Goal: Task Accomplishment & Management: Use online tool/utility

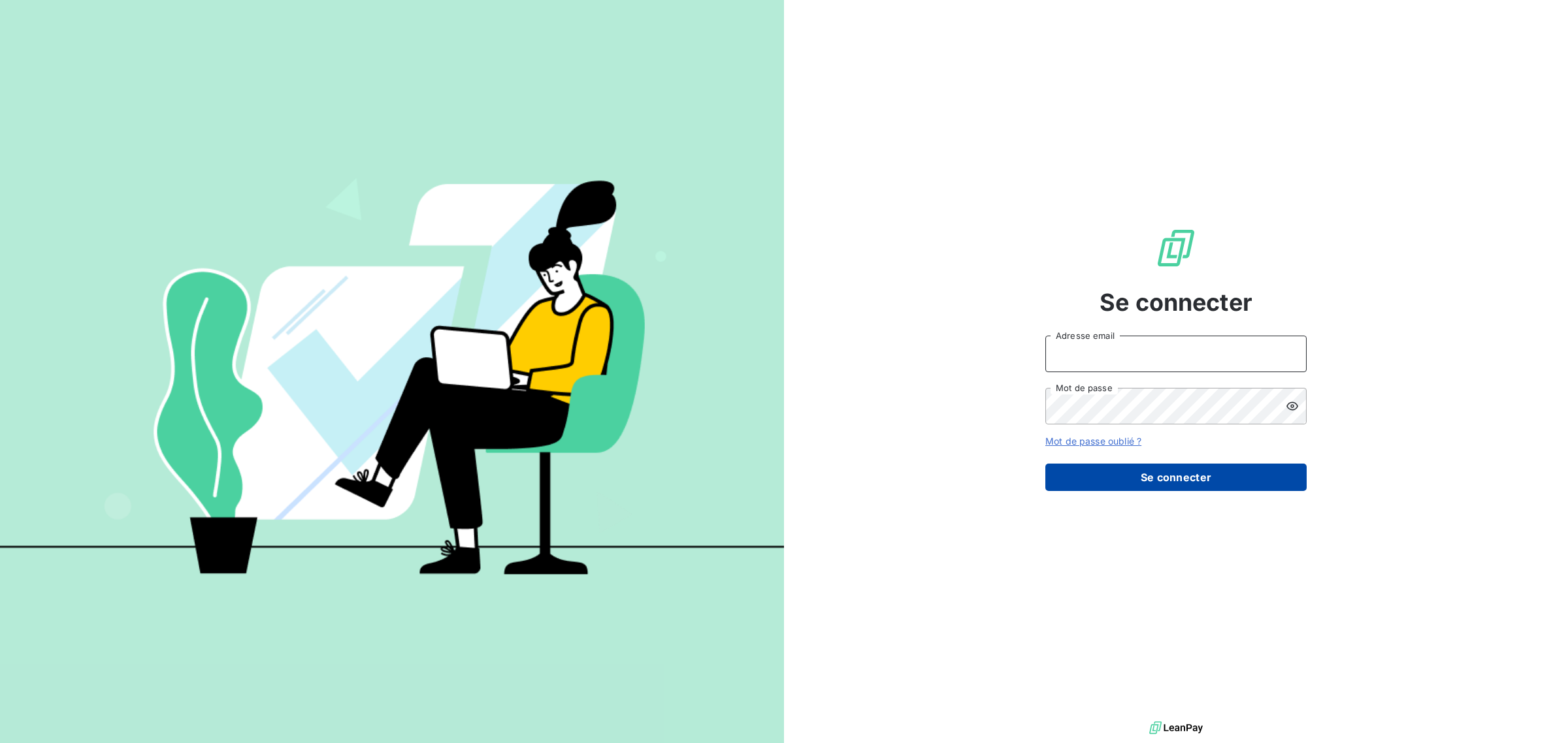
type input "[EMAIL_ADDRESS][DOMAIN_NAME]"
click at [1108, 480] on button "Se connecter" at bounding box center [1177, 477] width 261 height 28
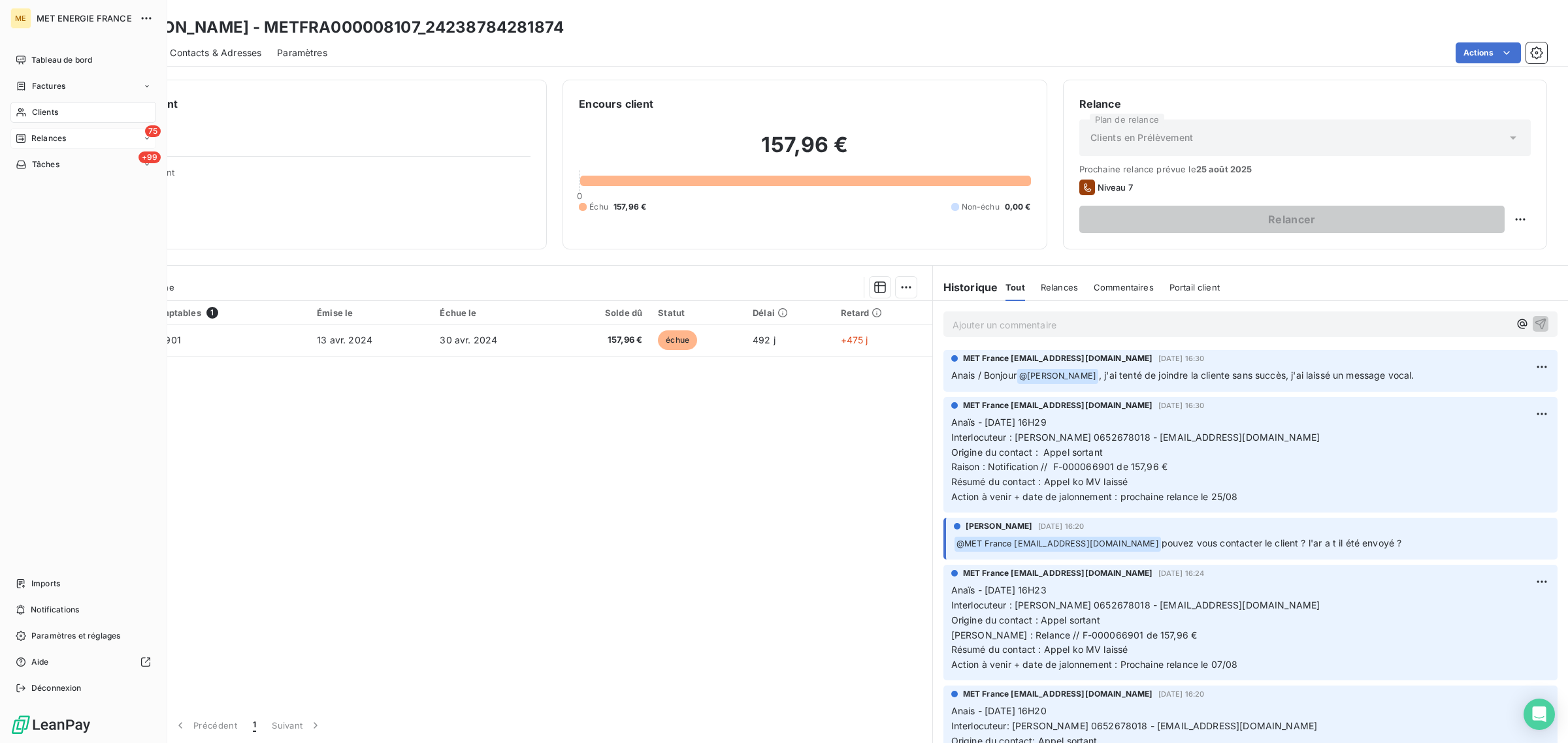
click at [21, 140] on icon at bounding box center [20, 138] width 10 height 10
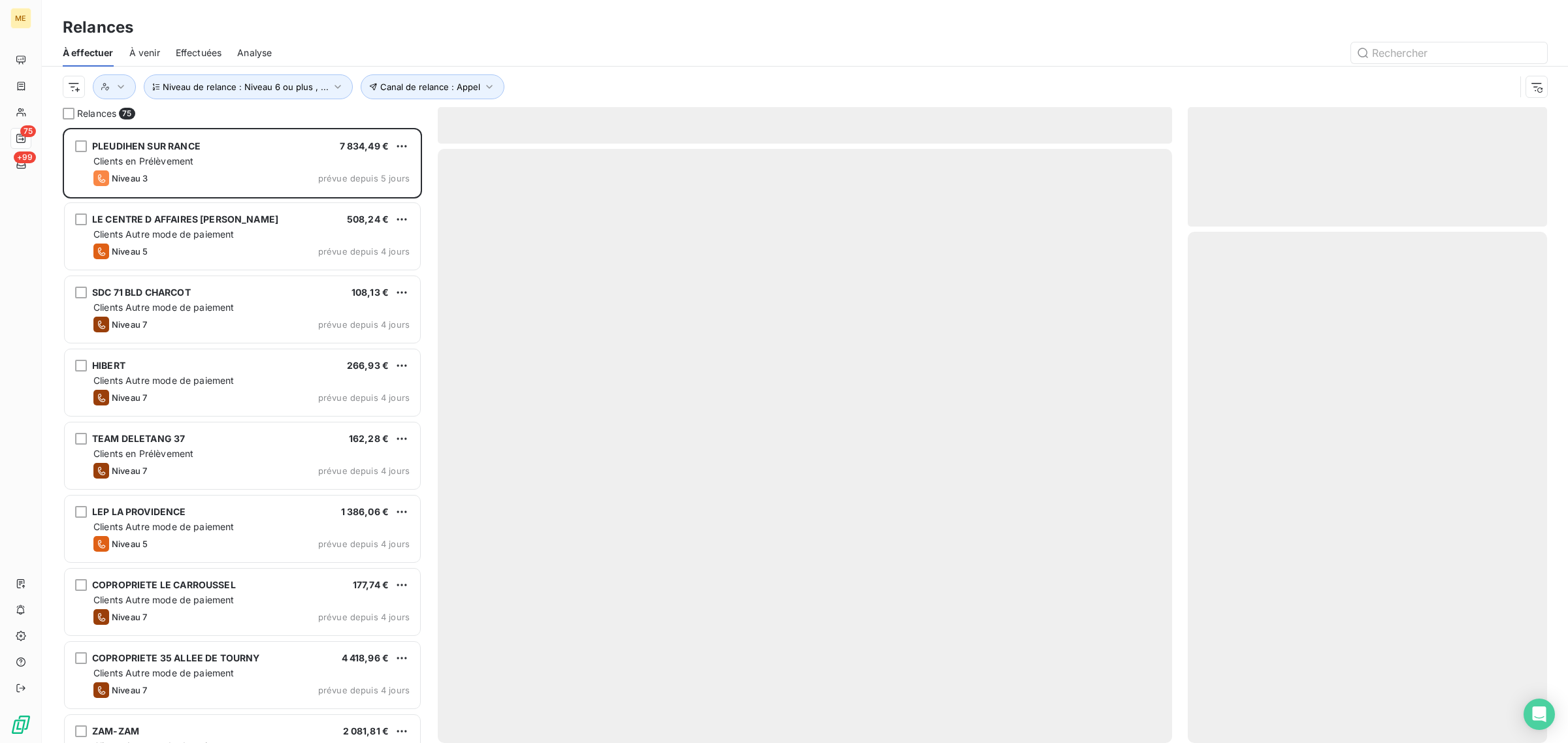
scroll to position [603, 347]
click at [202, 48] on span "Effectuées" at bounding box center [199, 53] width 47 height 13
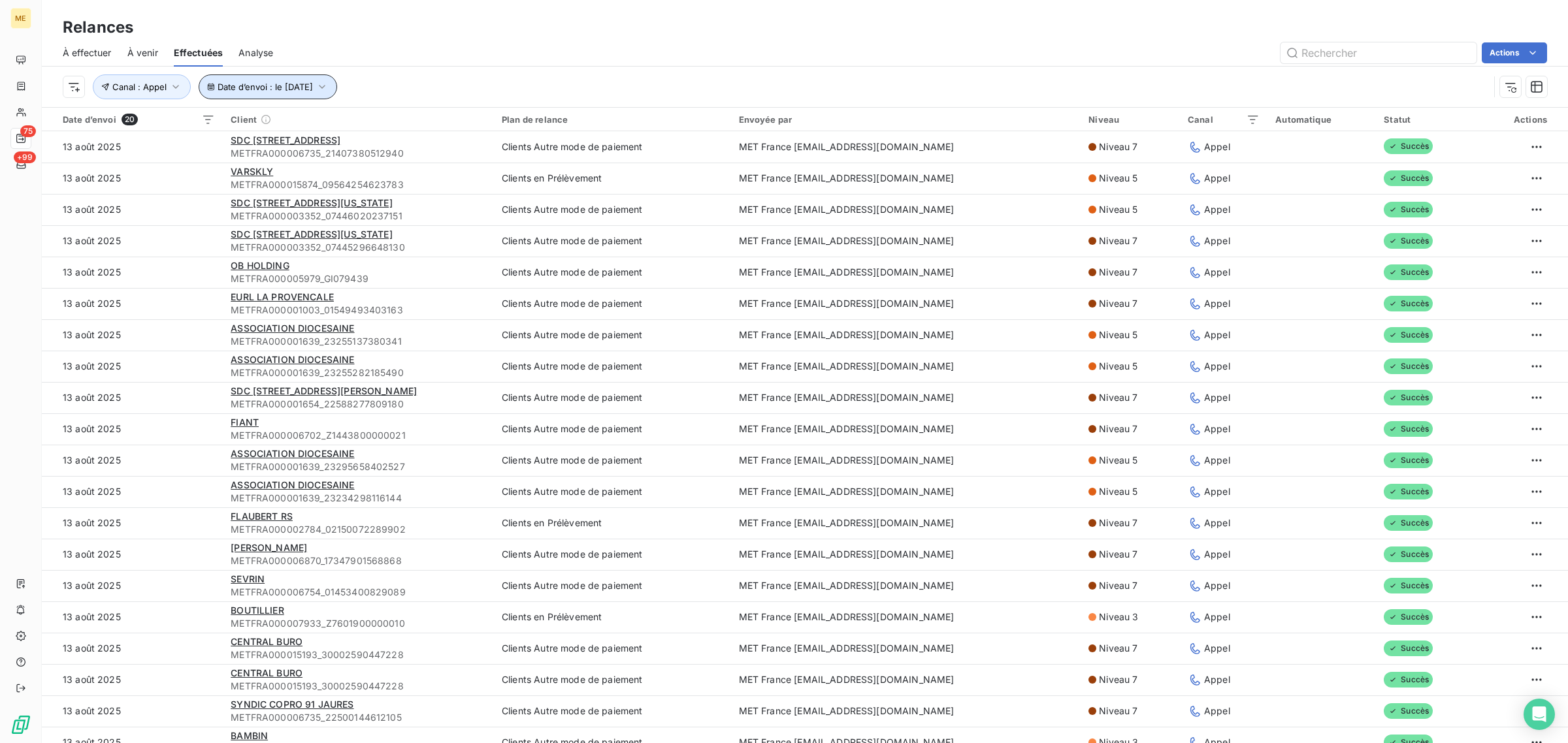
click at [257, 88] on span "Date d’envoi : le 13 août 2025" at bounding box center [265, 87] width 95 height 10
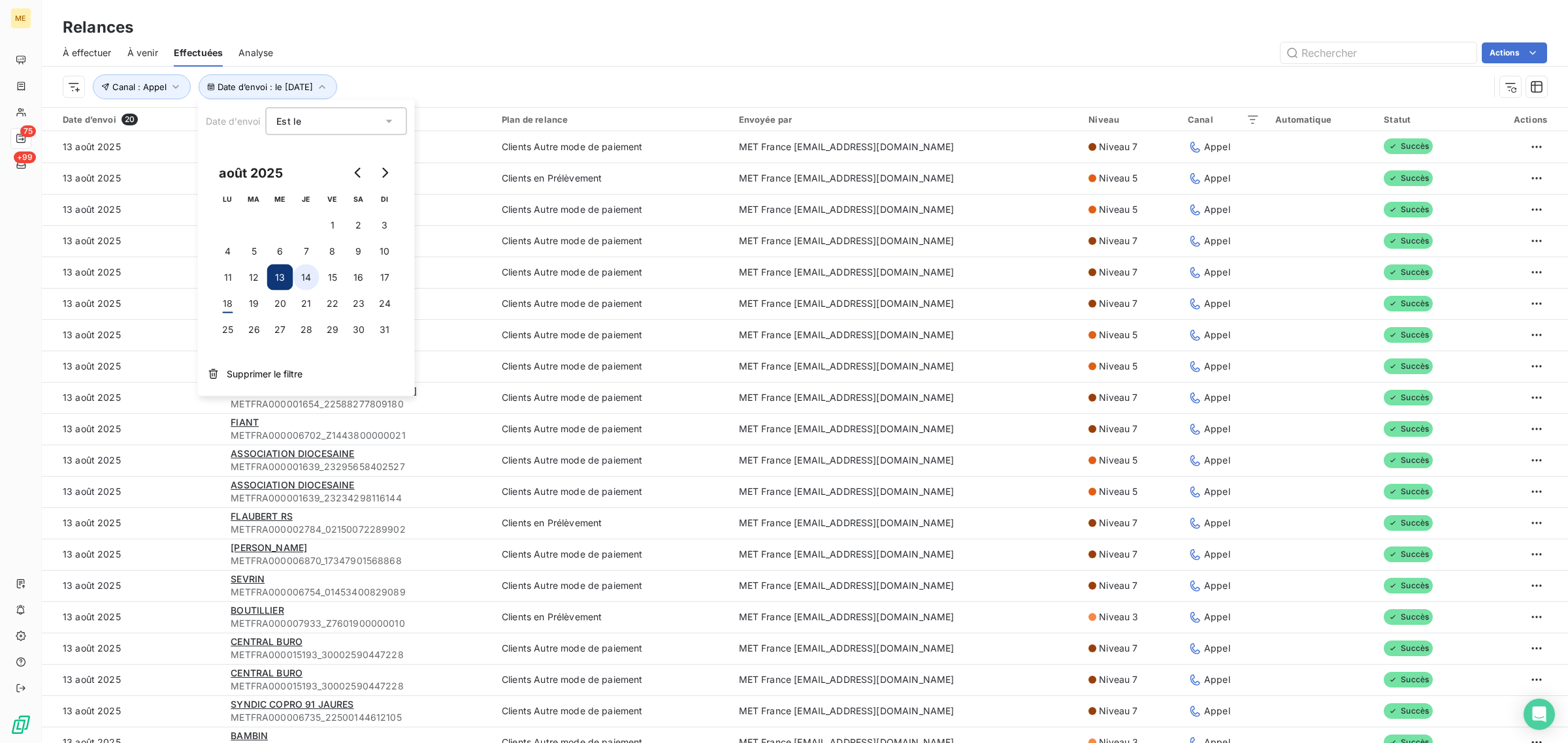
click at [312, 273] on button "14" at bounding box center [305, 277] width 26 height 26
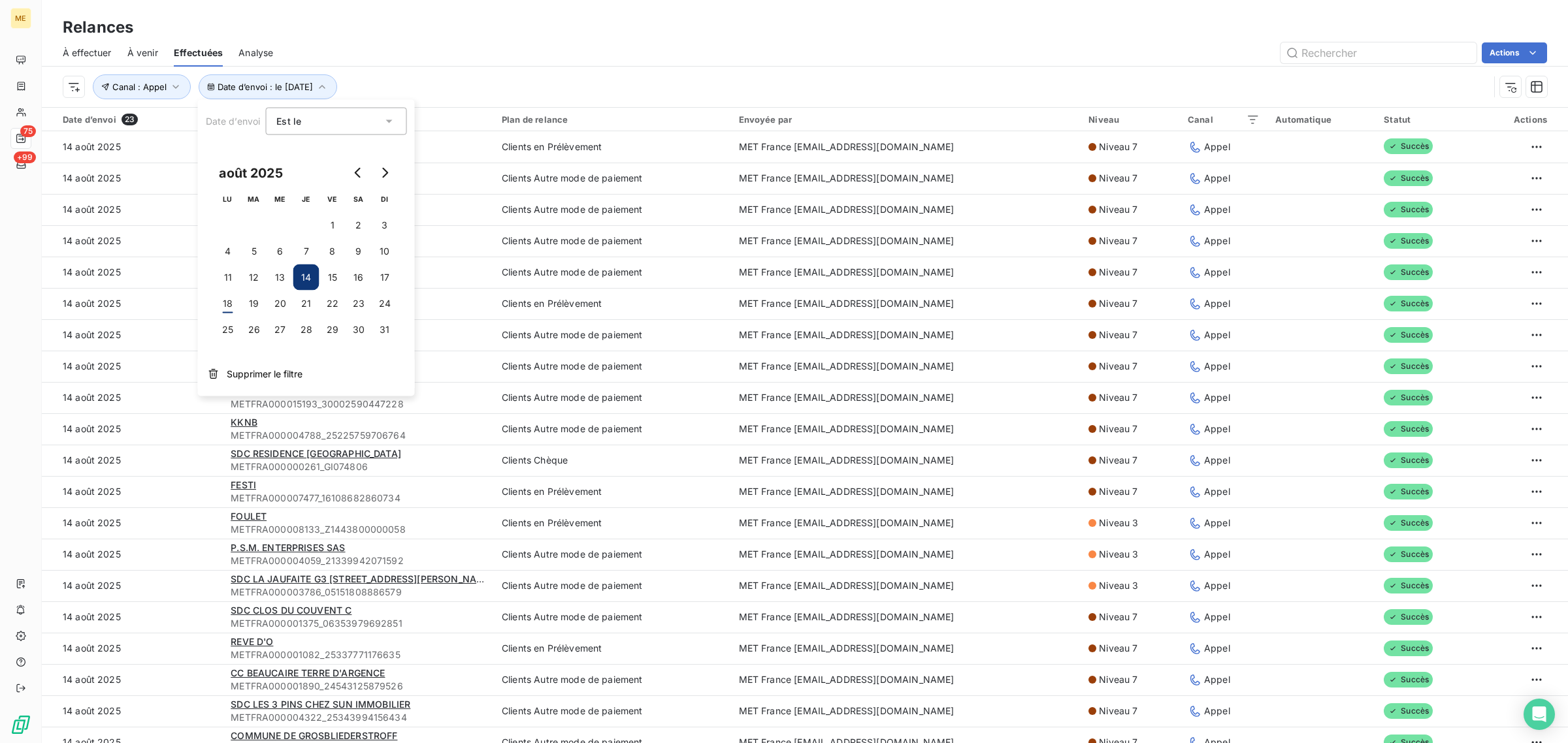
click at [494, 86] on div "Date d’envoi : le 14 août 2025 Canal : Appel" at bounding box center [776, 87] width 1427 height 25
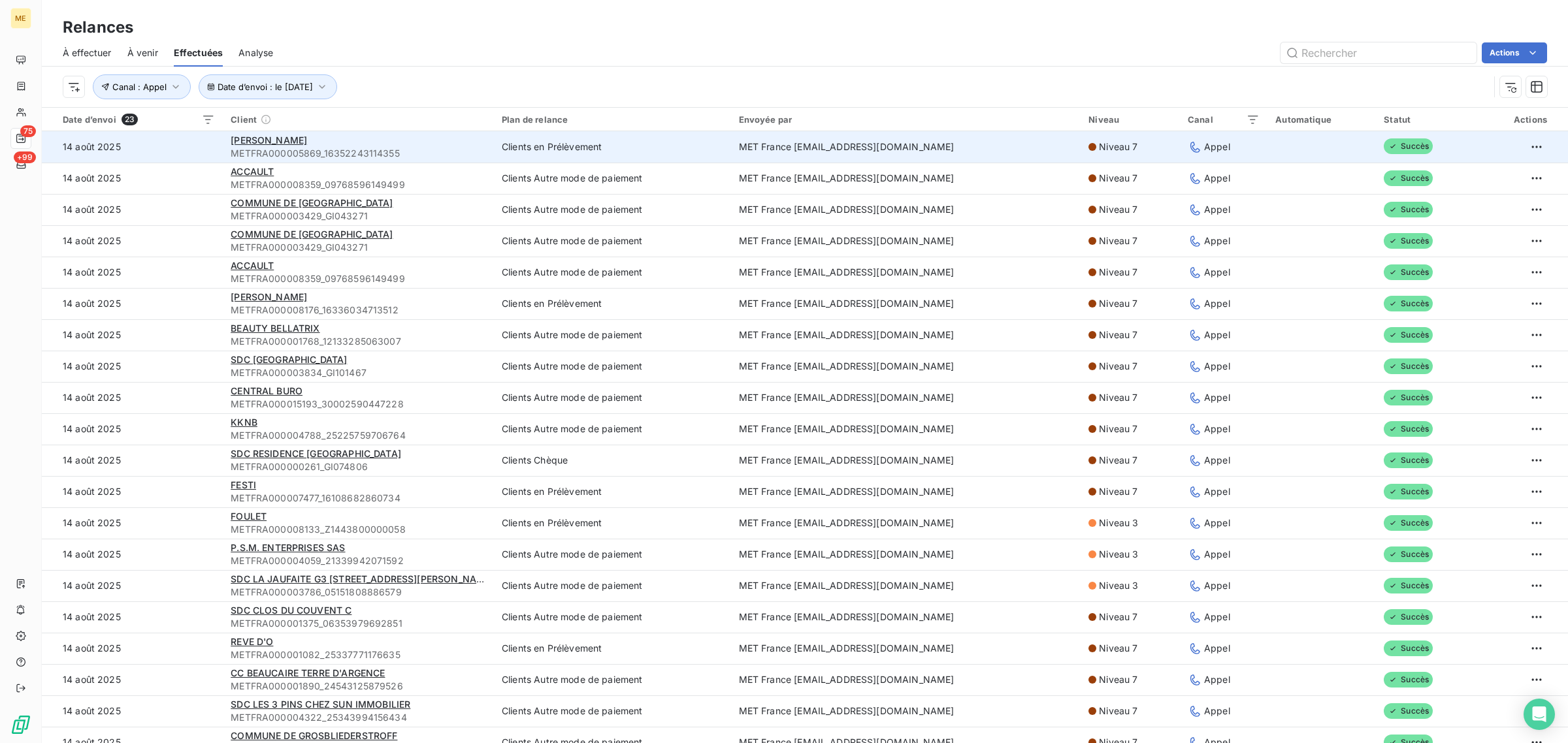
click at [411, 150] on span "METFRA000005869_16352243114355" at bounding box center [359, 154] width 256 height 13
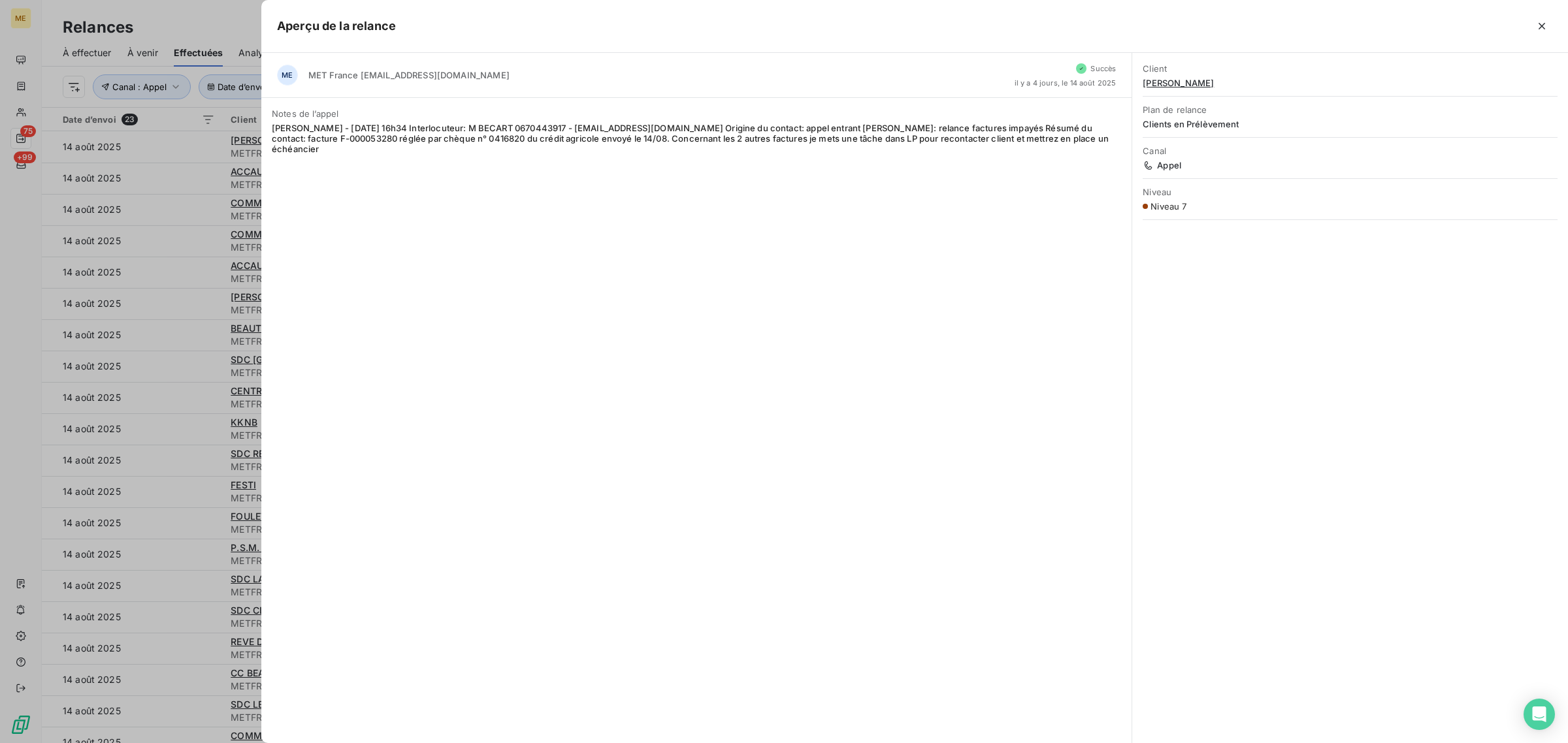
click at [173, 184] on div at bounding box center [784, 371] width 1568 height 743
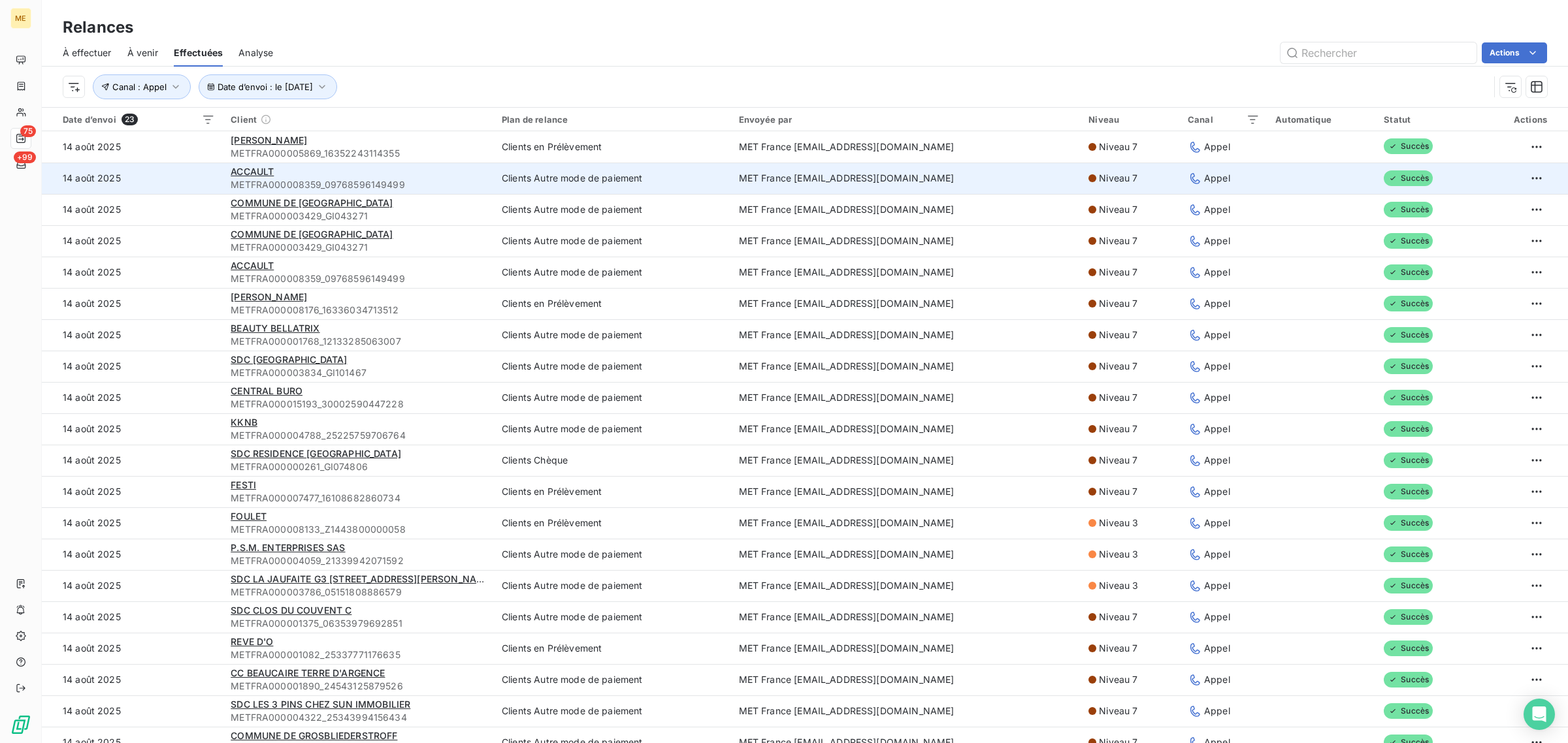
click at [173, 184] on td "14 août 2025" at bounding box center [133, 178] width 181 height 31
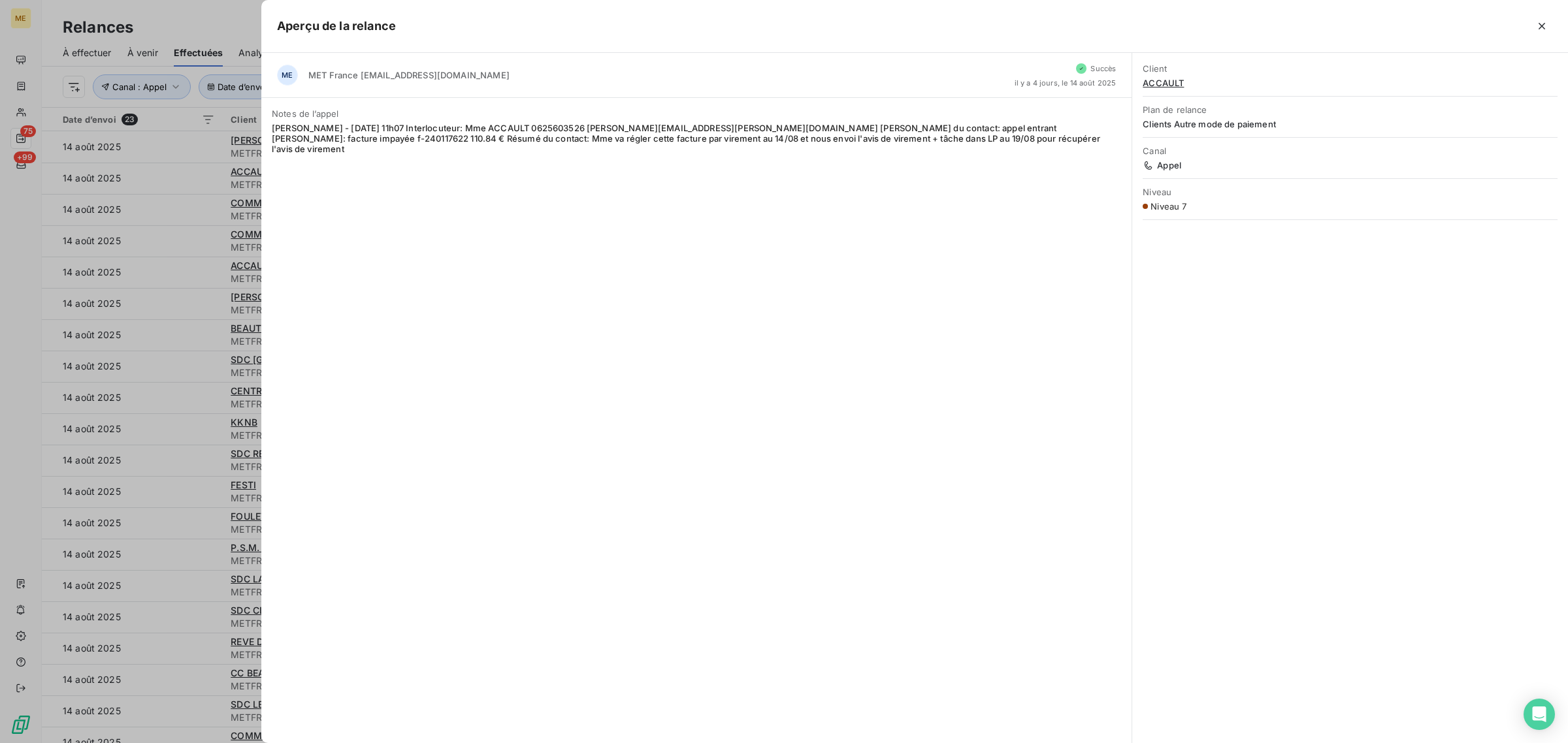
click at [167, 184] on div at bounding box center [784, 371] width 1568 height 743
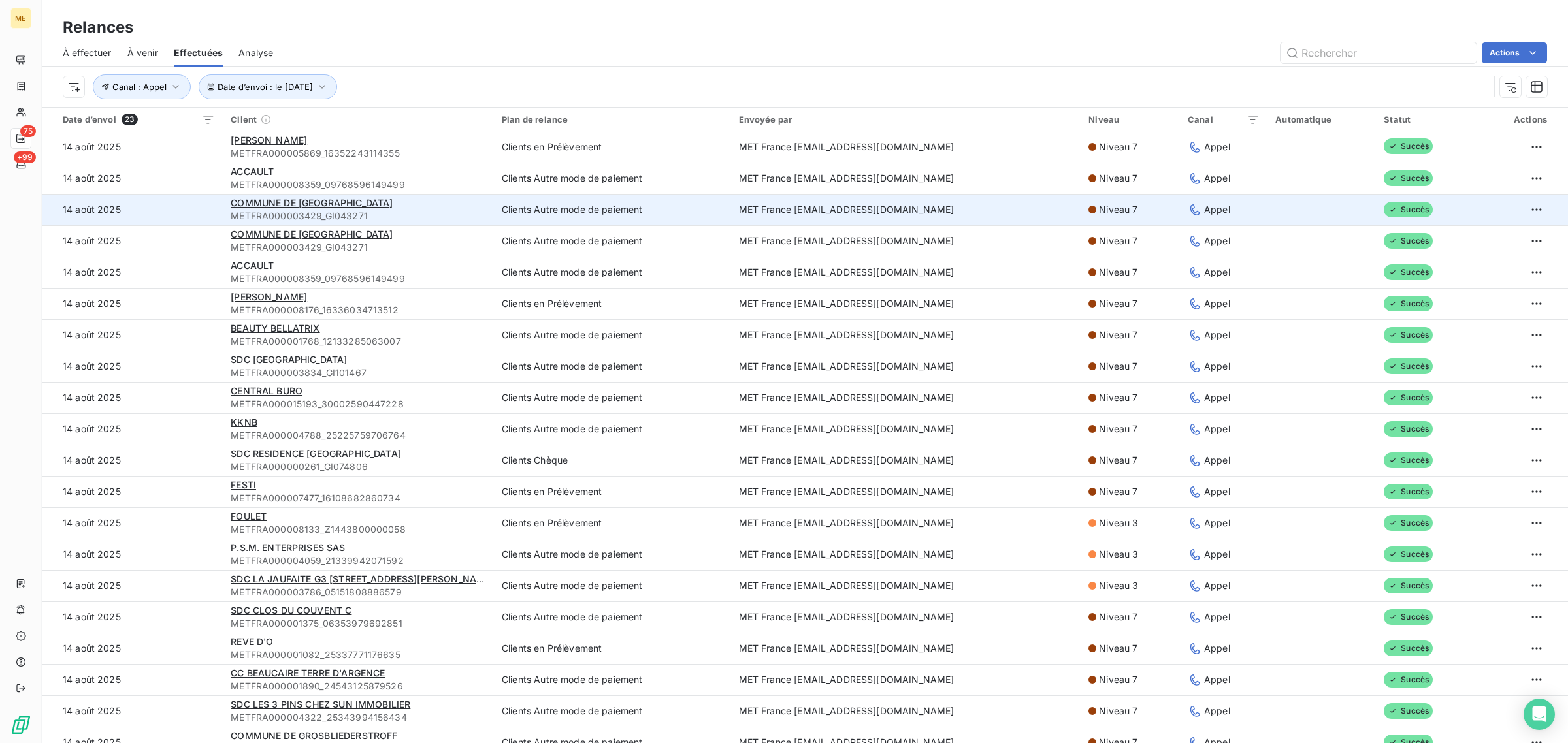
click at [183, 204] on td "14 août 2025" at bounding box center [133, 209] width 181 height 31
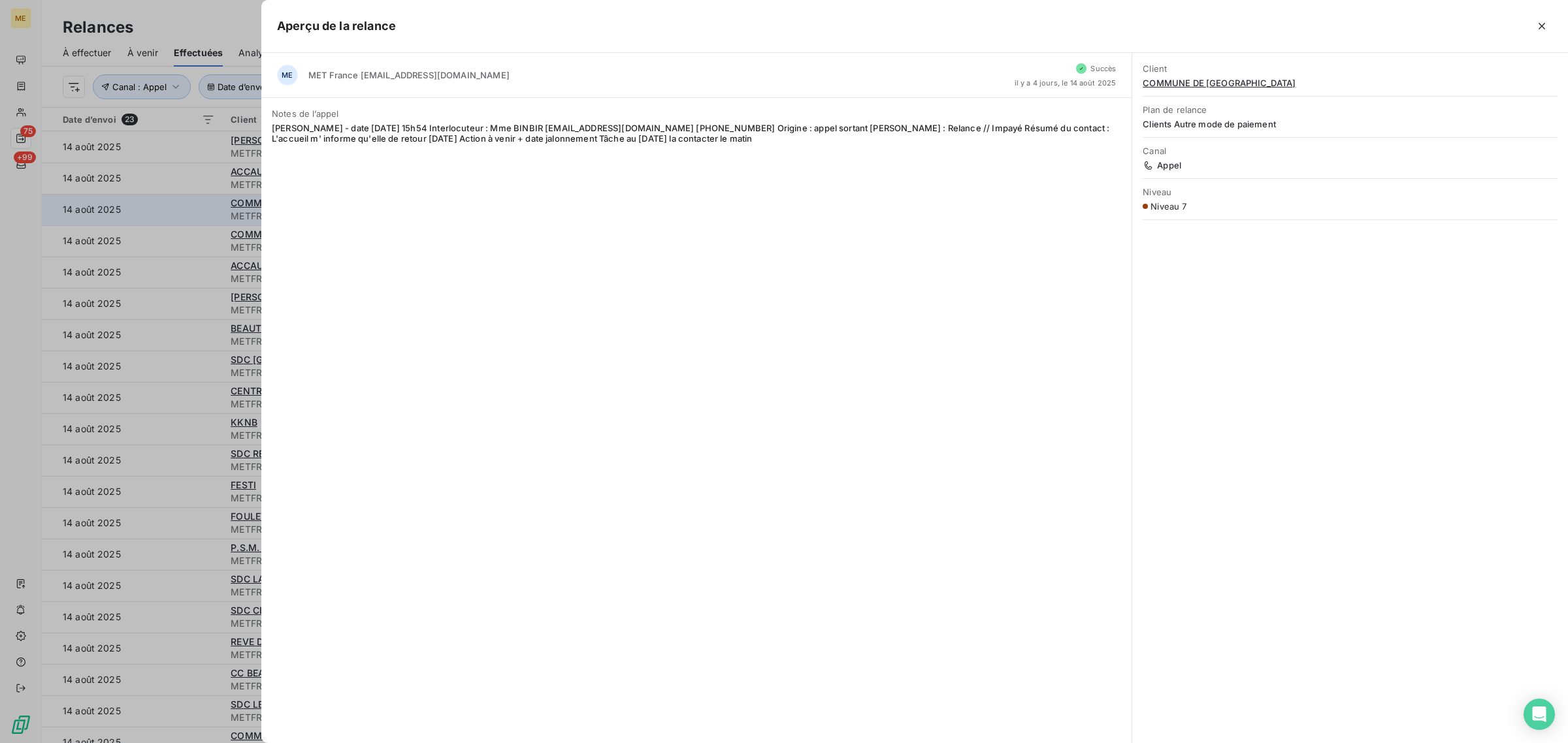
click at [183, 204] on div at bounding box center [784, 371] width 1568 height 743
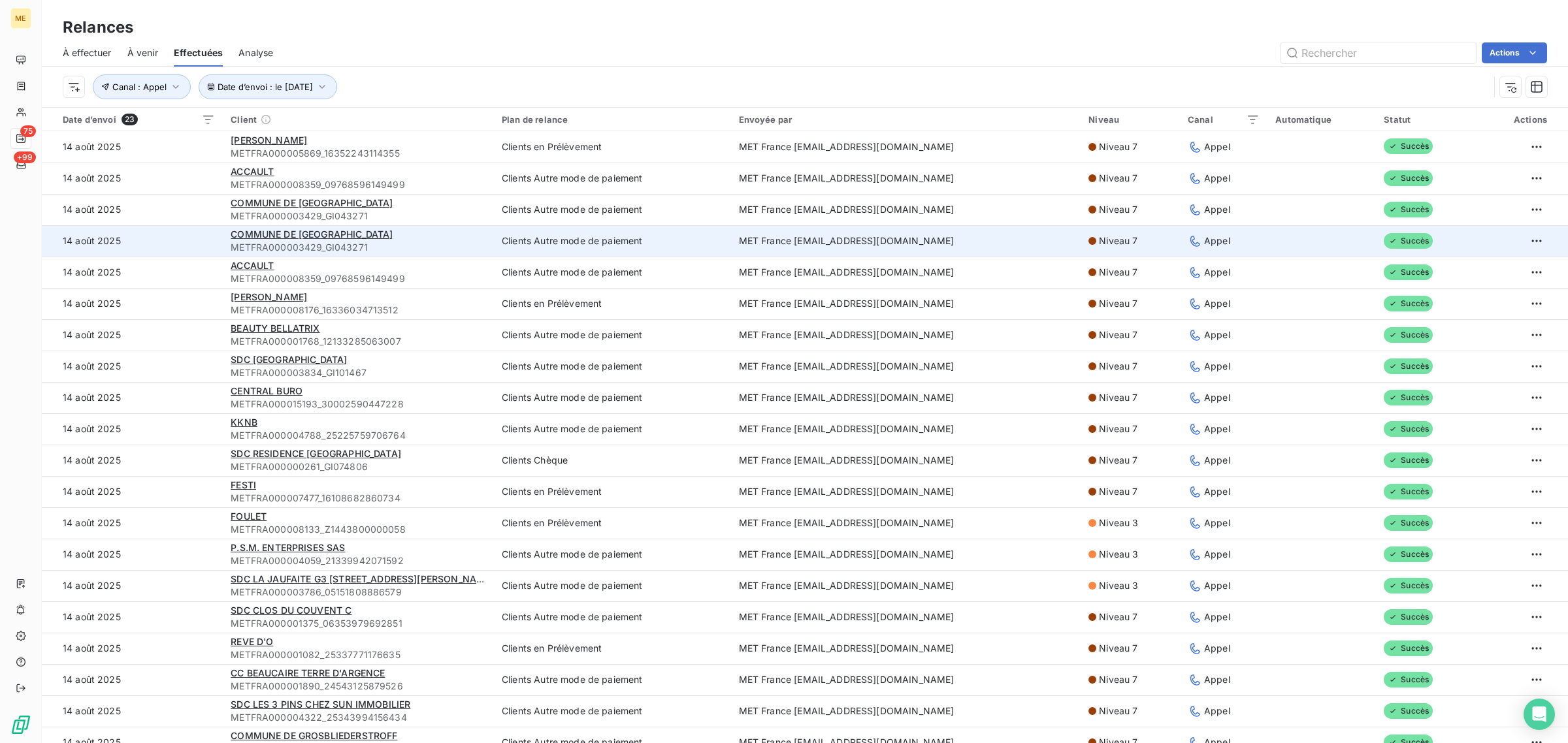
click at [171, 232] on td "14 août 2025" at bounding box center [133, 240] width 181 height 31
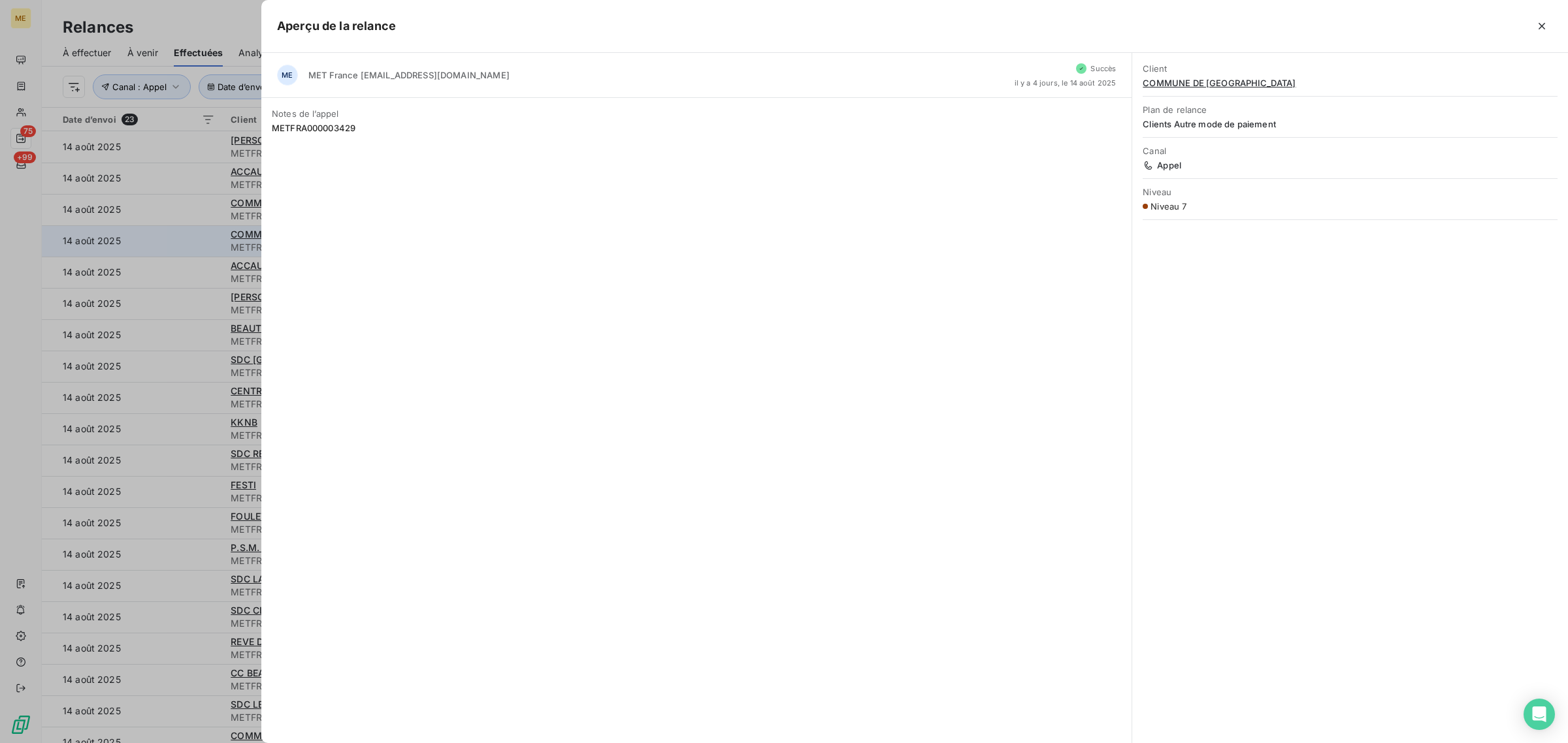
click at [171, 232] on div at bounding box center [784, 371] width 1568 height 743
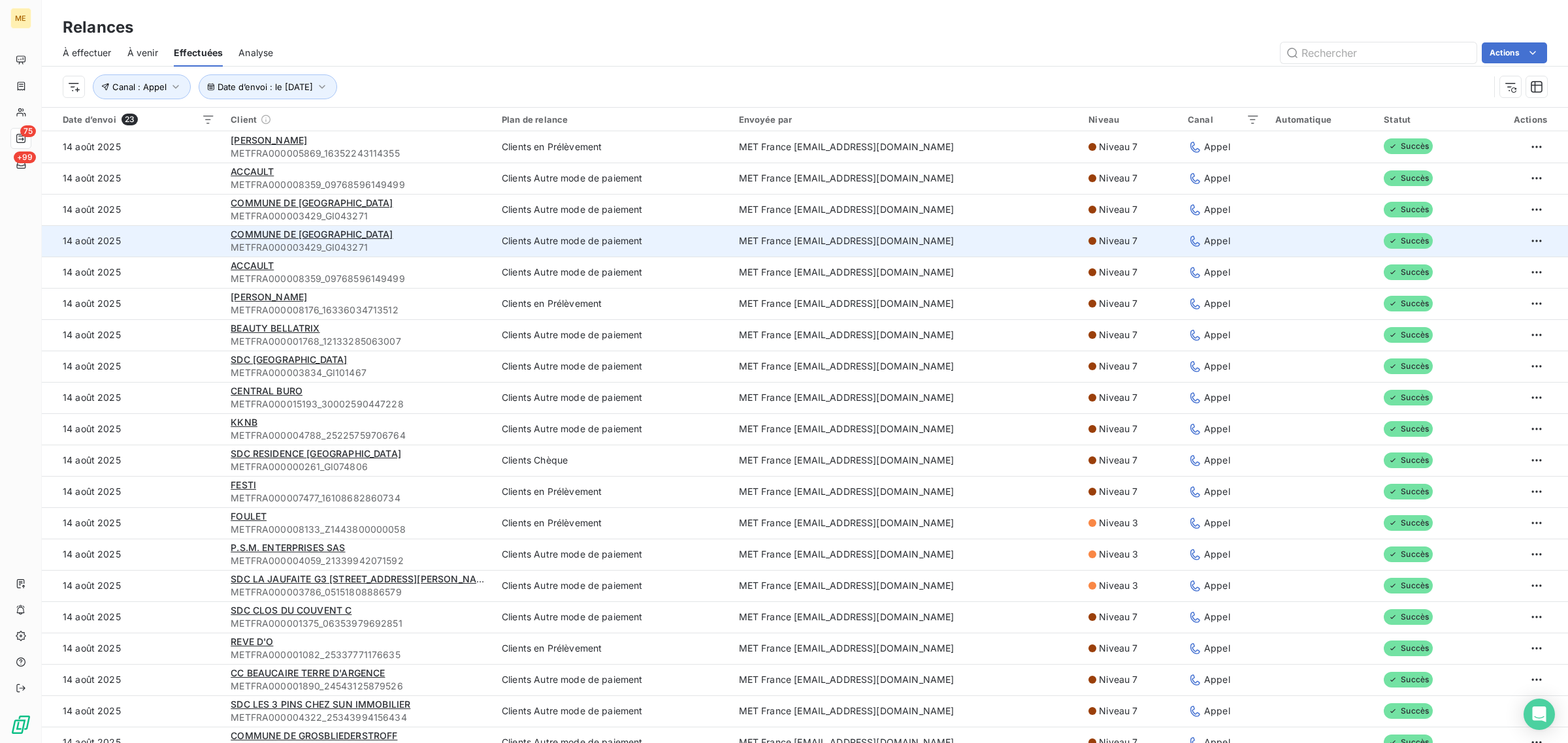
click at [171, 232] on td "14 août 2025" at bounding box center [133, 240] width 181 height 31
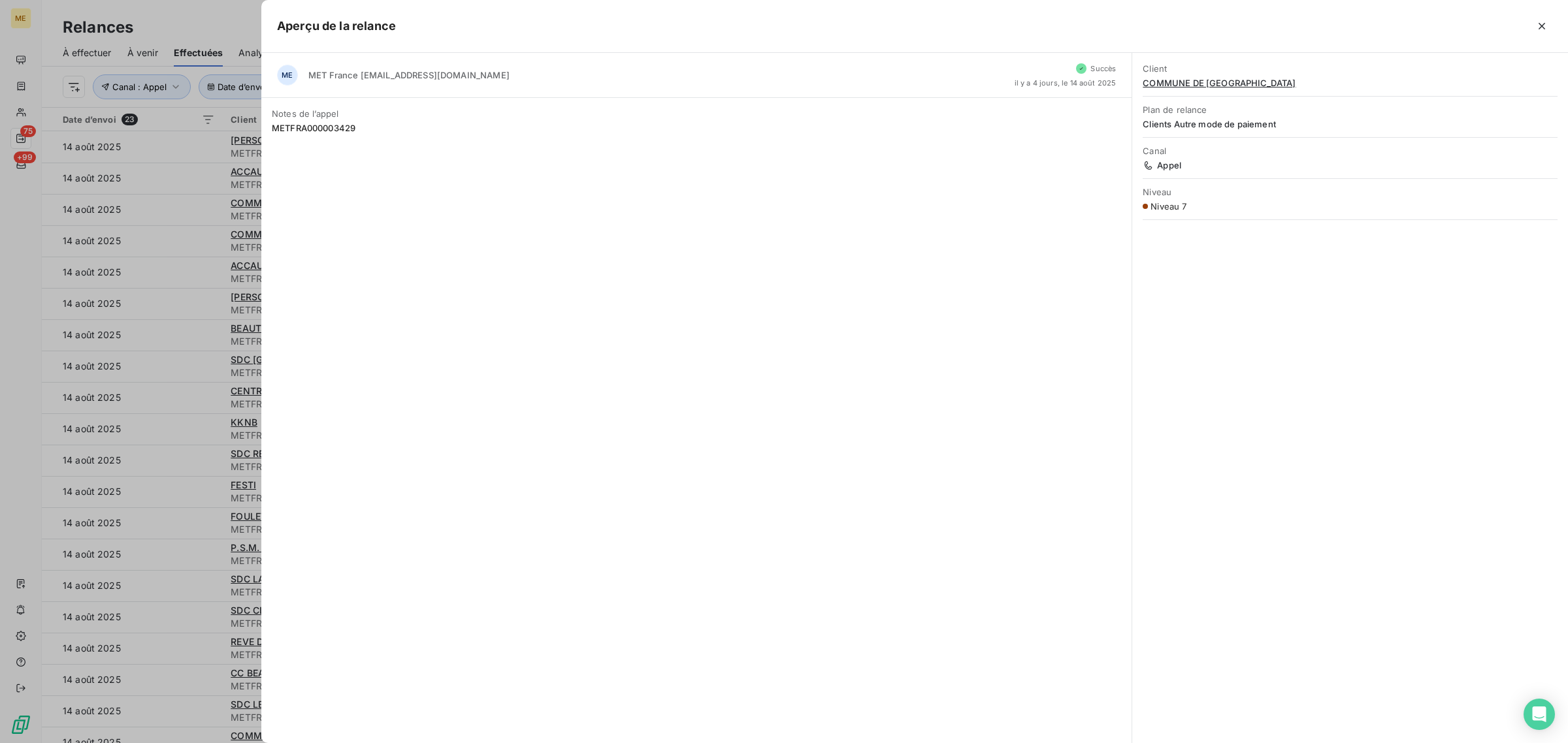
click at [191, 225] on div at bounding box center [784, 371] width 1568 height 743
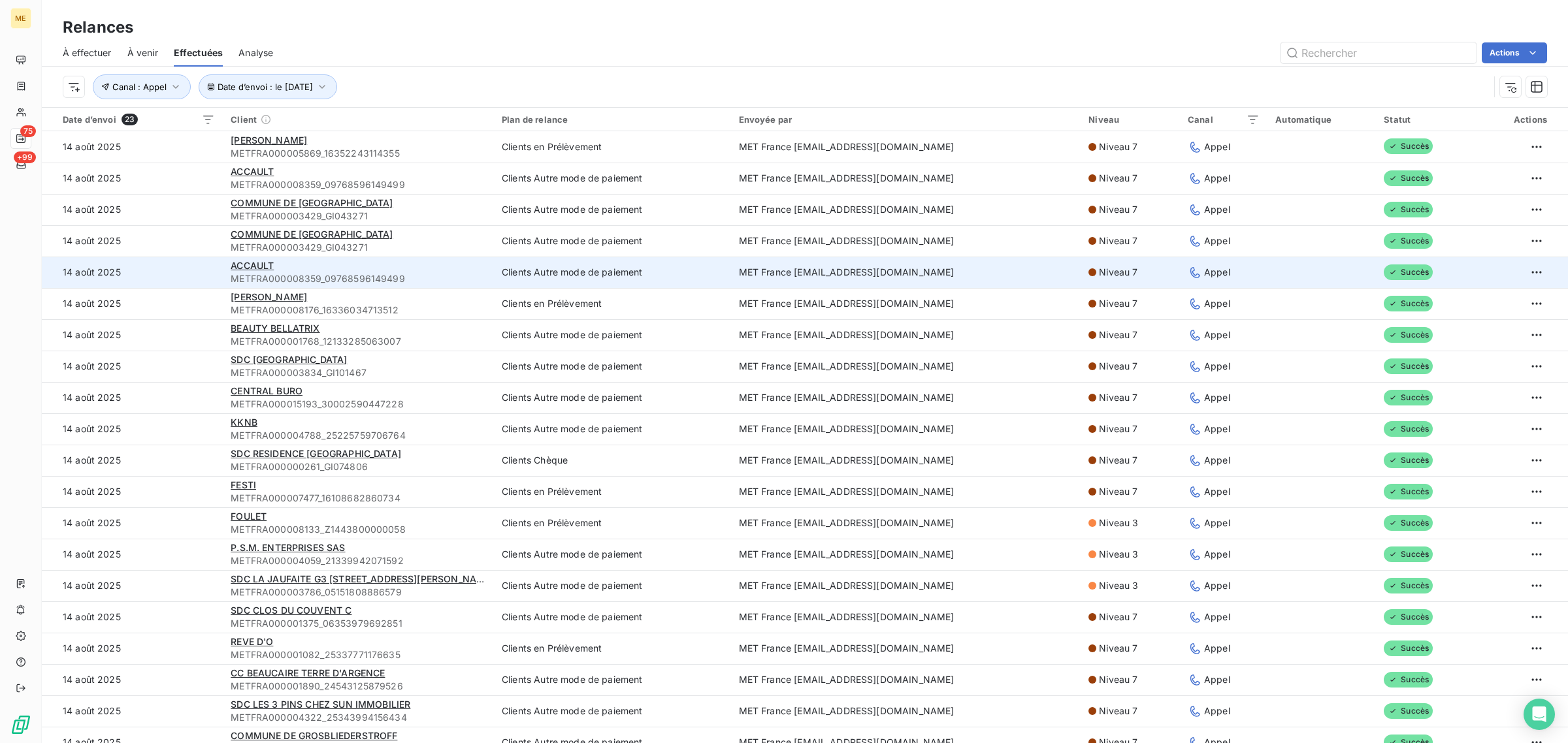
click at [191, 258] on td "14 août 2025" at bounding box center [133, 272] width 181 height 31
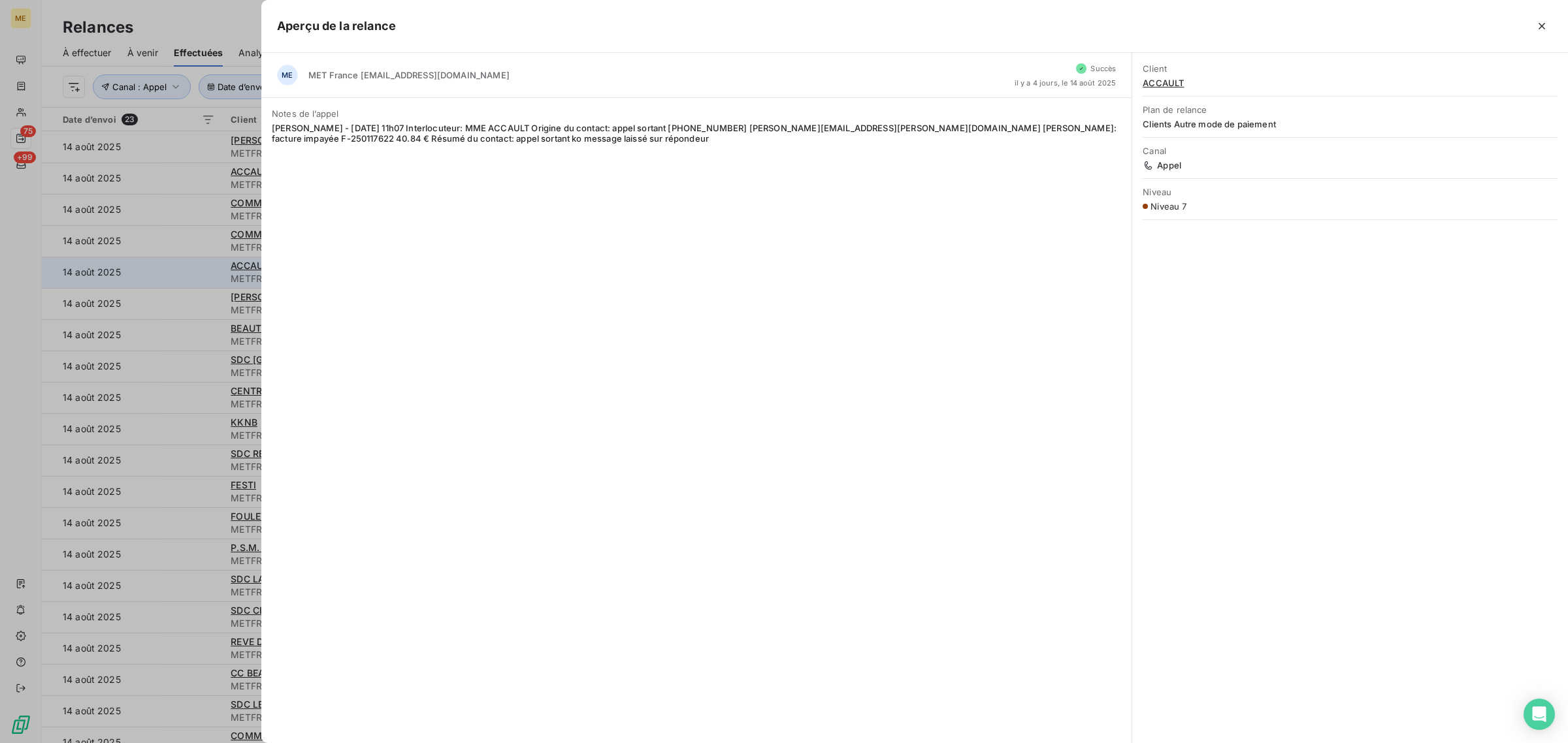
click at [191, 258] on div at bounding box center [784, 371] width 1568 height 743
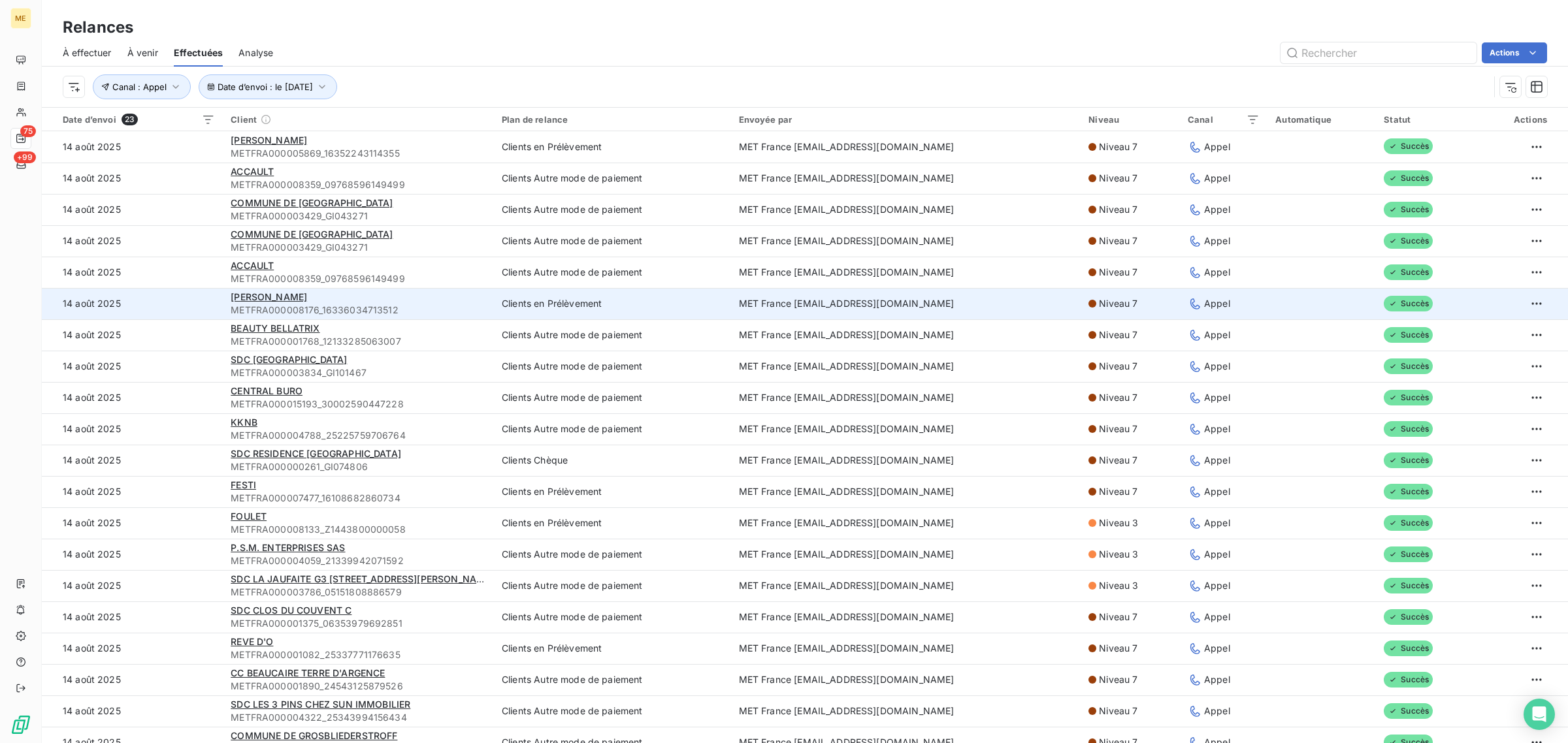
click at [194, 291] on td "14 août 2025" at bounding box center [133, 303] width 181 height 31
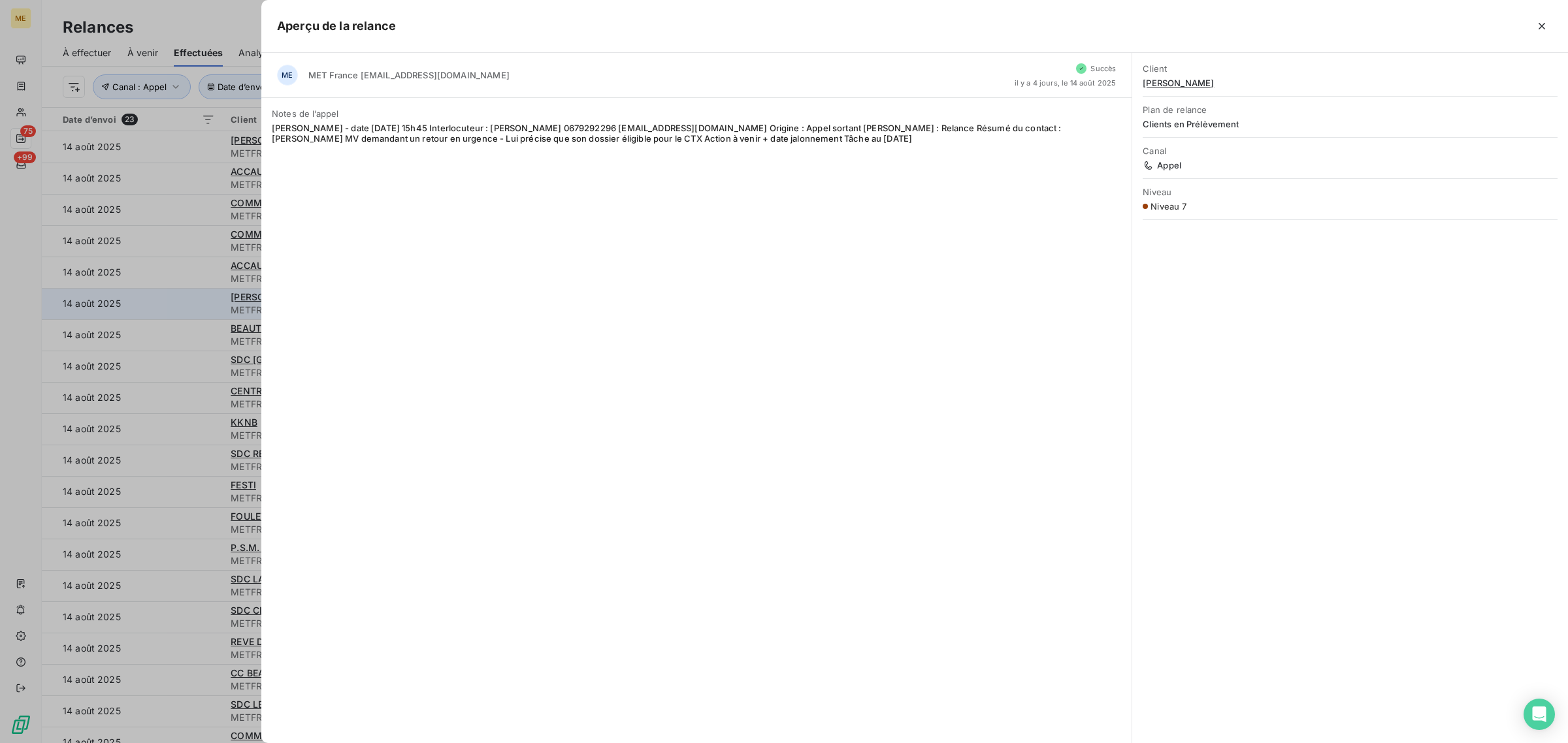
click at [194, 291] on div at bounding box center [784, 371] width 1568 height 743
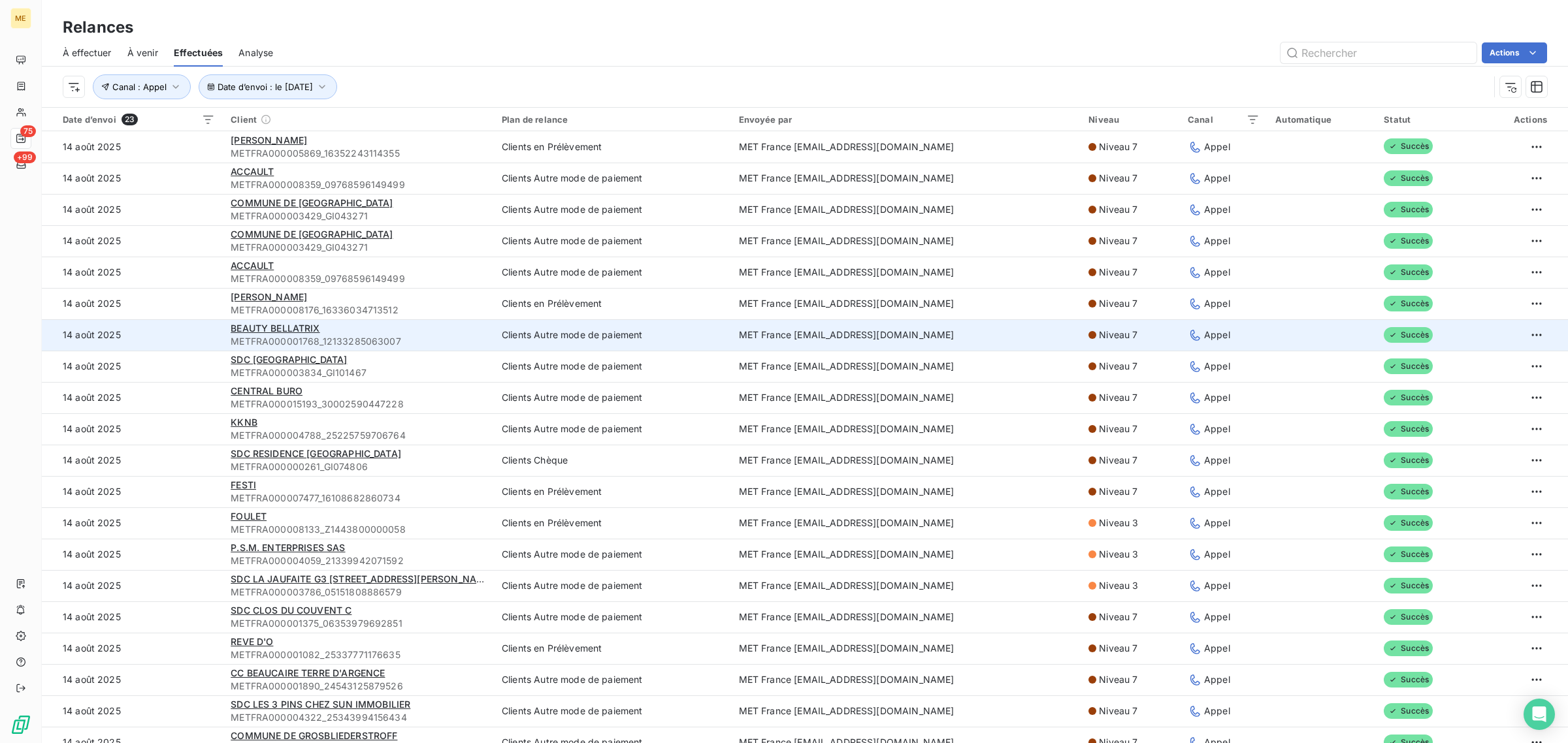
click at [188, 325] on td "14 août 2025" at bounding box center [133, 335] width 181 height 31
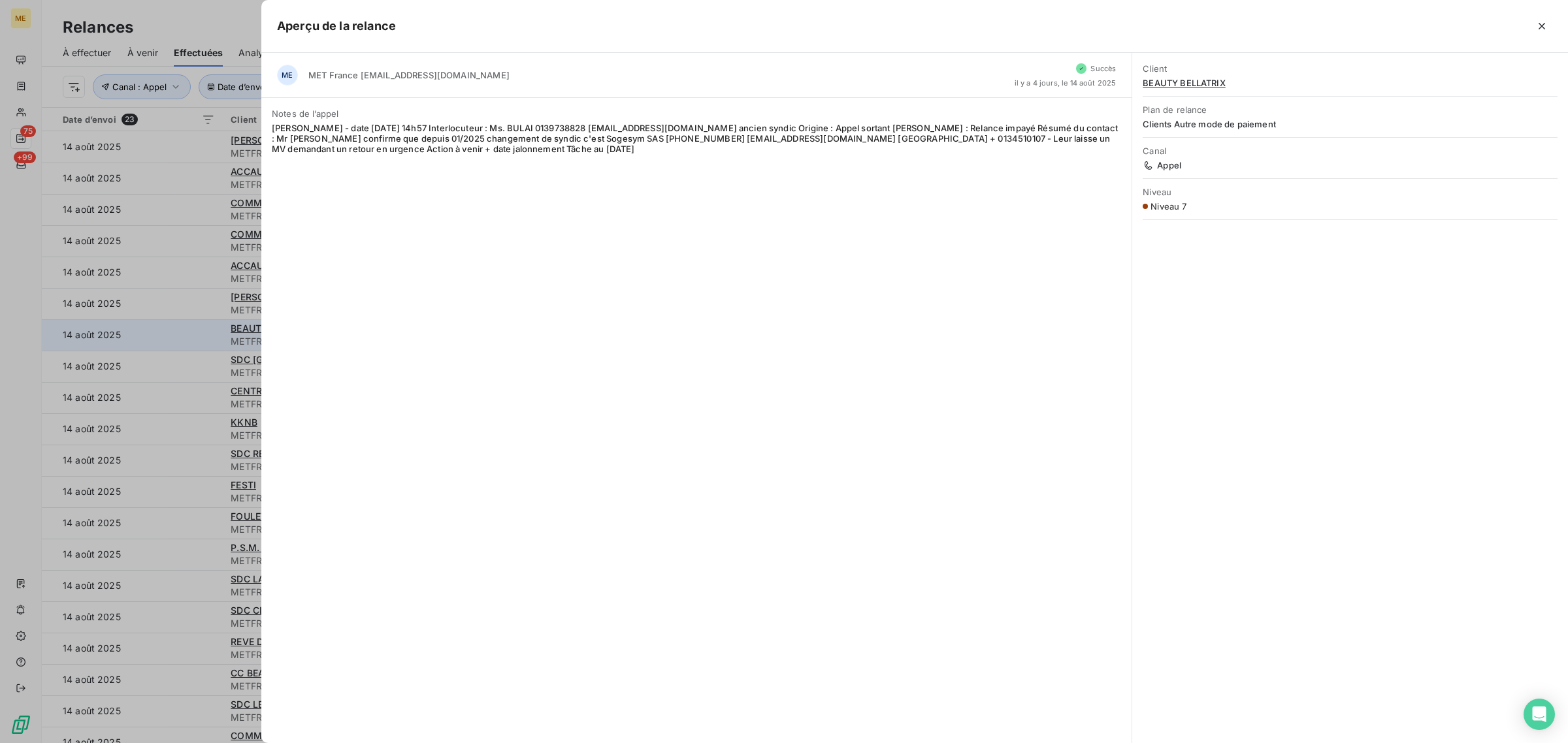
click at [188, 325] on div at bounding box center [784, 371] width 1568 height 743
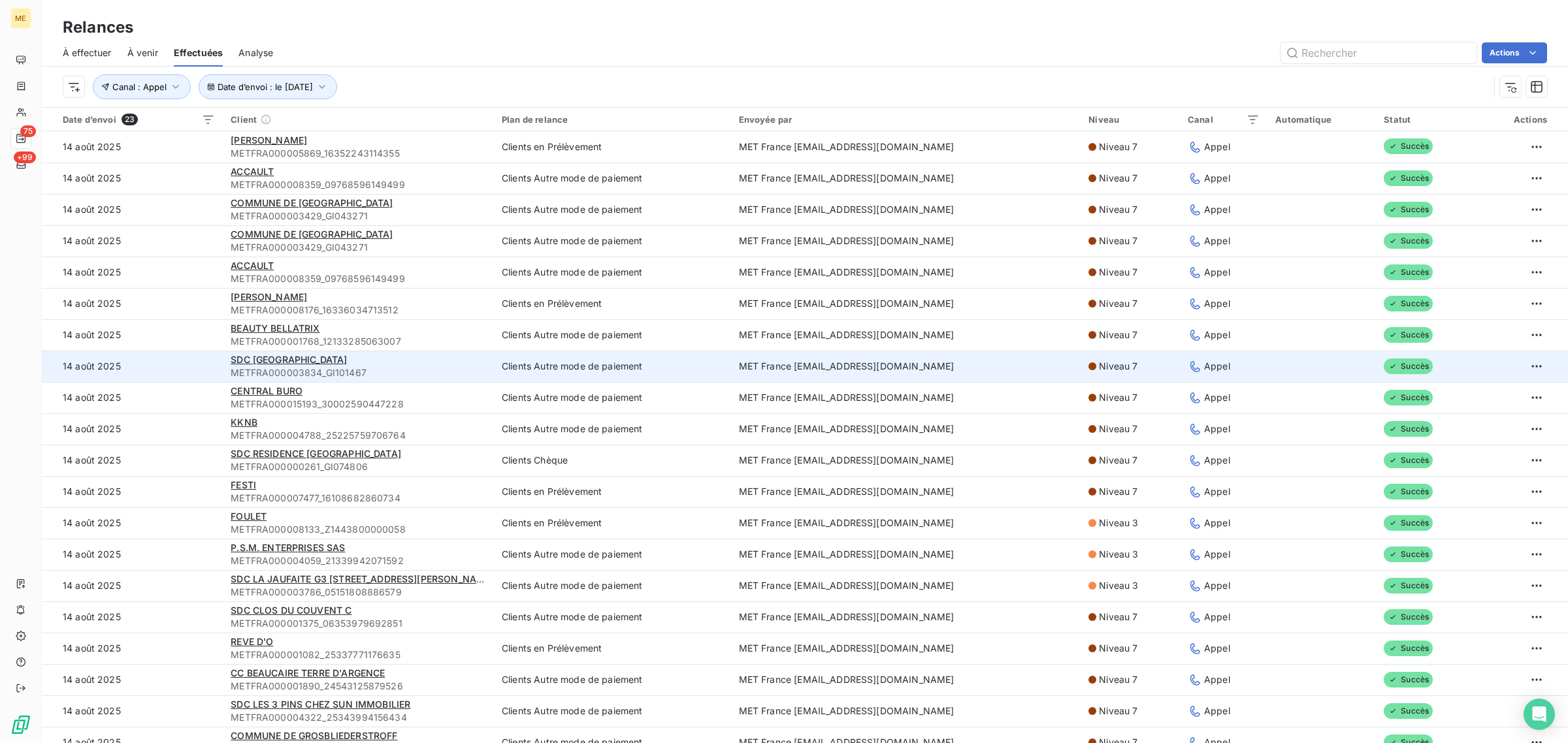
click at [184, 371] on td "14 août 2025" at bounding box center [133, 366] width 181 height 31
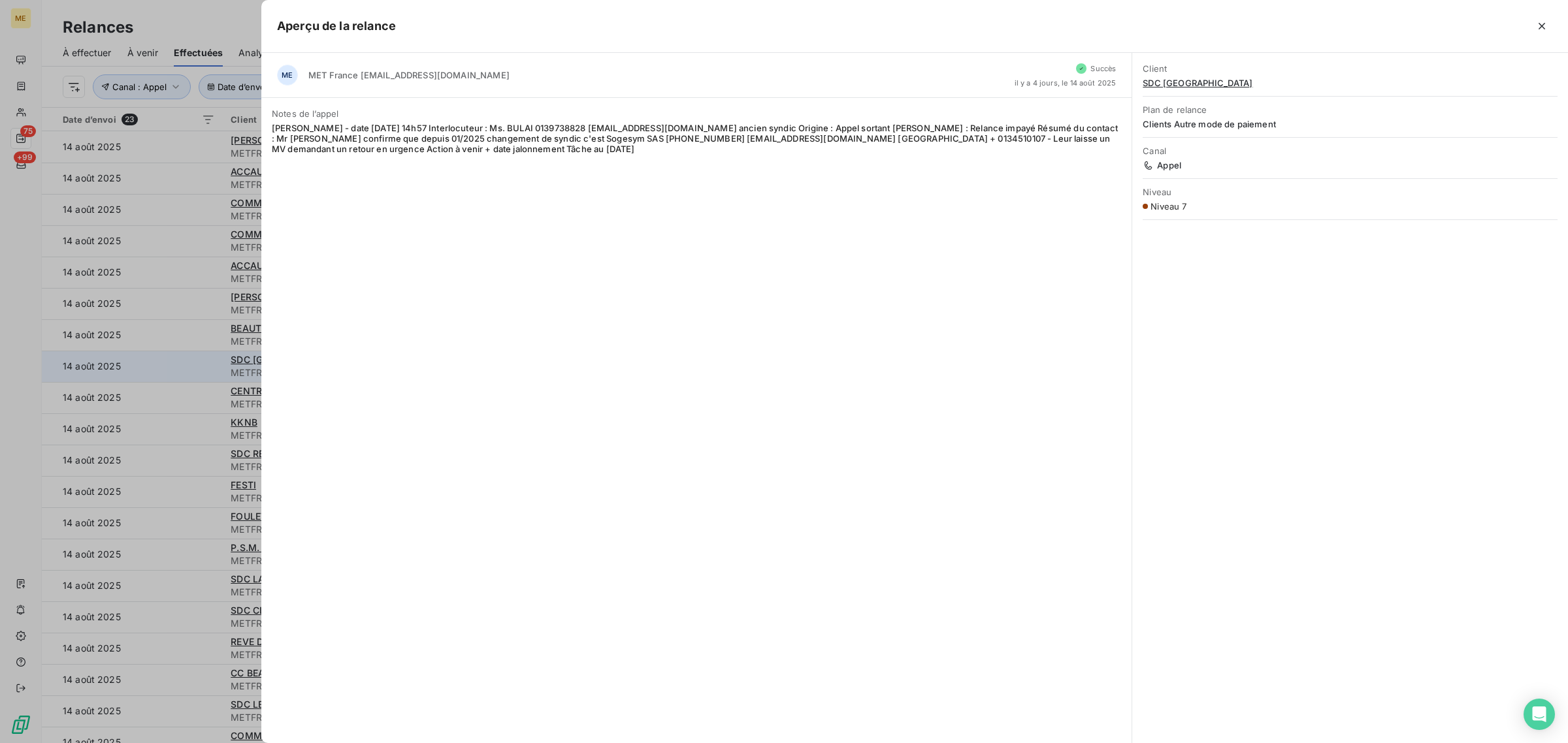
click at [184, 371] on div at bounding box center [784, 371] width 1568 height 743
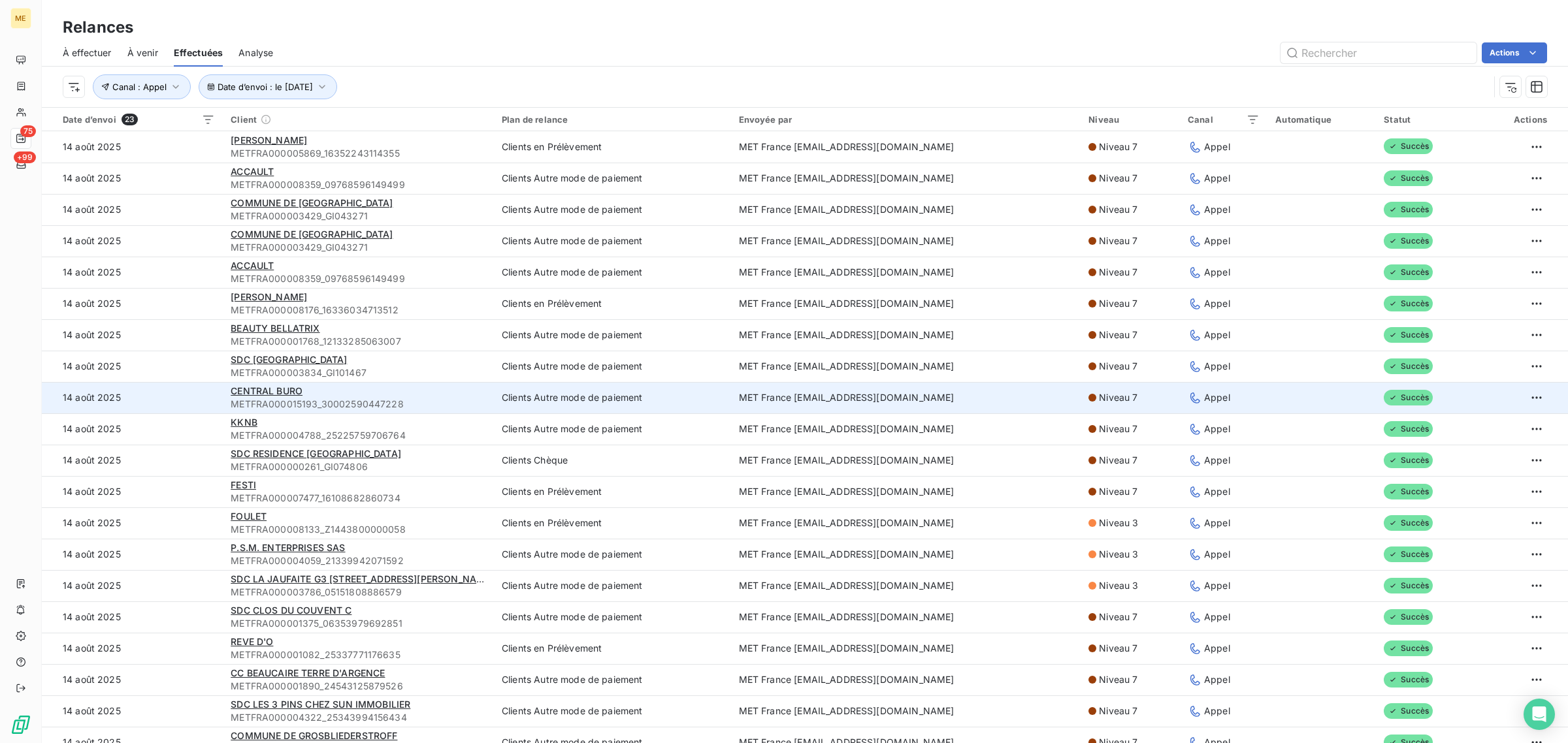
click at [174, 402] on td "14 août 2025" at bounding box center [133, 398] width 181 height 31
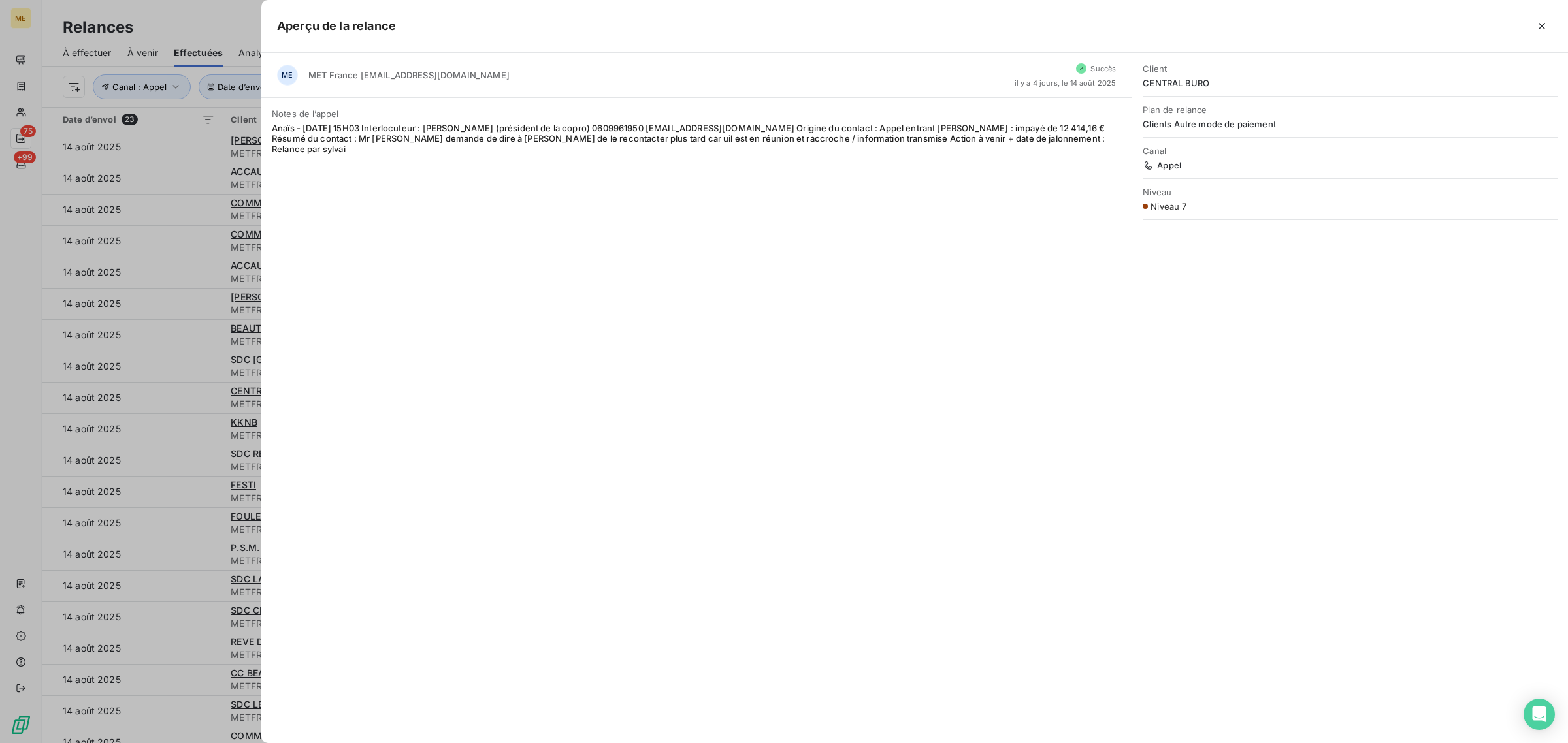
click at [181, 399] on div at bounding box center [784, 371] width 1568 height 743
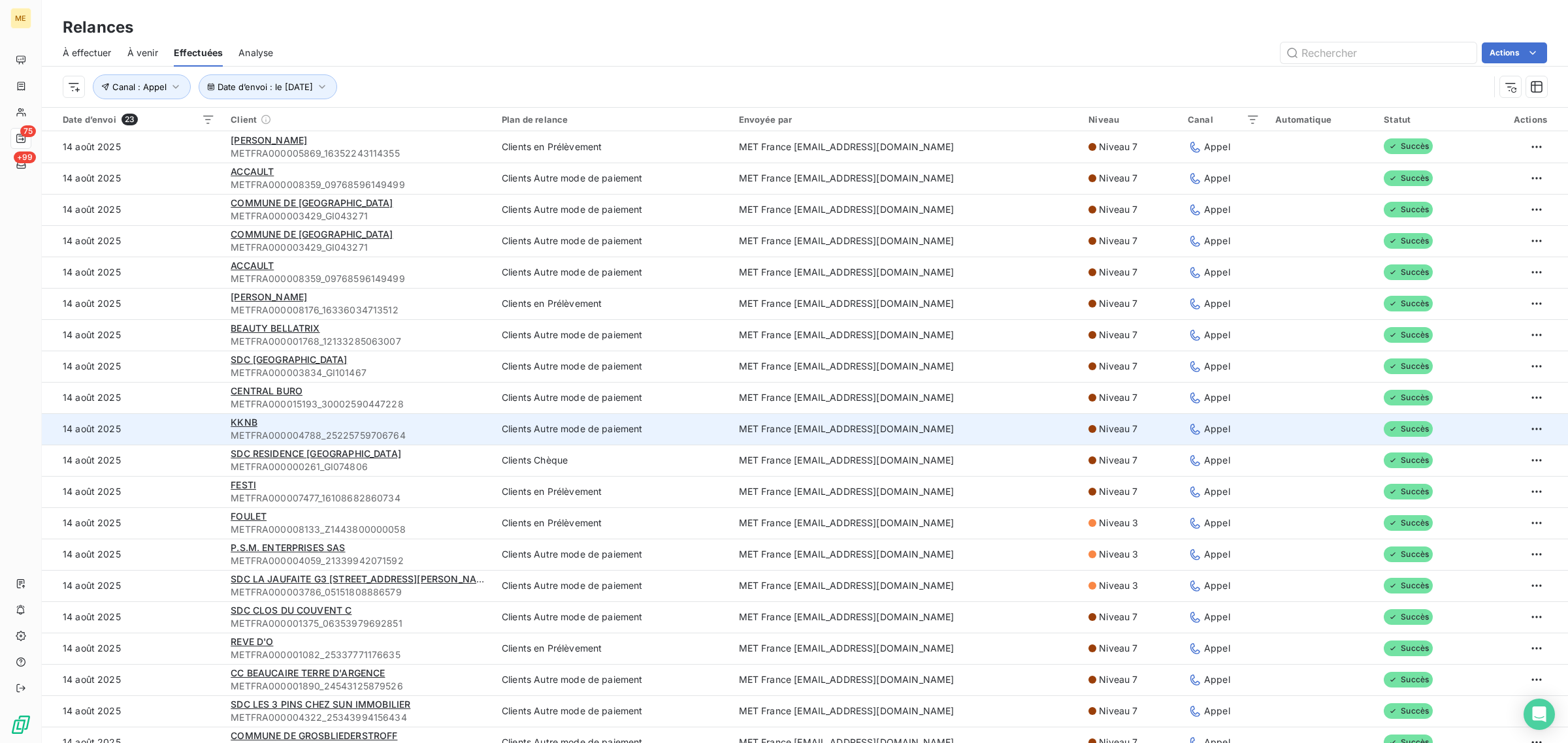
click at [175, 425] on td "14 août 2025" at bounding box center [133, 428] width 181 height 31
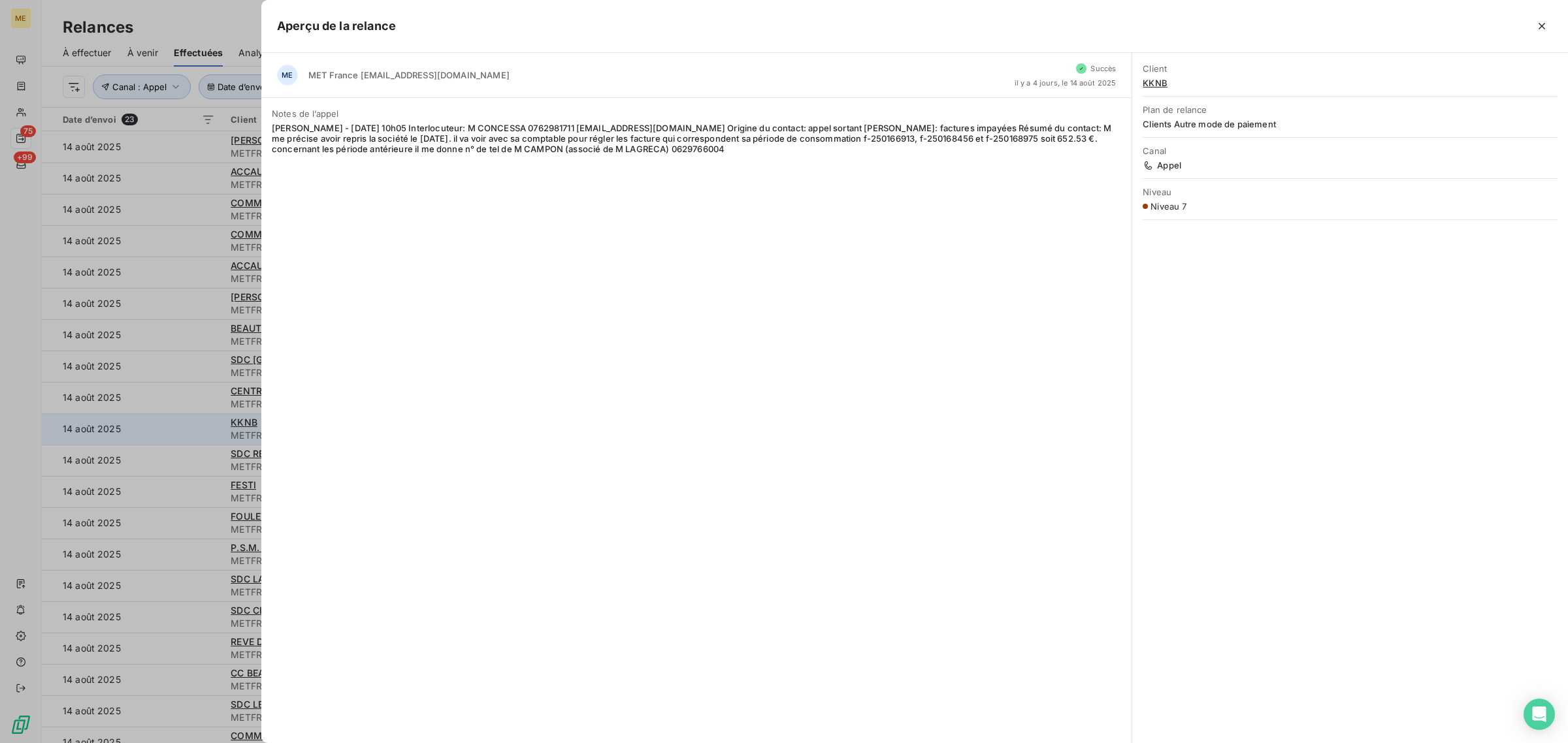
click at [175, 425] on div at bounding box center [784, 371] width 1568 height 743
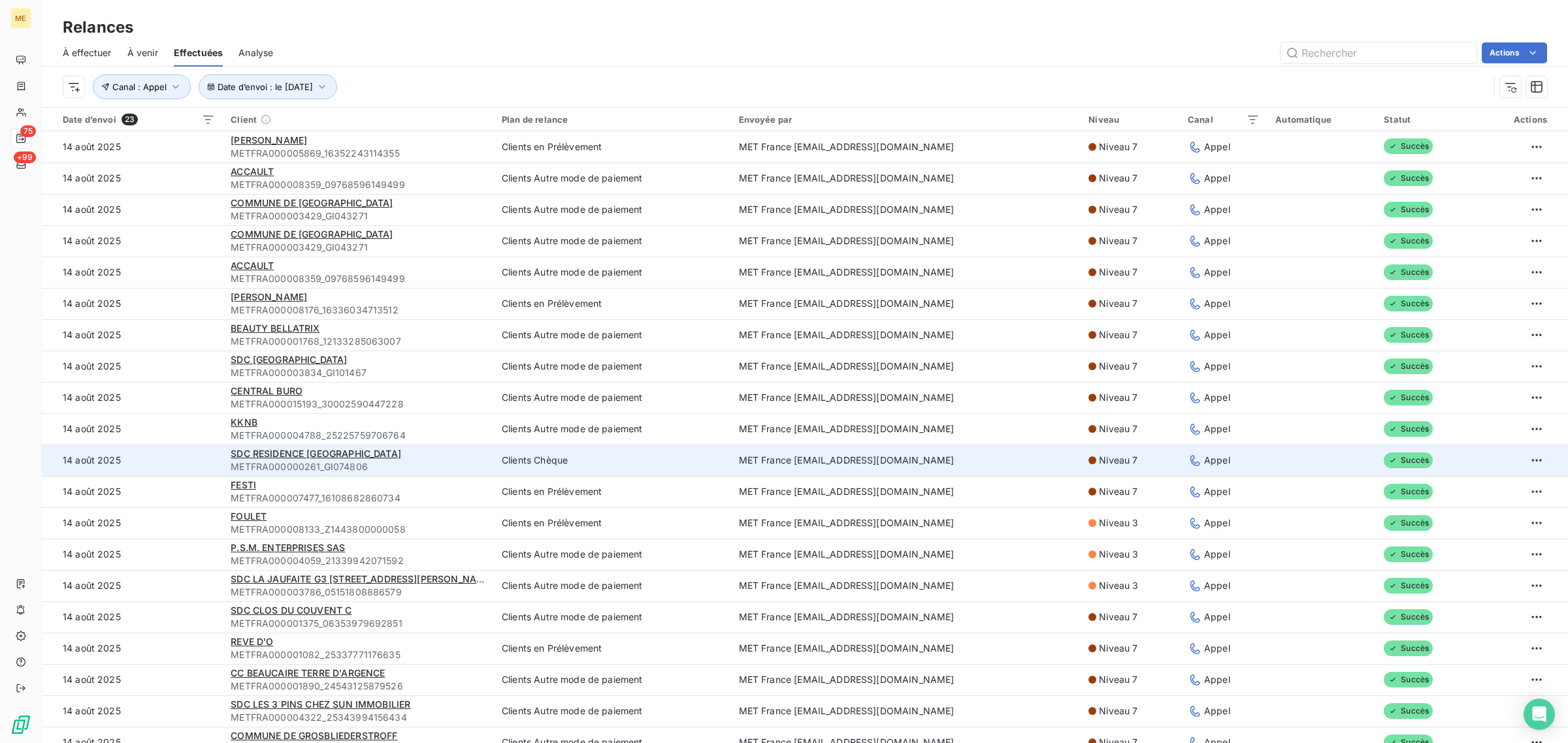
click at [178, 448] on td "14 août 2025" at bounding box center [133, 460] width 181 height 31
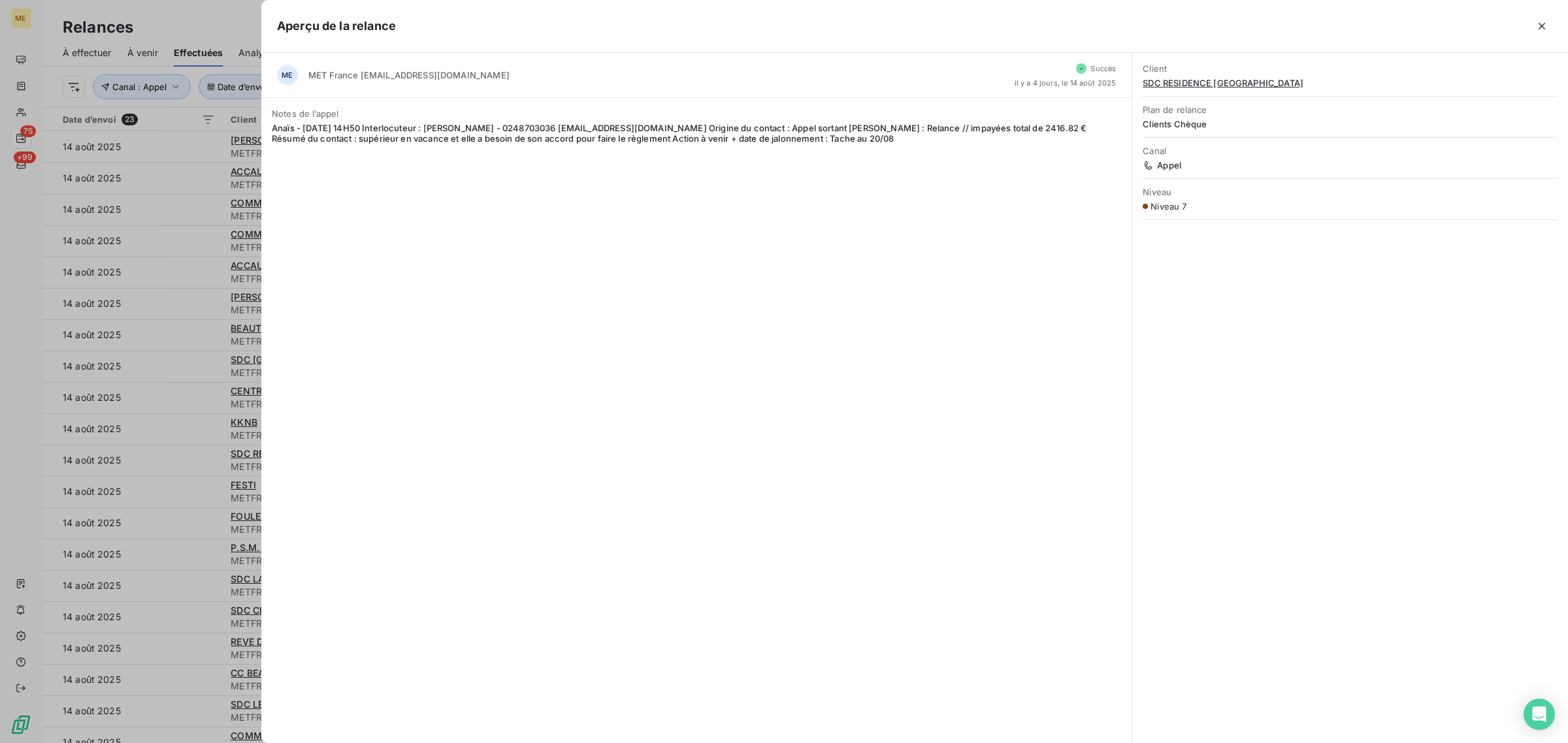
click at [181, 449] on div at bounding box center [784, 371] width 1568 height 743
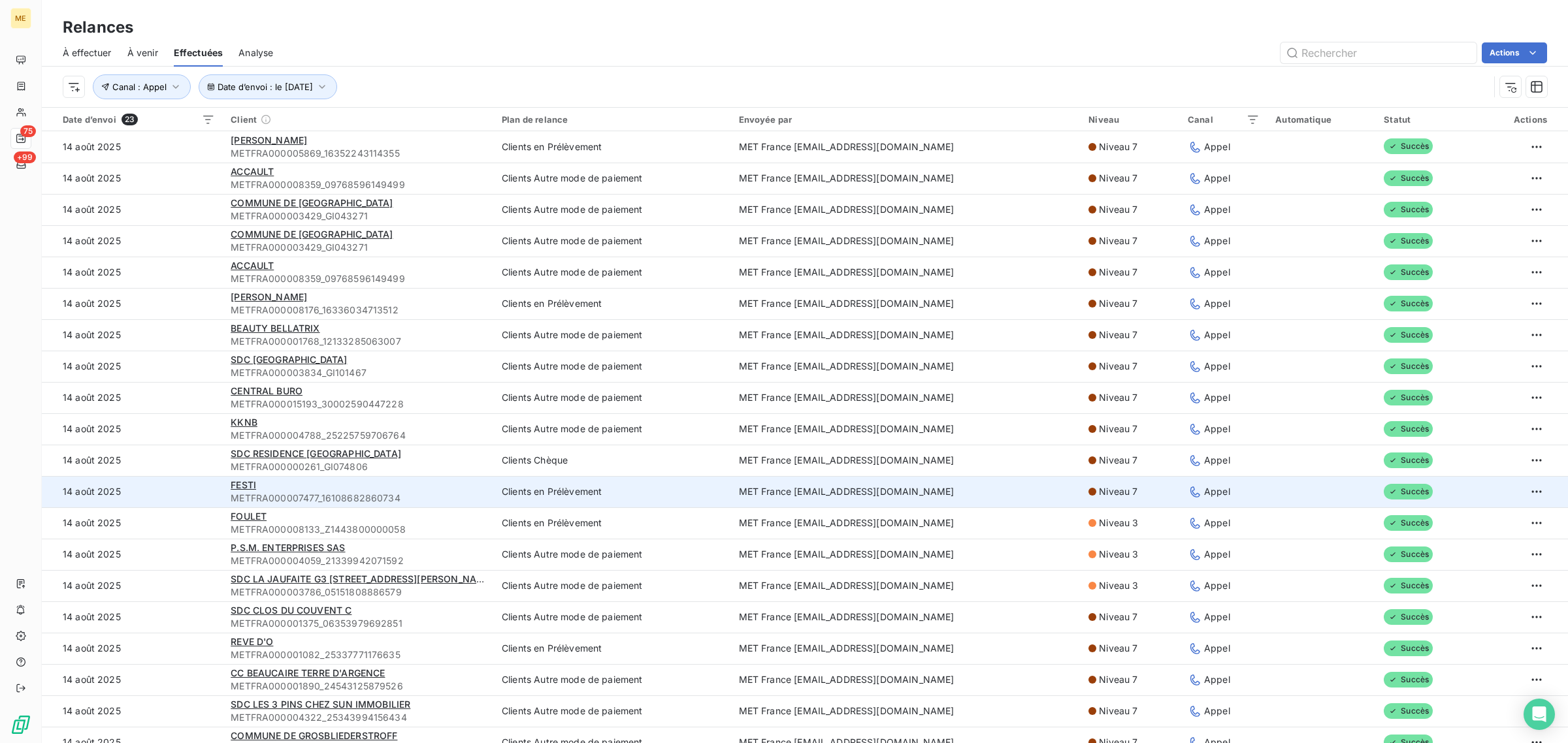
click at [174, 488] on td "14 août 2025" at bounding box center [133, 491] width 181 height 31
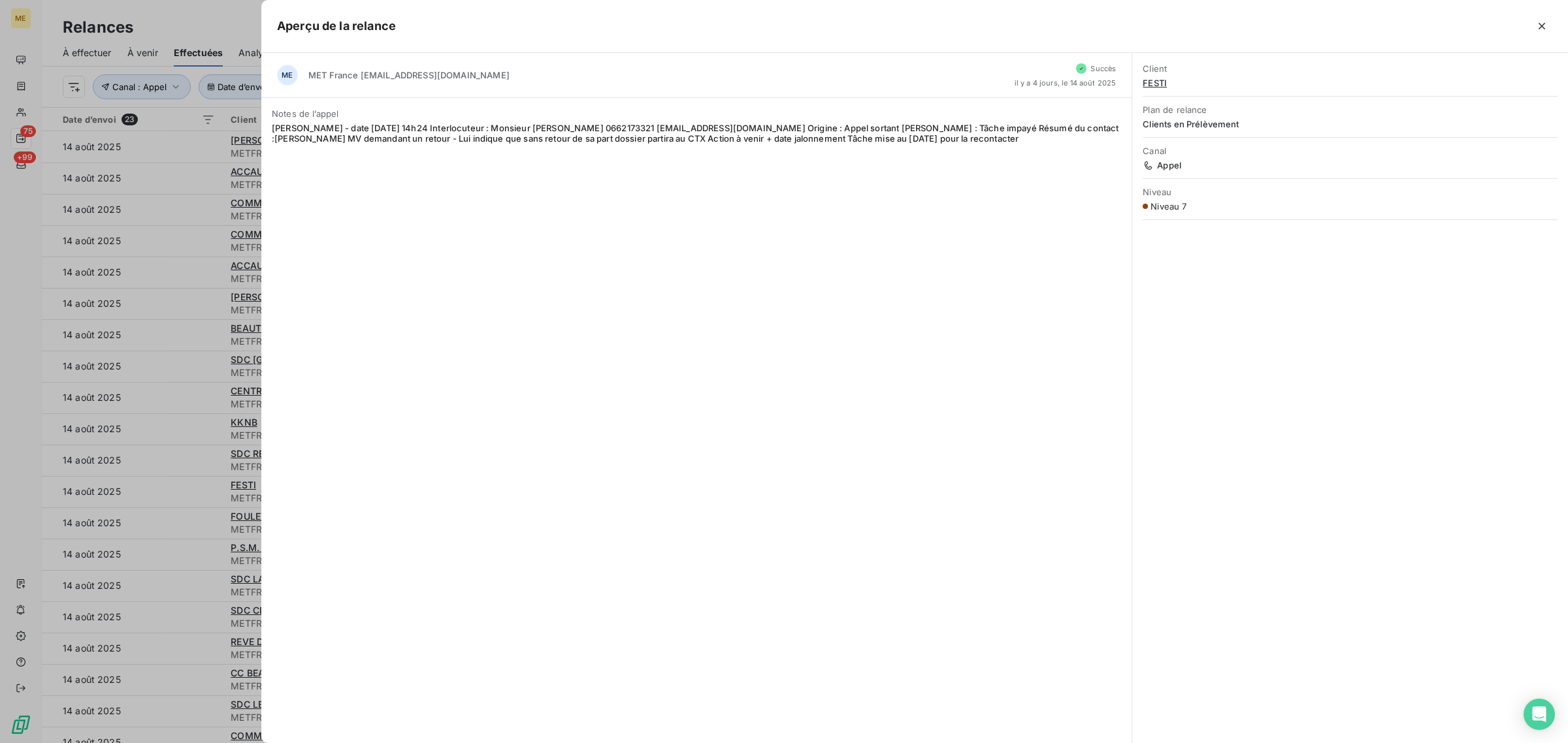
click at [180, 488] on div at bounding box center [784, 371] width 1568 height 743
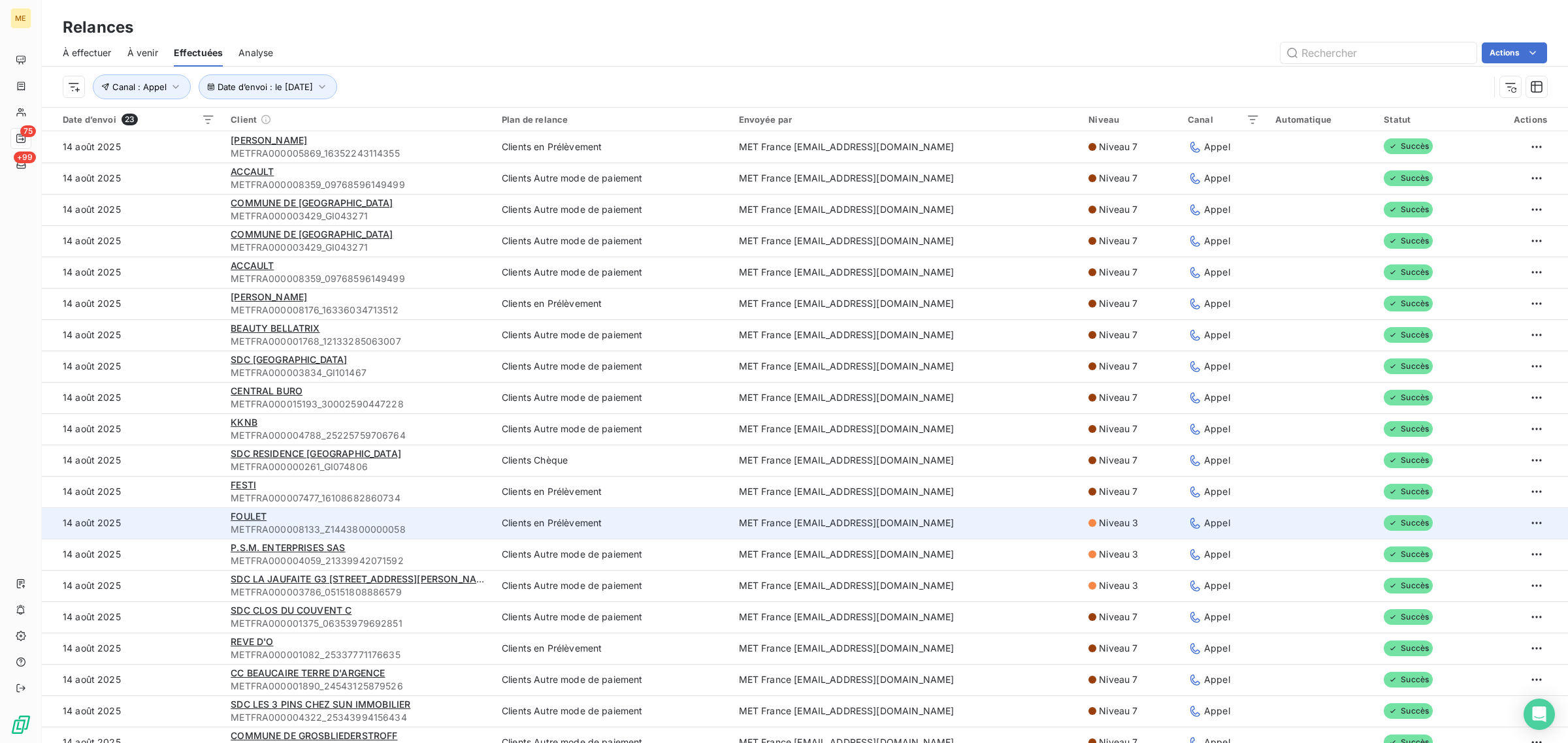
click at [162, 525] on td "14 août 2025" at bounding box center [133, 523] width 181 height 31
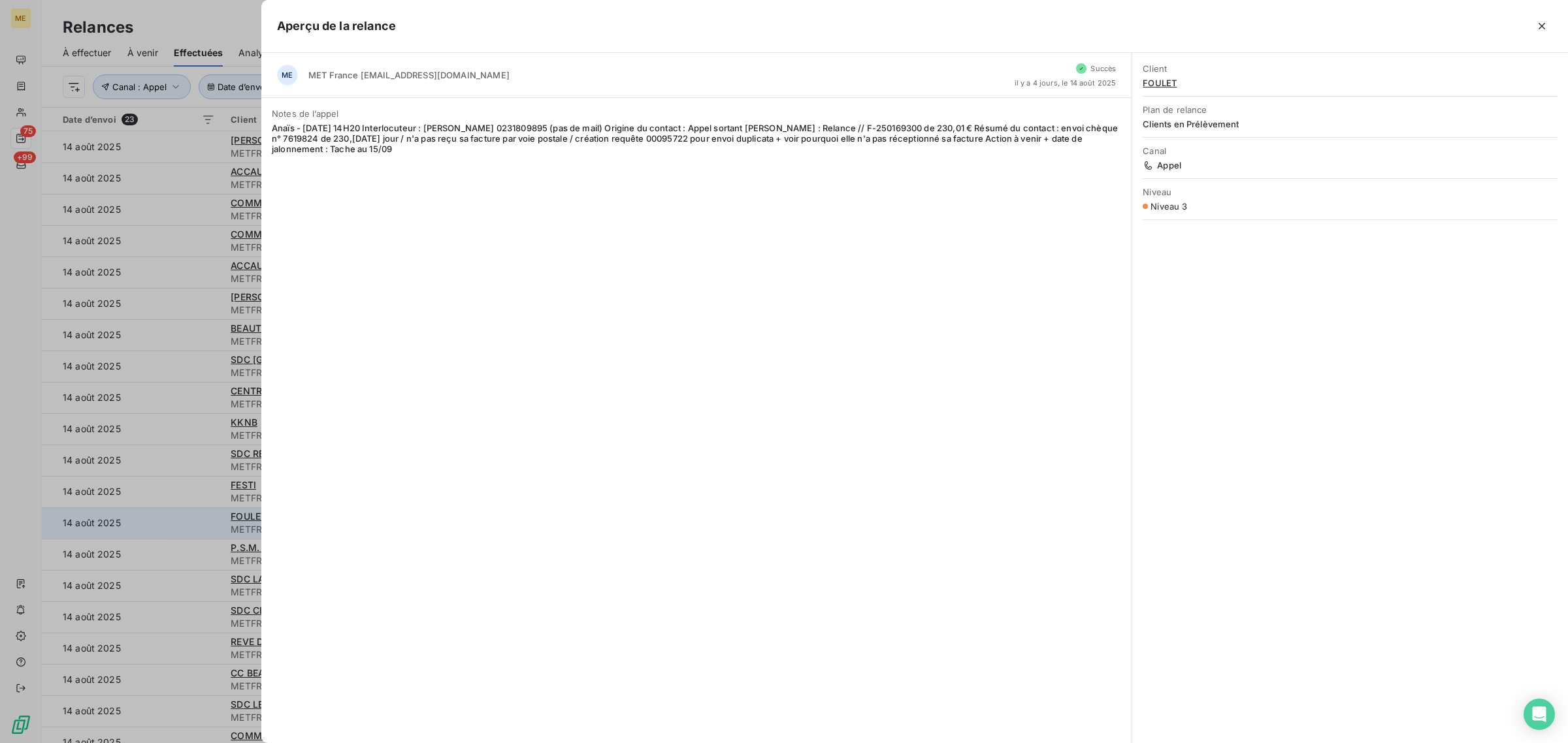
click at [162, 525] on div at bounding box center [784, 371] width 1568 height 743
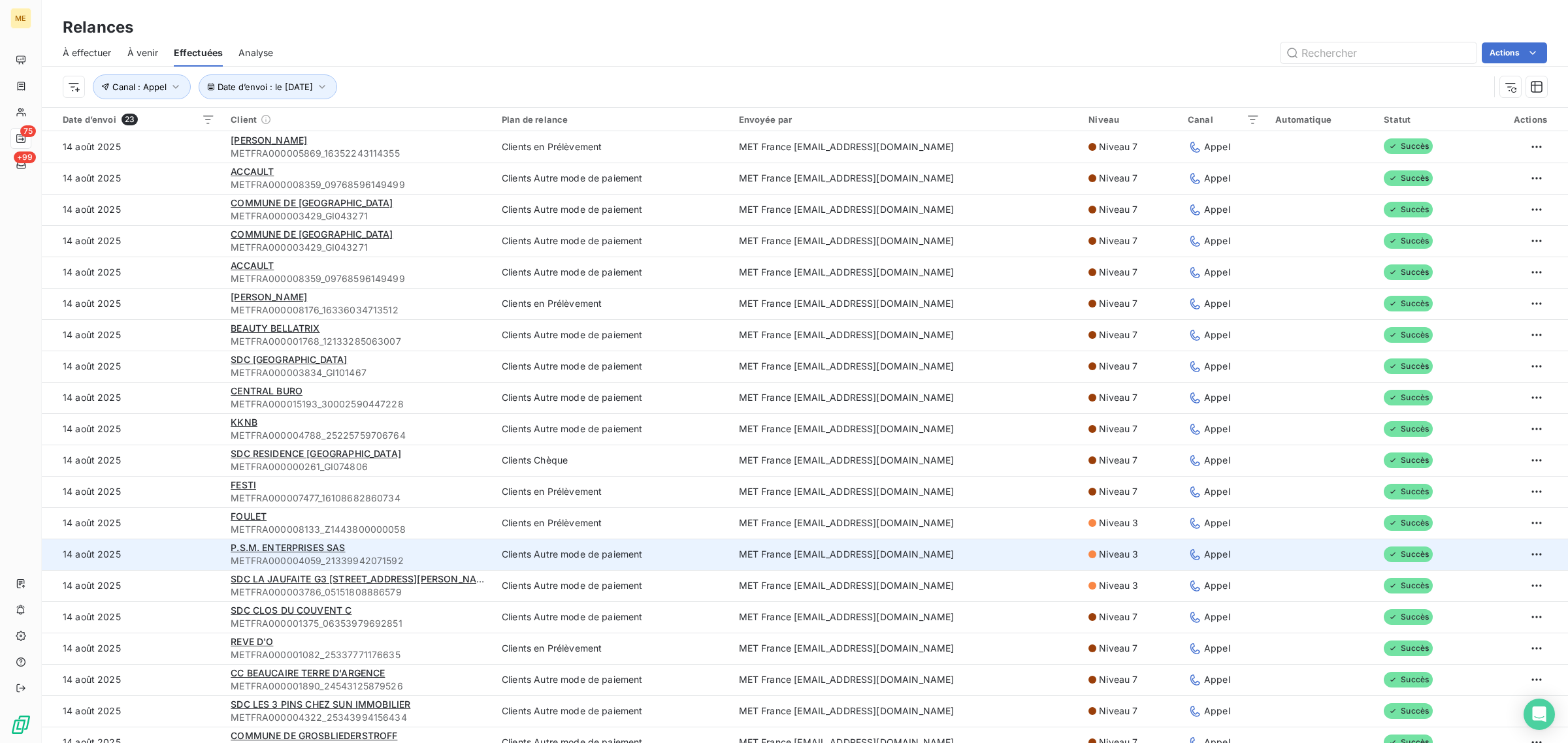
click at [152, 563] on td "14 août 2025" at bounding box center [133, 554] width 181 height 31
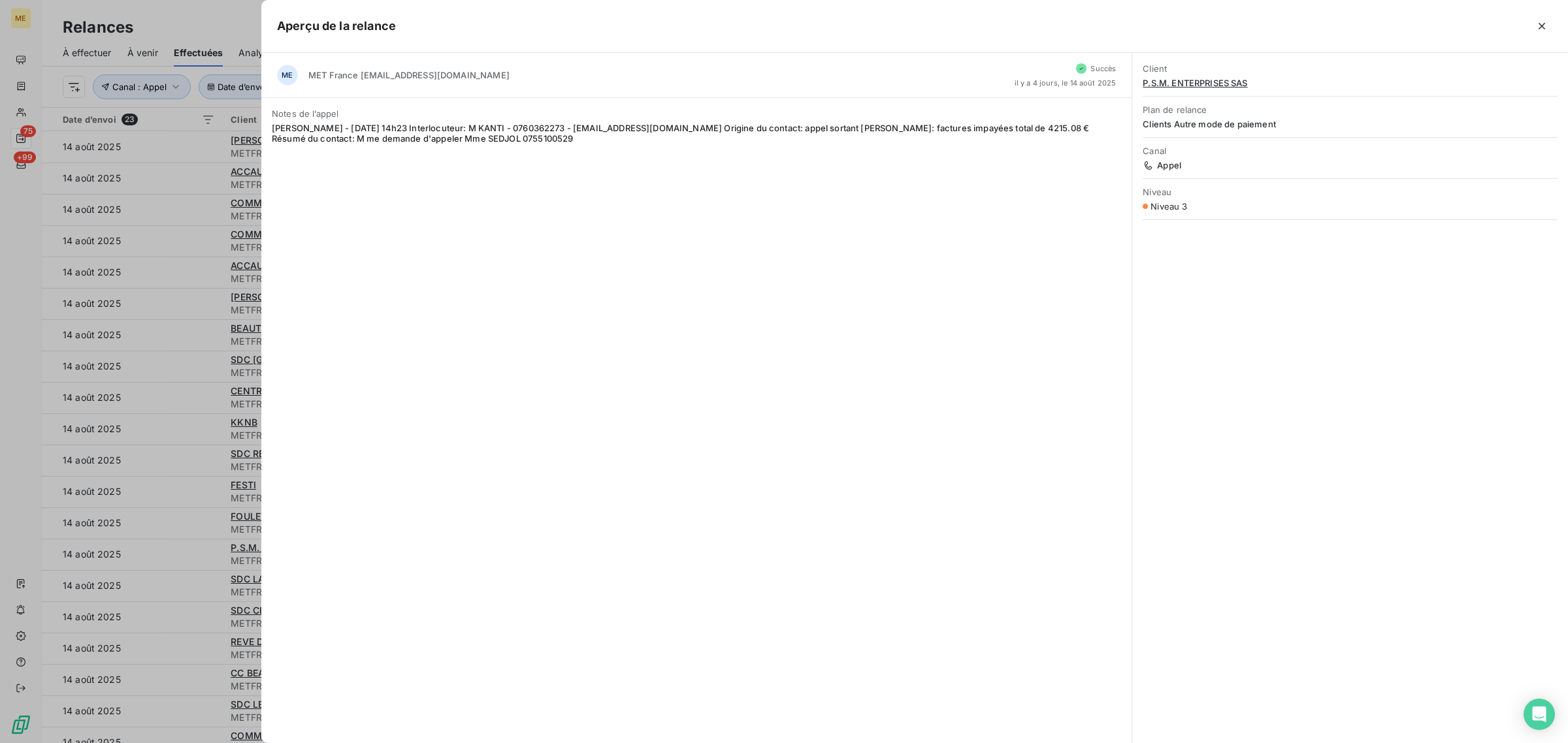
click at [169, 554] on div at bounding box center [784, 371] width 1568 height 743
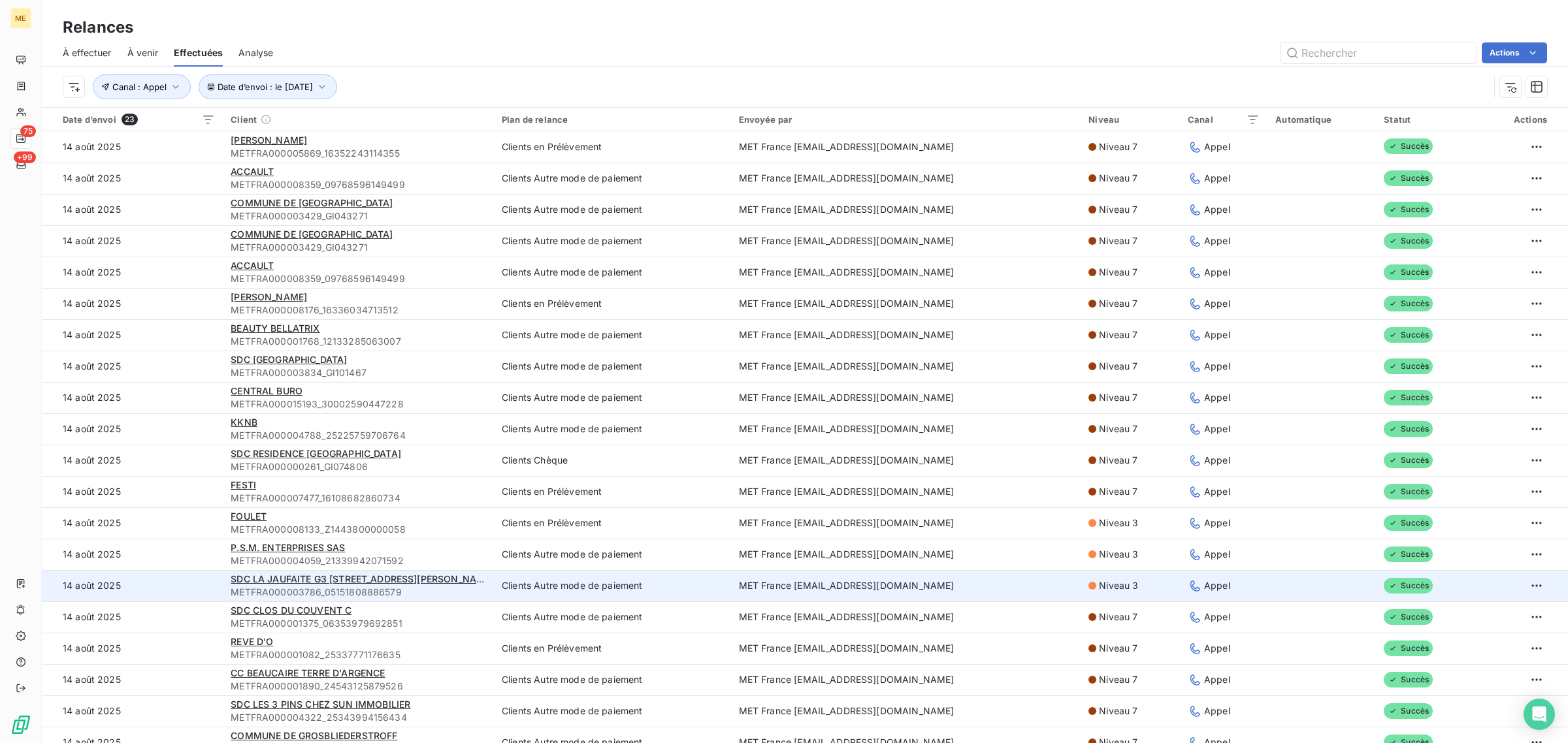
click at [165, 570] on td "14 août 2025" at bounding box center [133, 586] width 181 height 31
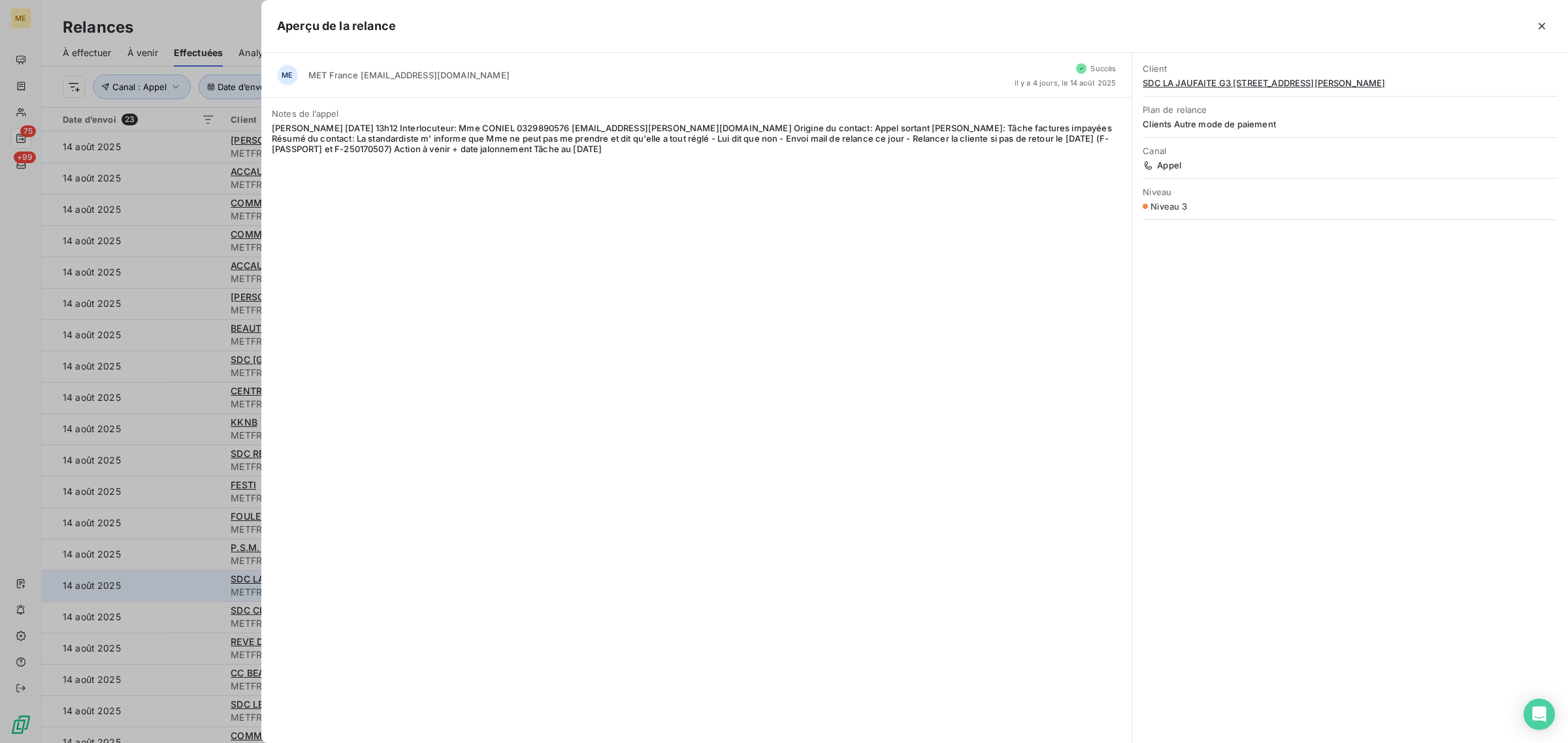
click at [165, 570] on div at bounding box center [784, 371] width 1568 height 743
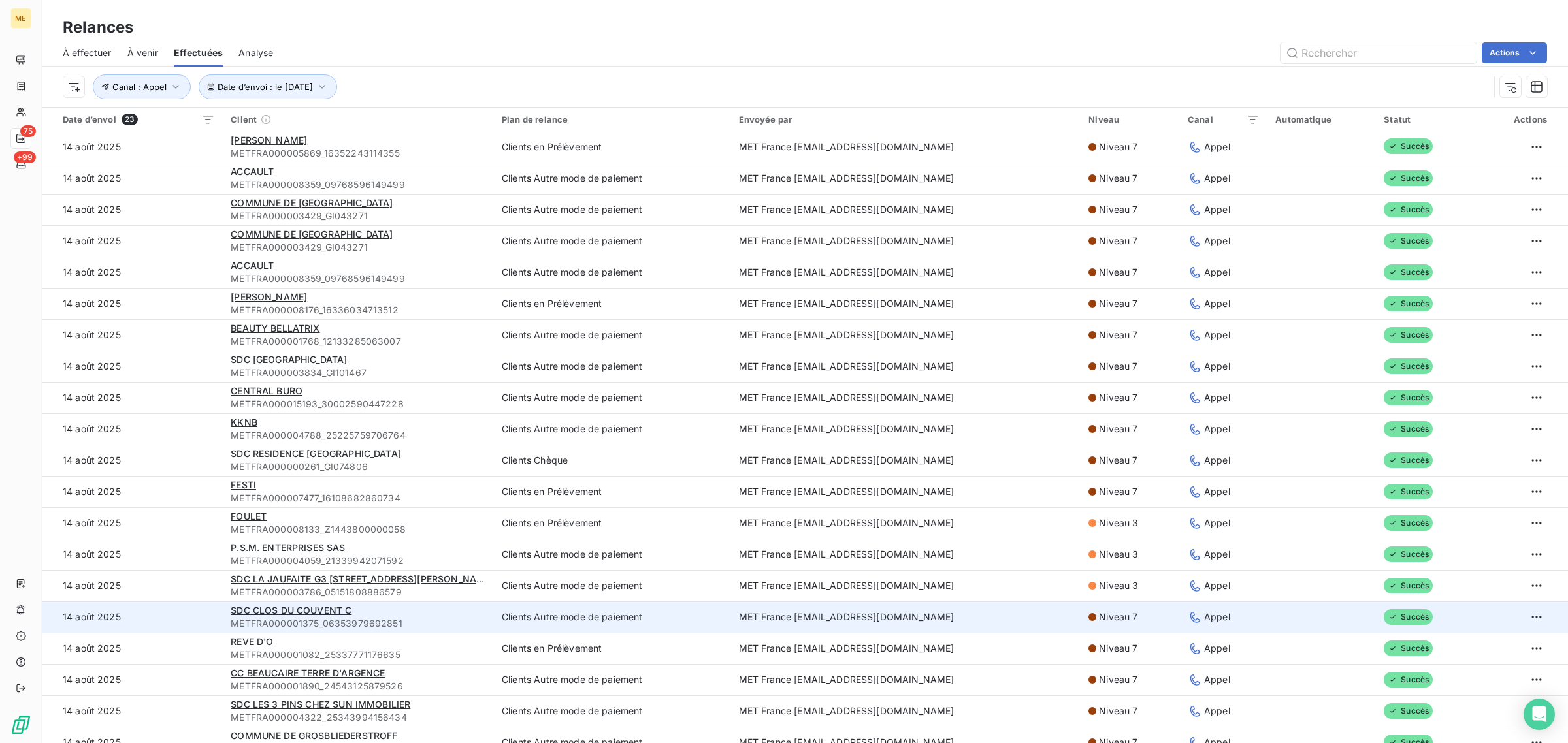
click at [157, 616] on td "14 août 2025" at bounding box center [133, 617] width 181 height 31
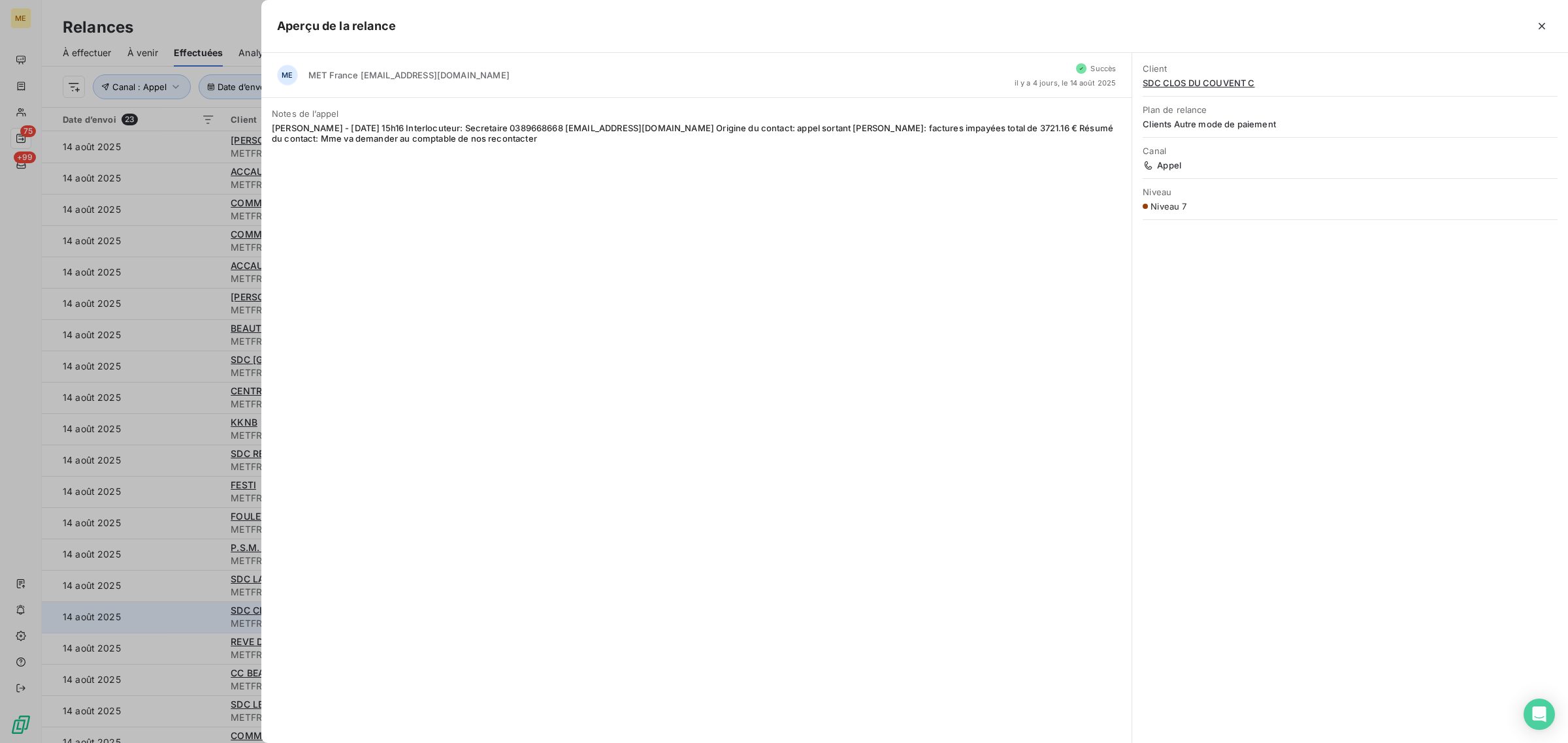
click at [157, 616] on div at bounding box center [784, 371] width 1568 height 743
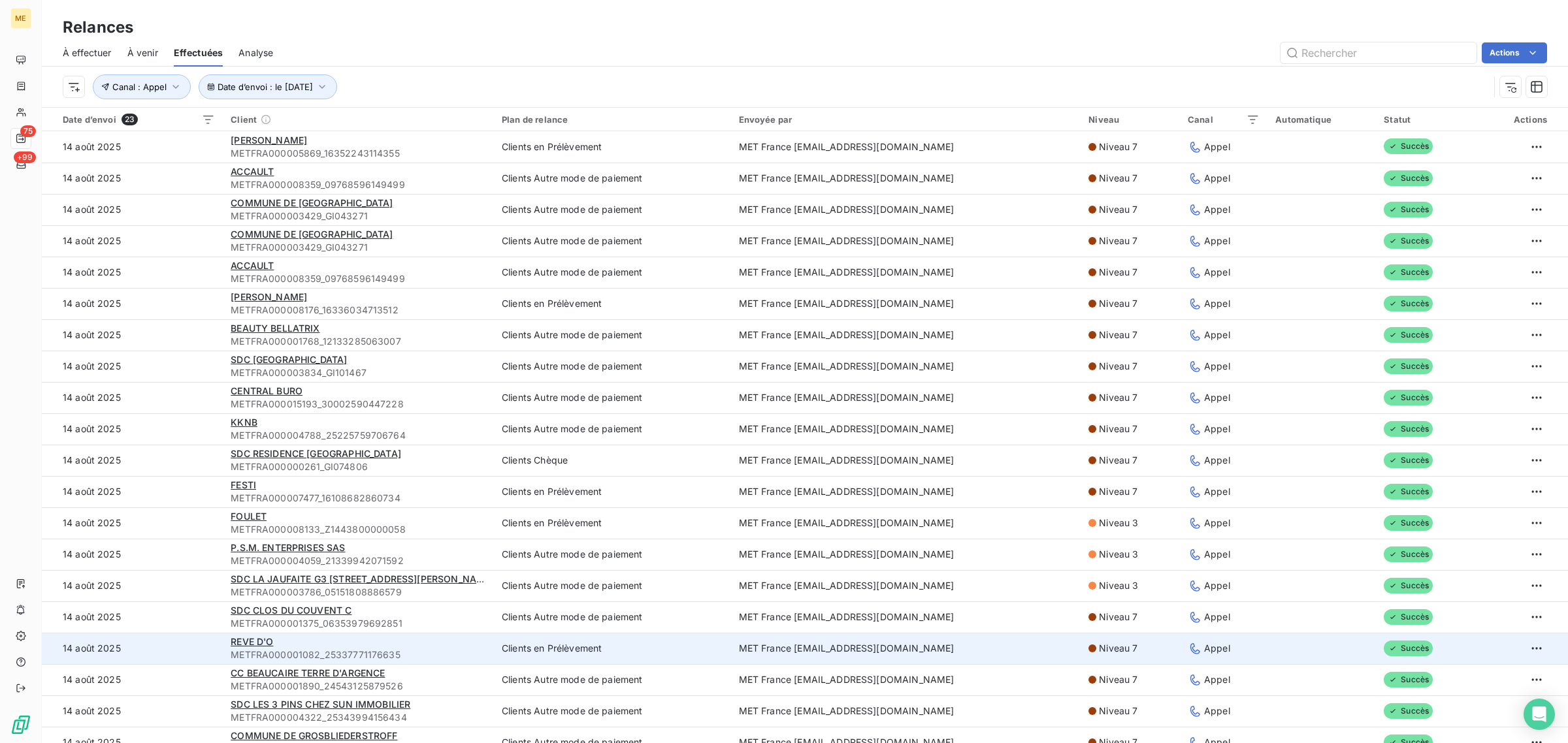
click at [156, 642] on td "14 août 2025" at bounding box center [133, 649] width 181 height 31
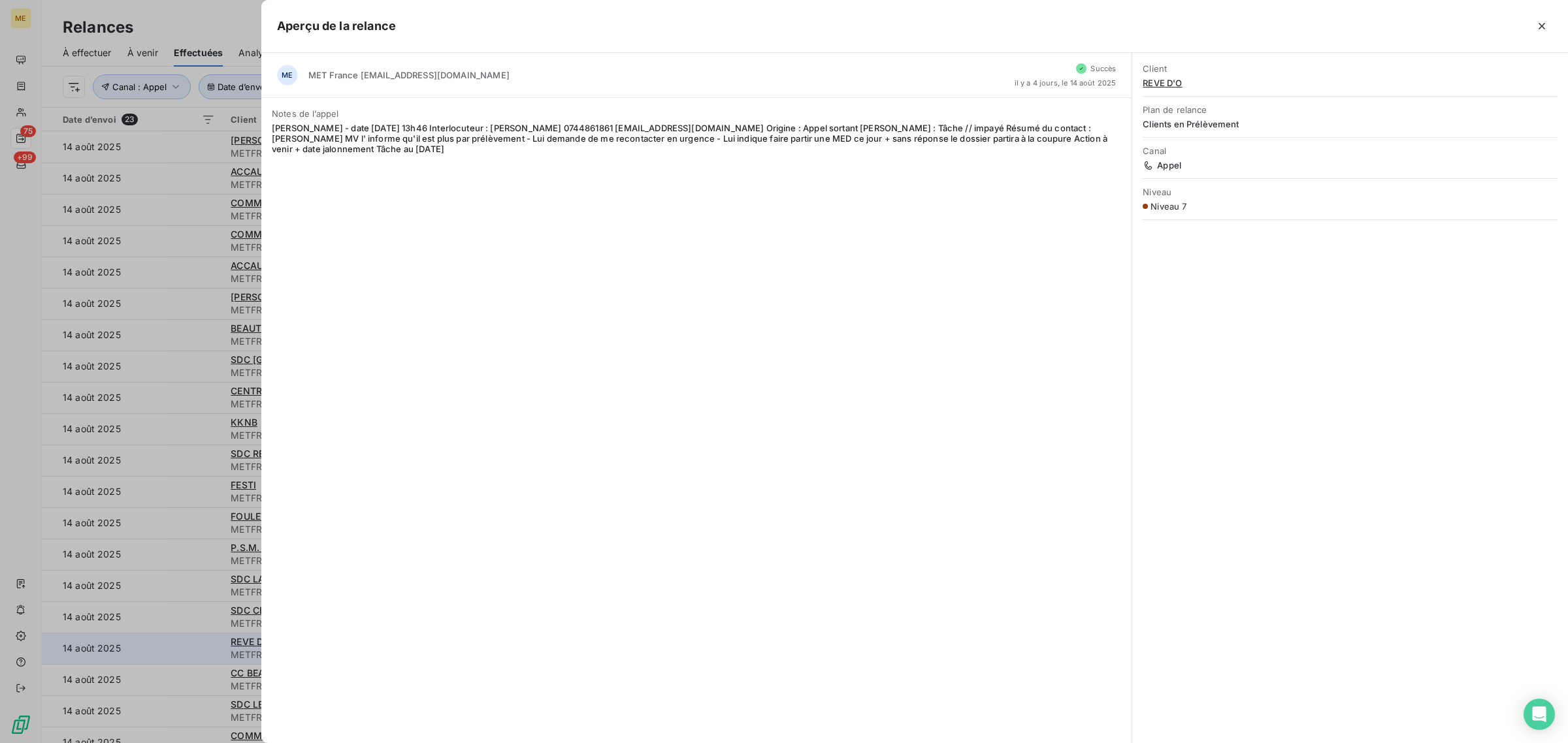
click at [156, 642] on div at bounding box center [784, 371] width 1568 height 743
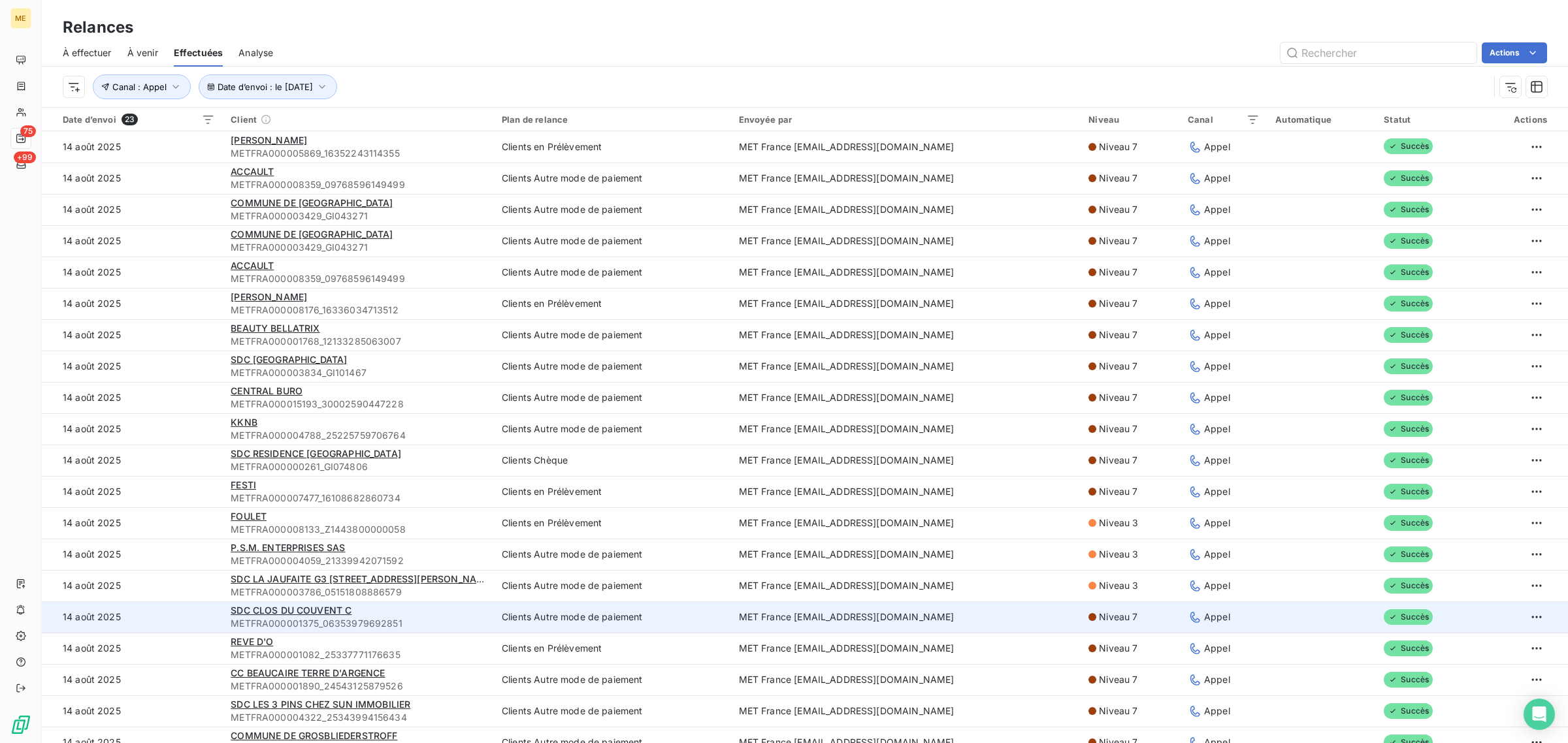
click at [148, 609] on td "14 août 2025" at bounding box center [133, 617] width 181 height 31
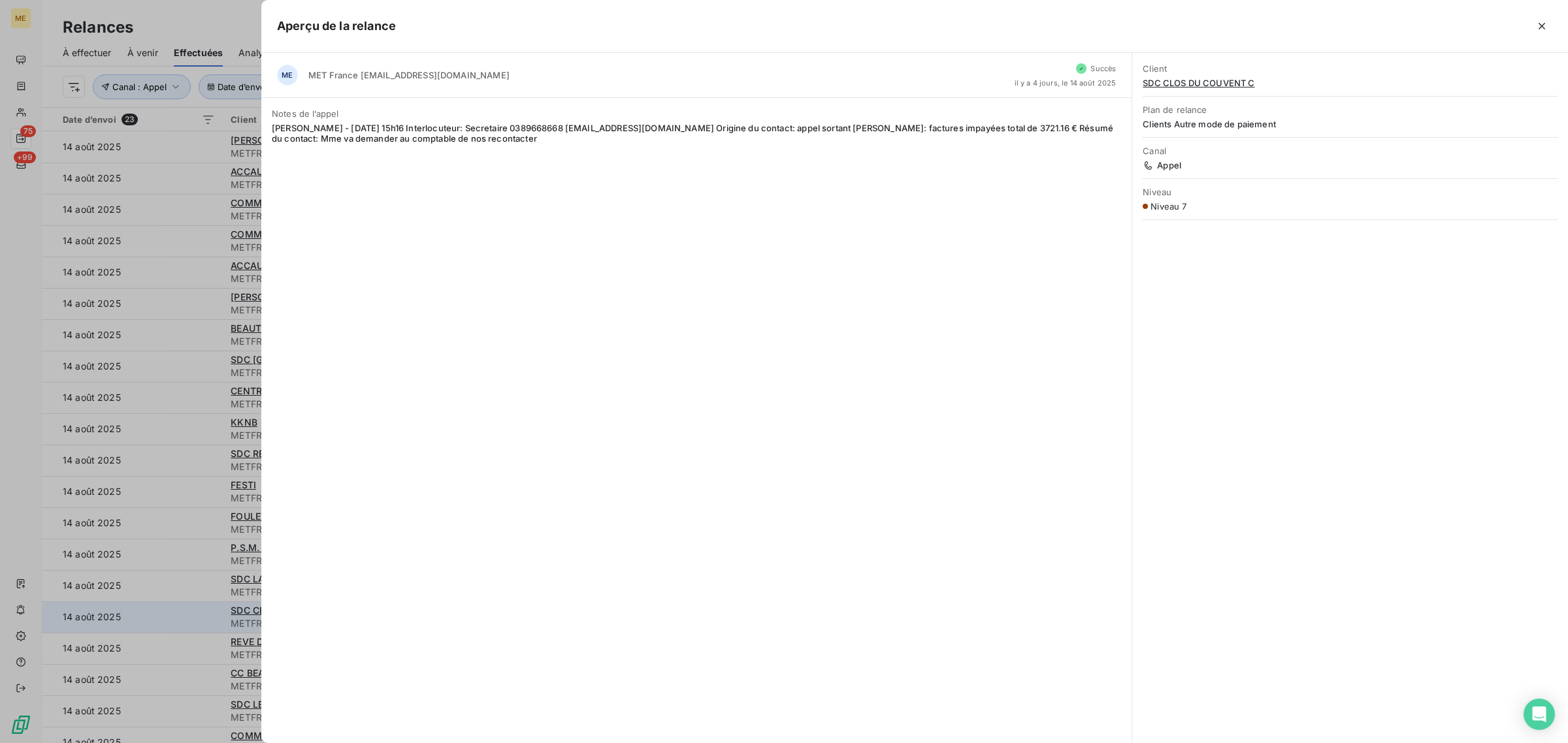
click at [148, 609] on div at bounding box center [784, 371] width 1568 height 743
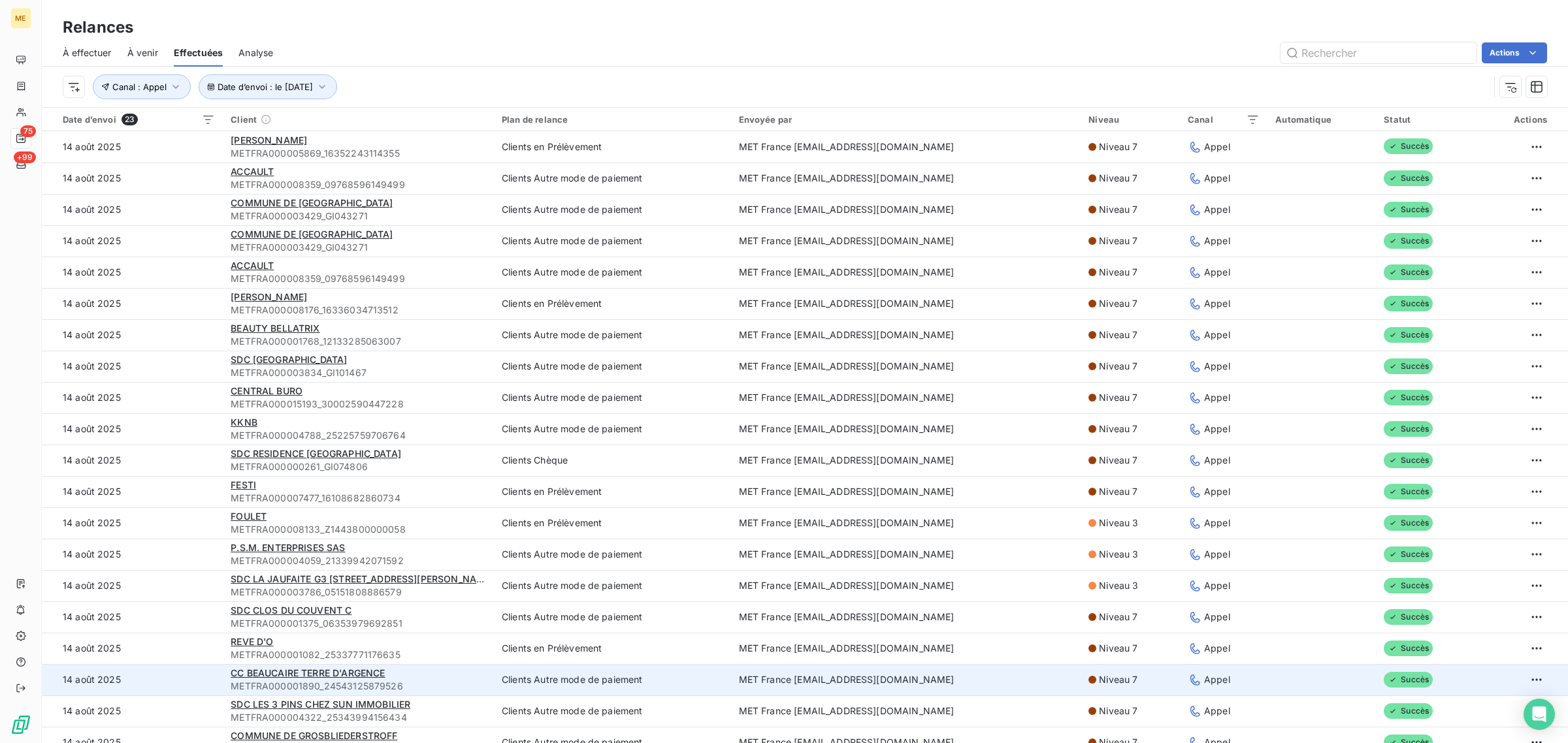
click at [170, 676] on td "14 août 2025" at bounding box center [133, 679] width 181 height 31
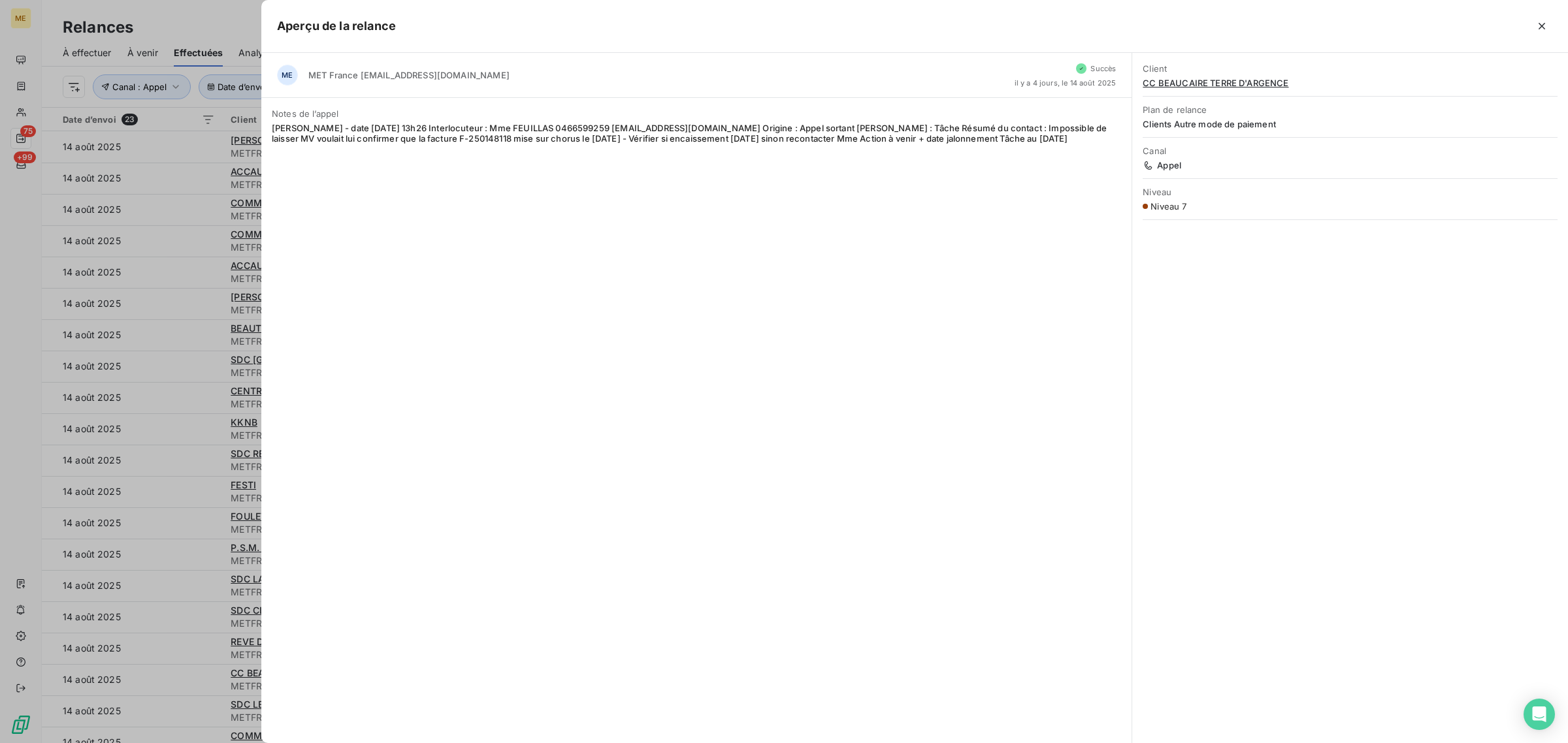
click at [174, 681] on div at bounding box center [784, 371] width 1568 height 743
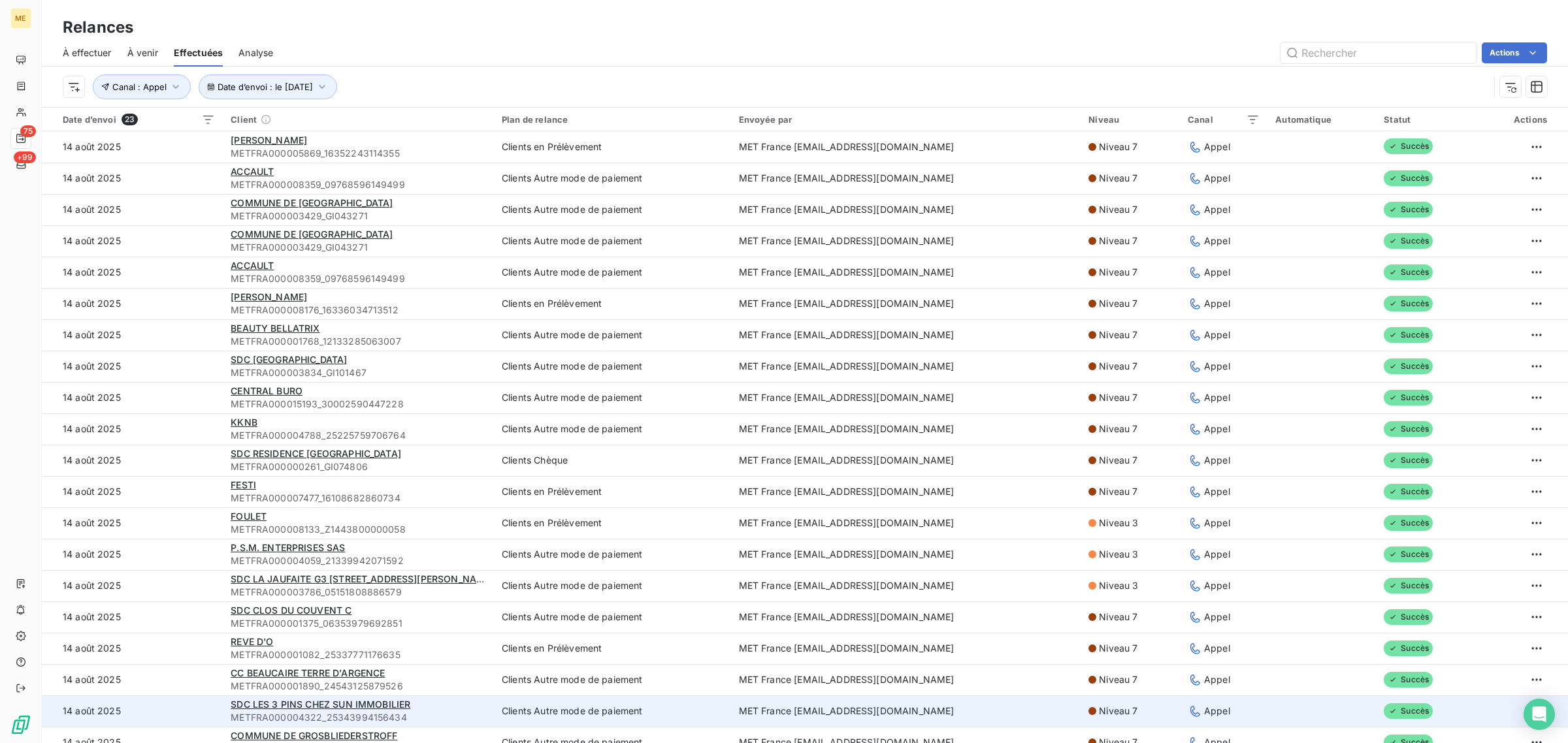
click at [183, 708] on td "14 août 2025" at bounding box center [133, 711] width 181 height 31
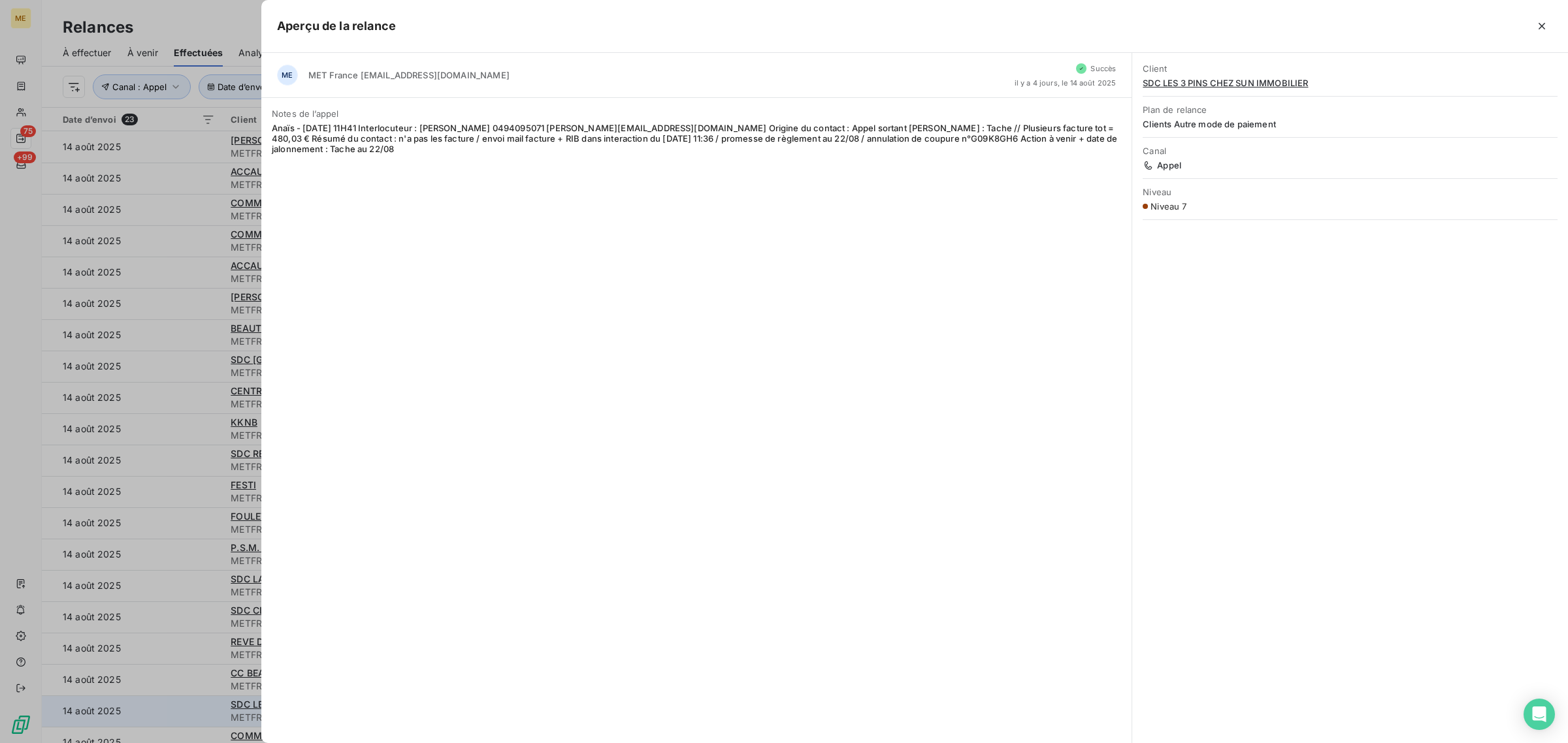
click at [183, 708] on div at bounding box center [784, 371] width 1568 height 743
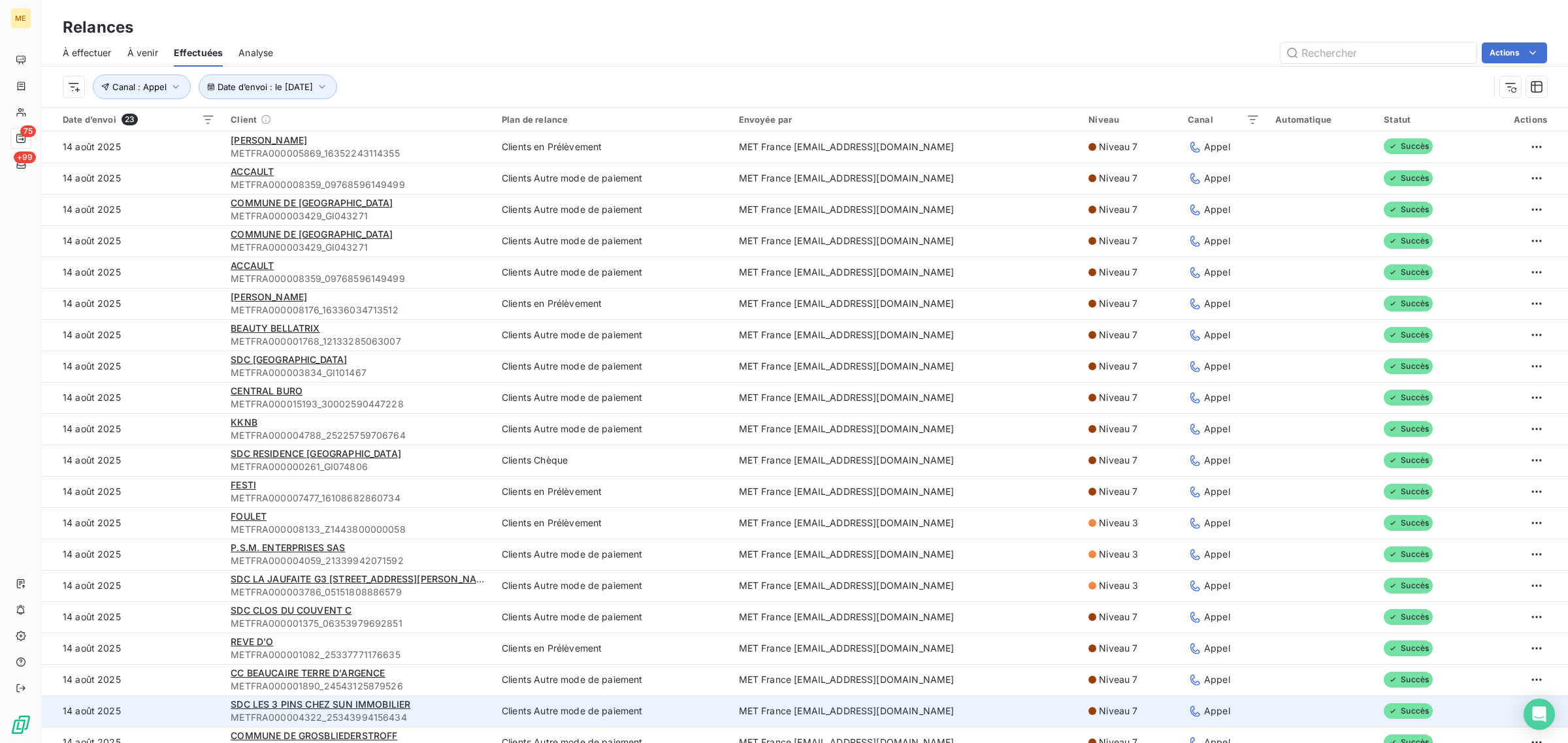
scroll to position [82, 0]
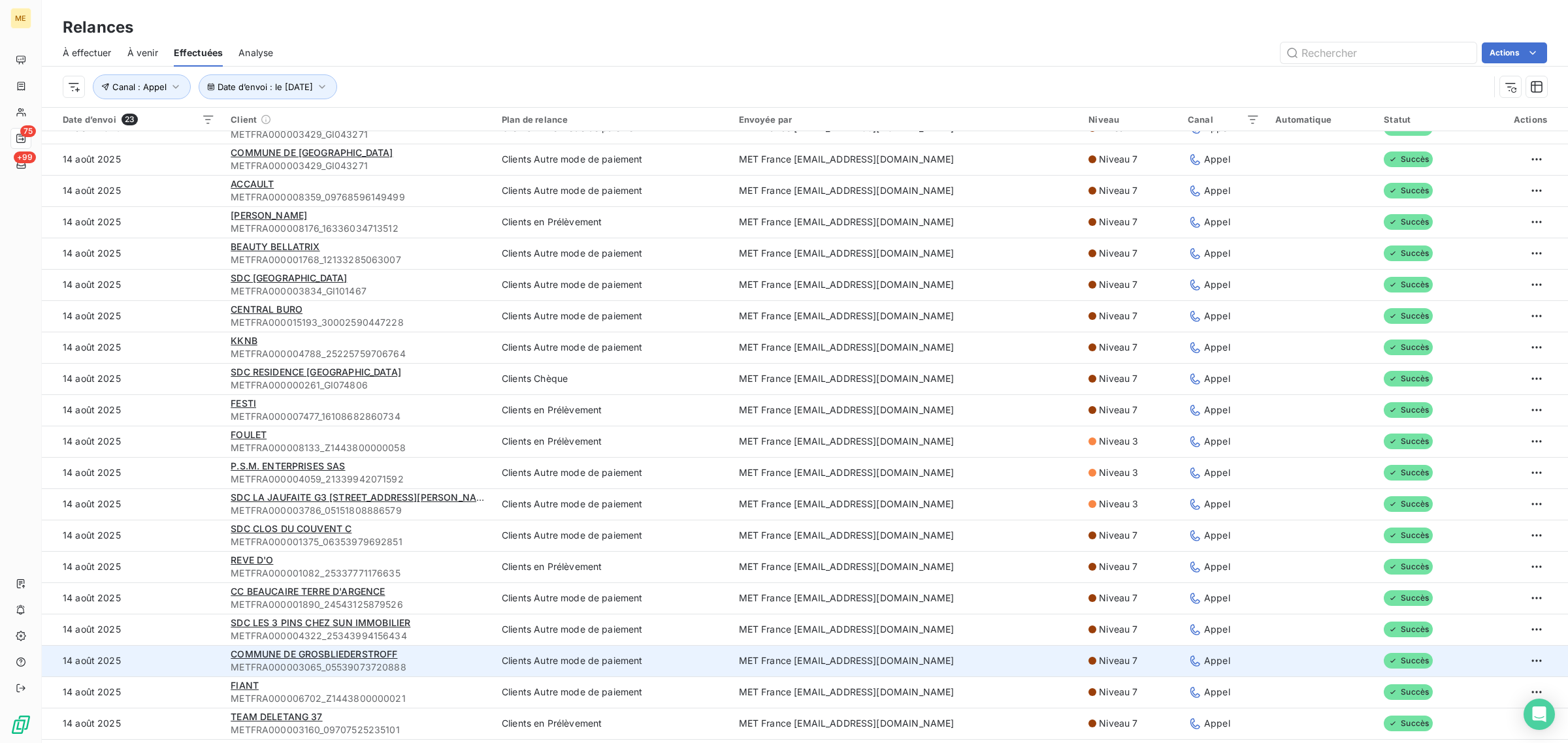
click at [184, 650] on td "14 août 2025" at bounding box center [133, 661] width 181 height 31
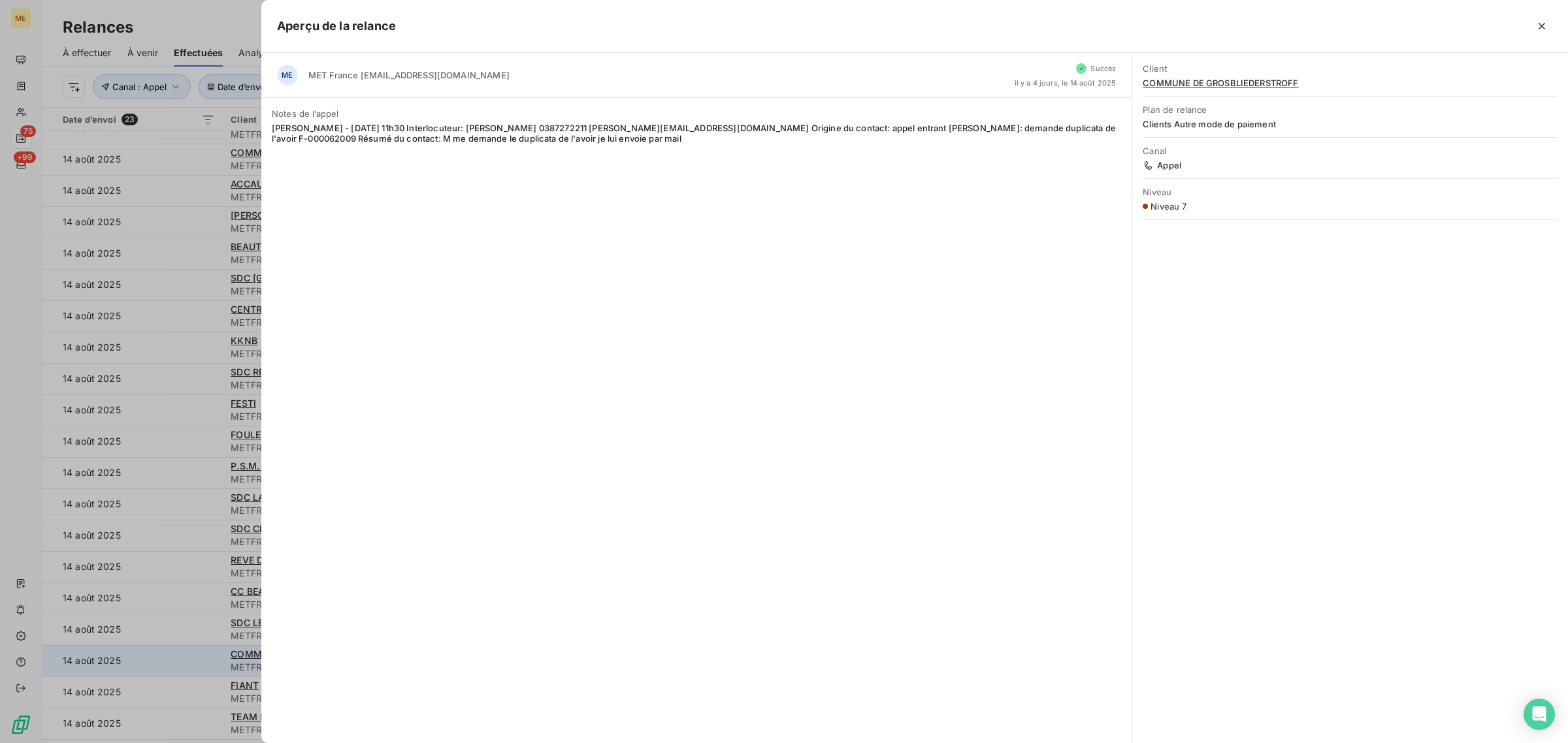
click at [185, 650] on div at bounding box center [784, 371] width 1568 height 743
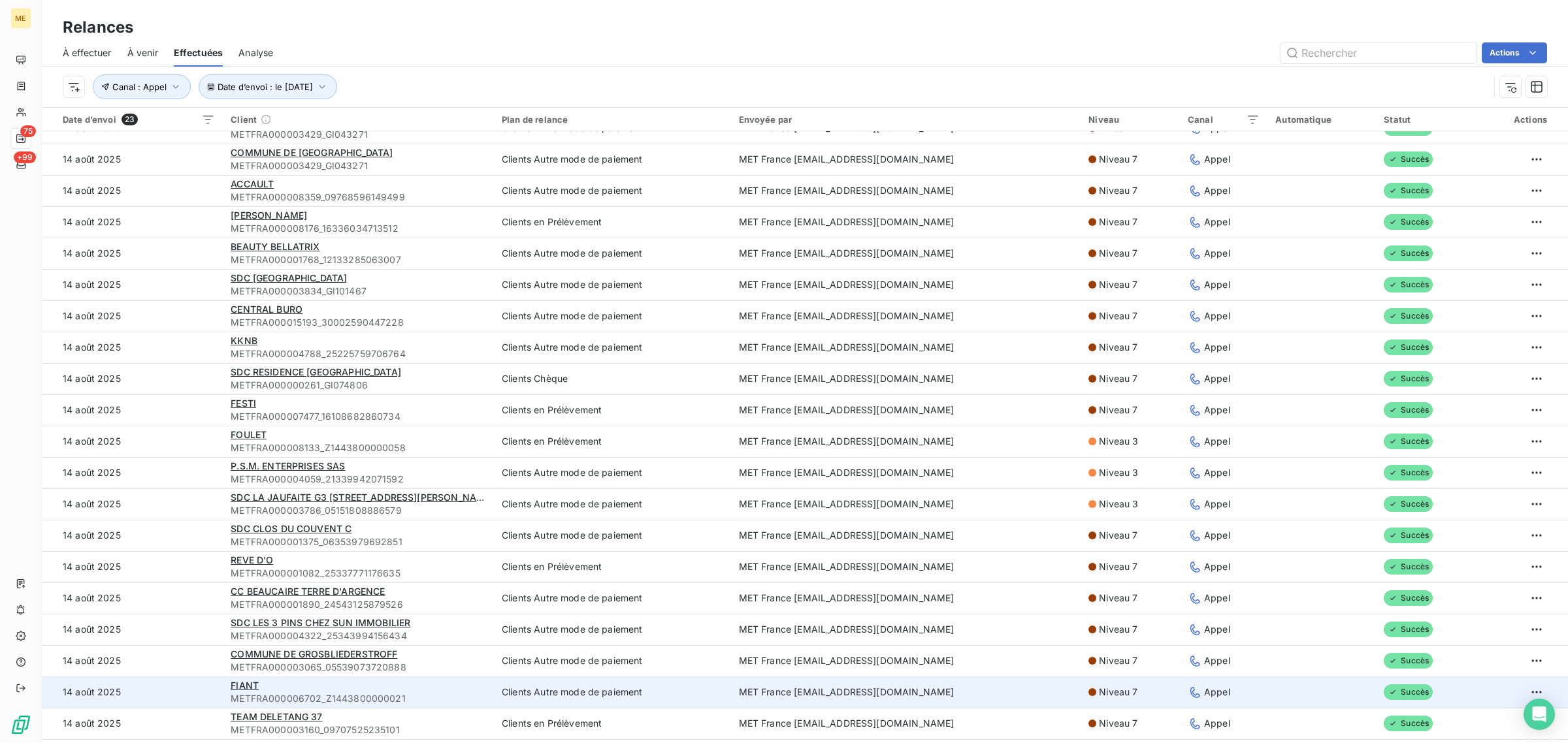
click at [193, 686] on td "14 août 2025" at bounding box center [133, 691] width 181 height 31
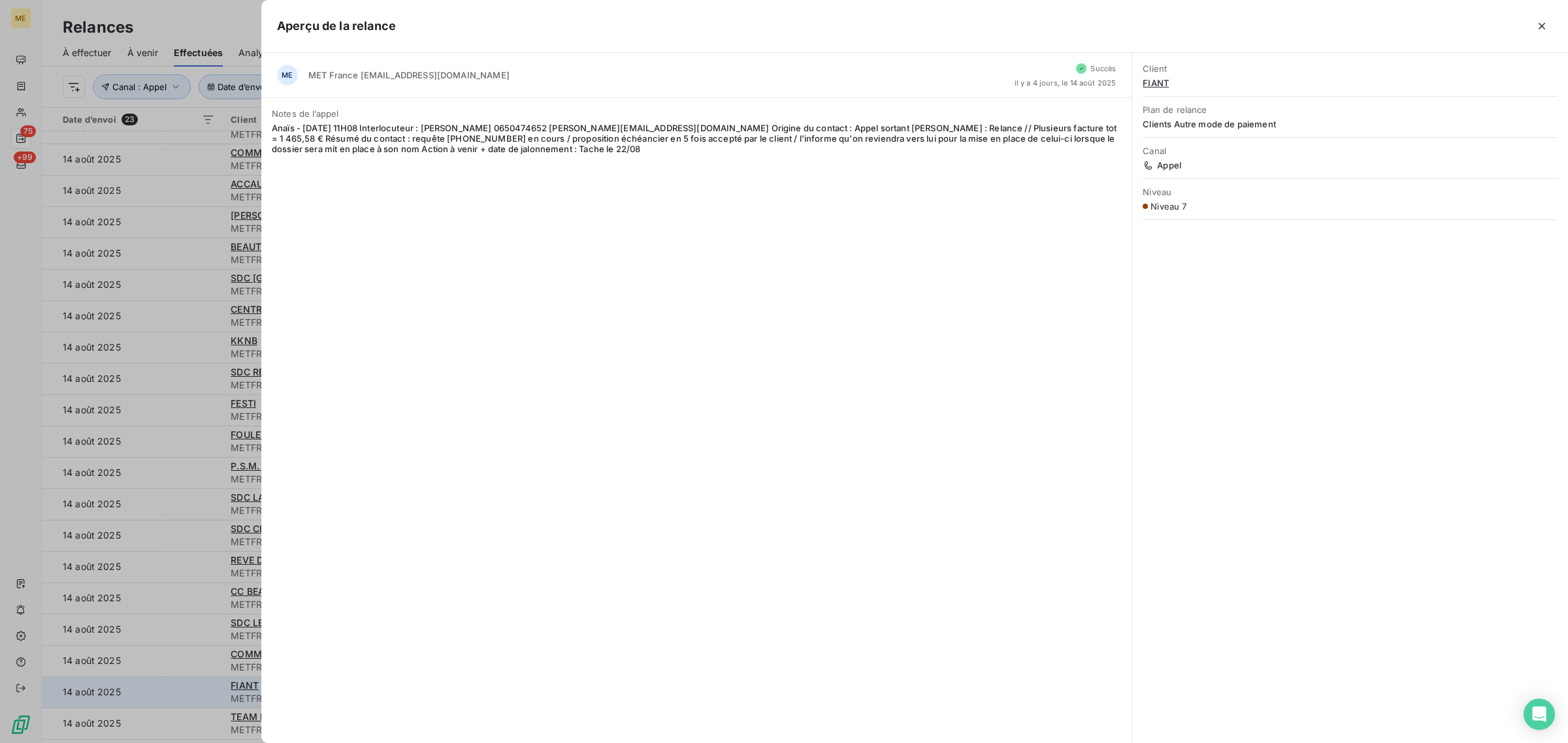
click at [193, 686] on div at bounding box center [784, 371] width 1568 height 743
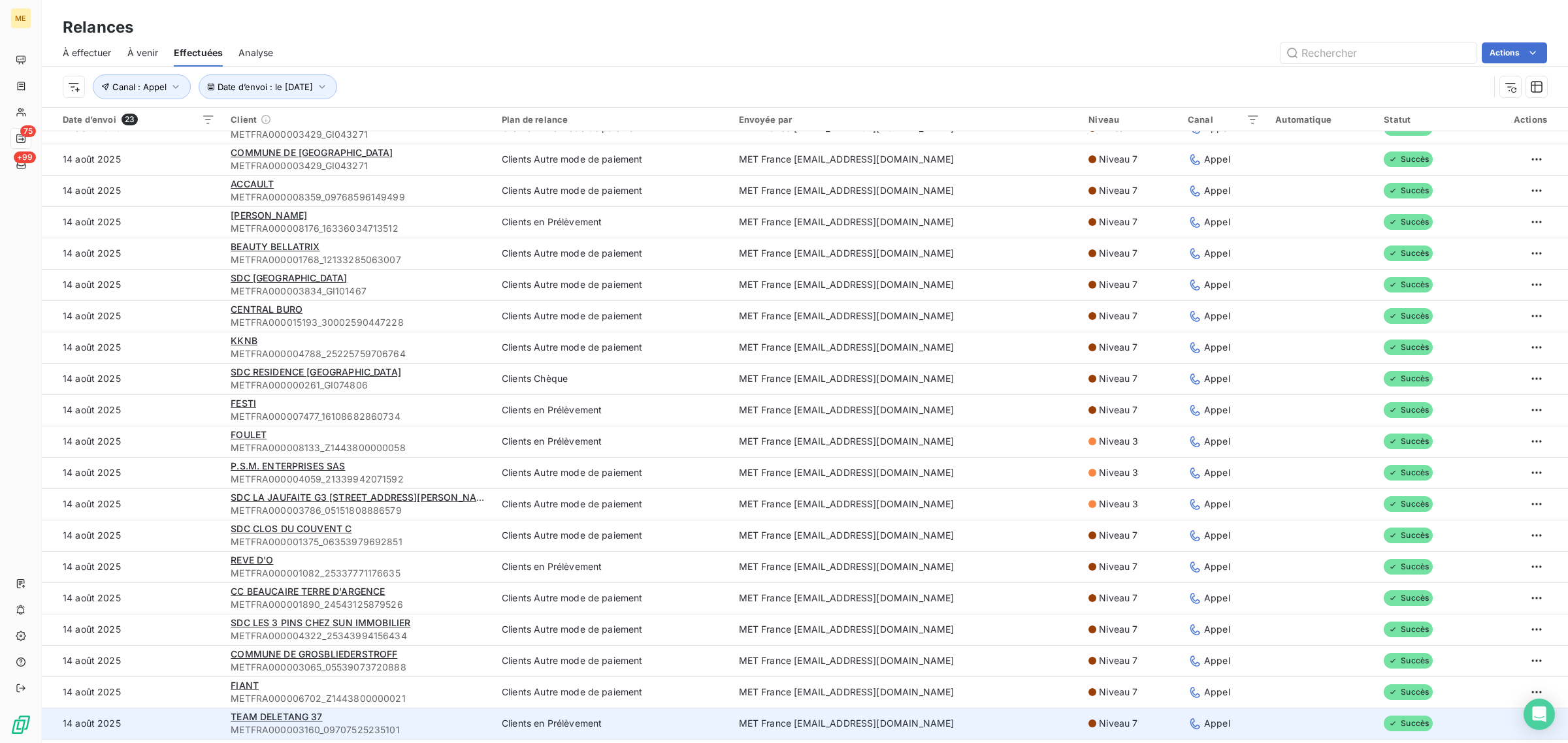
click at [173, 715] on td "14 août 2025" at bounding box center [133, 723] width 181 height 31
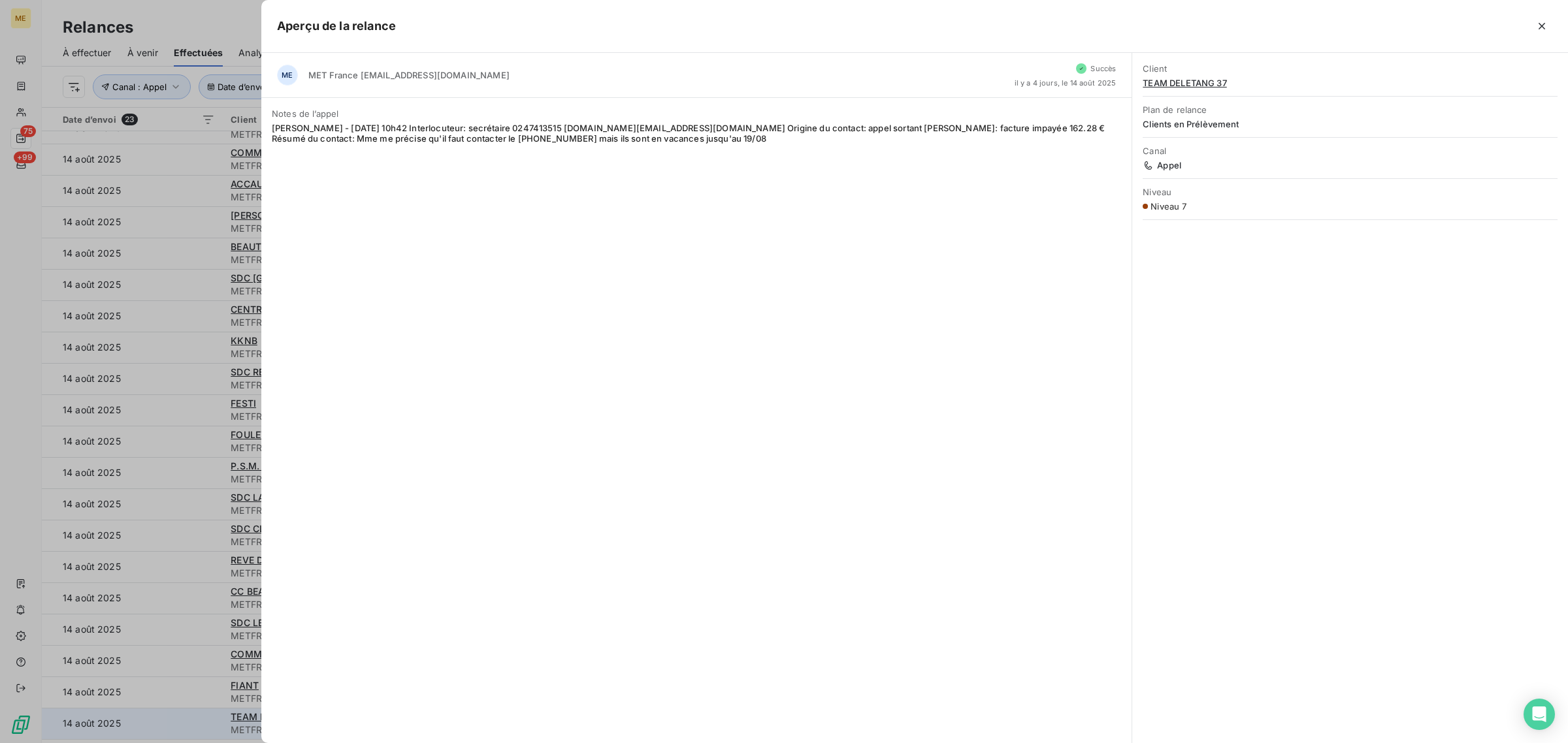
click at [173, 715] on div at bounding box center [784, 371] width 1568 height 743
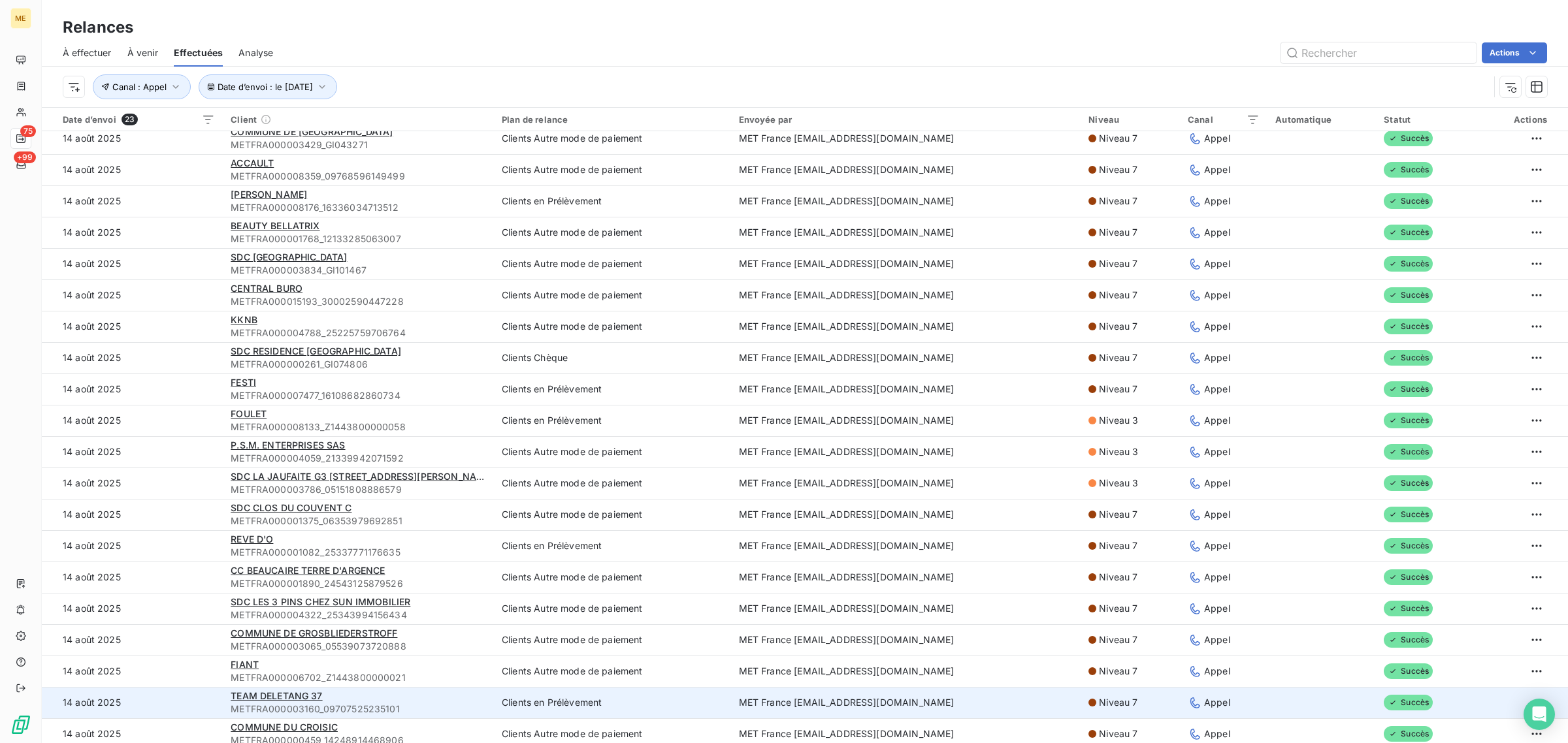
scroll to position [109, 0]
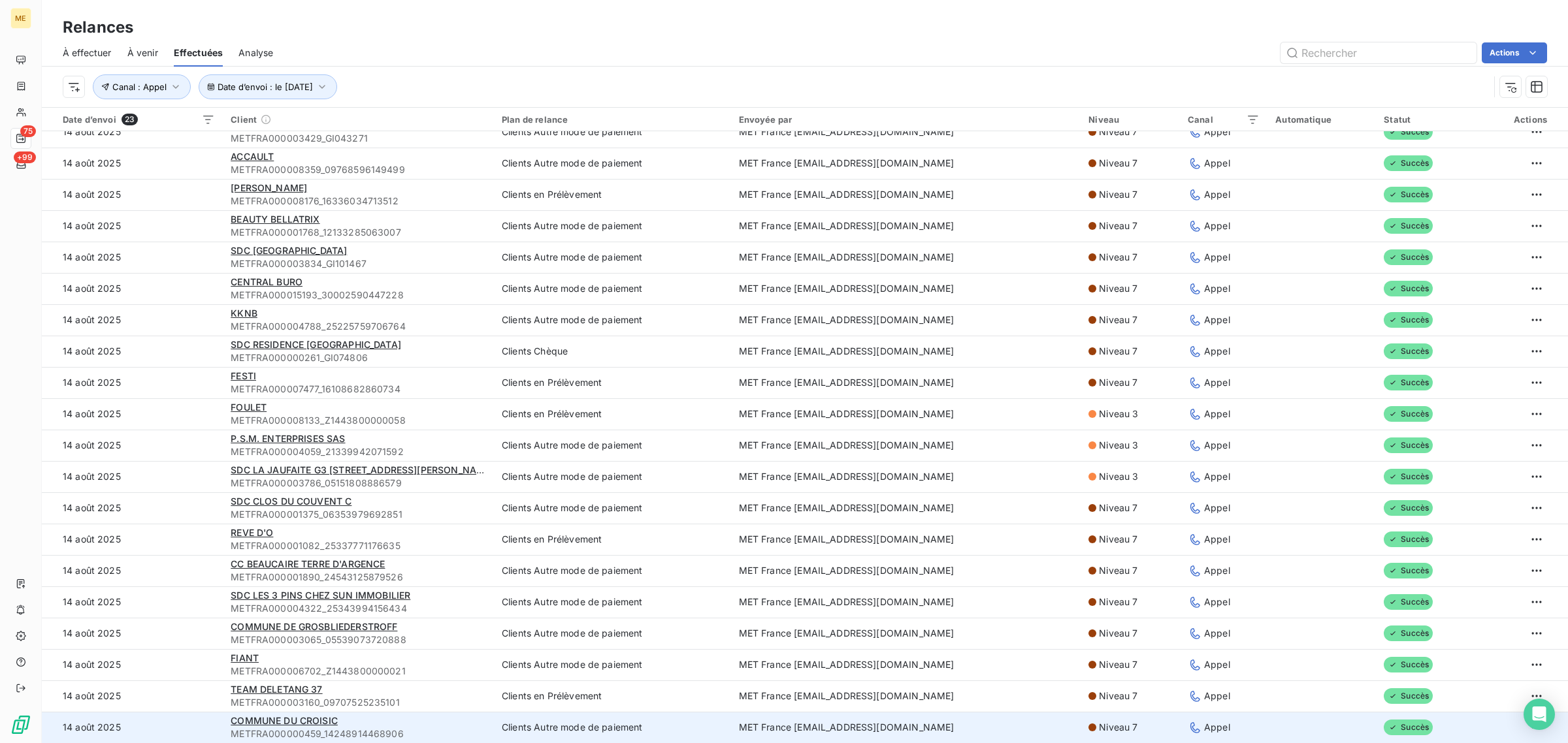
click at [187, 727] on td "14 août 2025" at bounding box center [133, 727] width 181 height 31
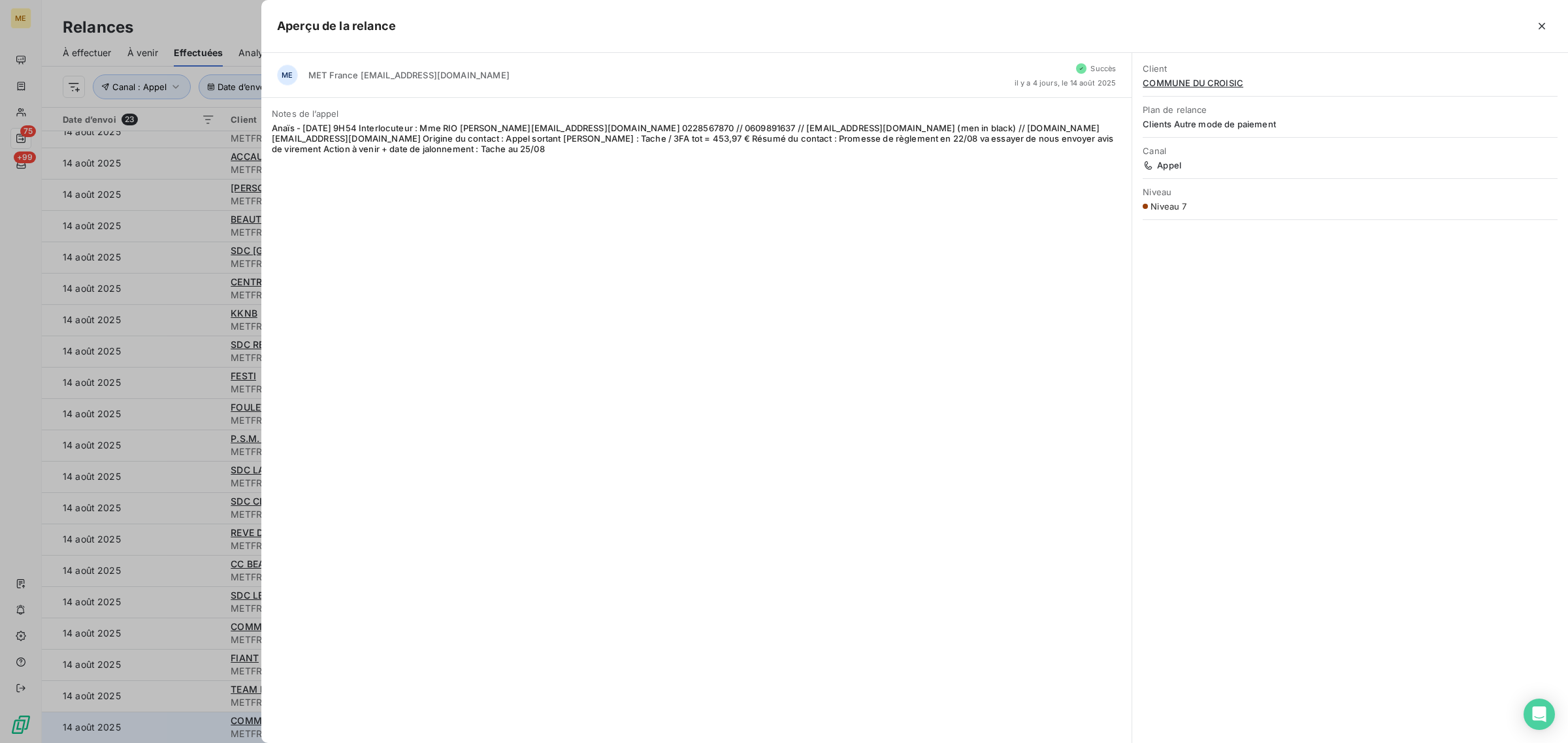
click at [187, 727] on div at bounding box center [784, 371] width 1568 height 743
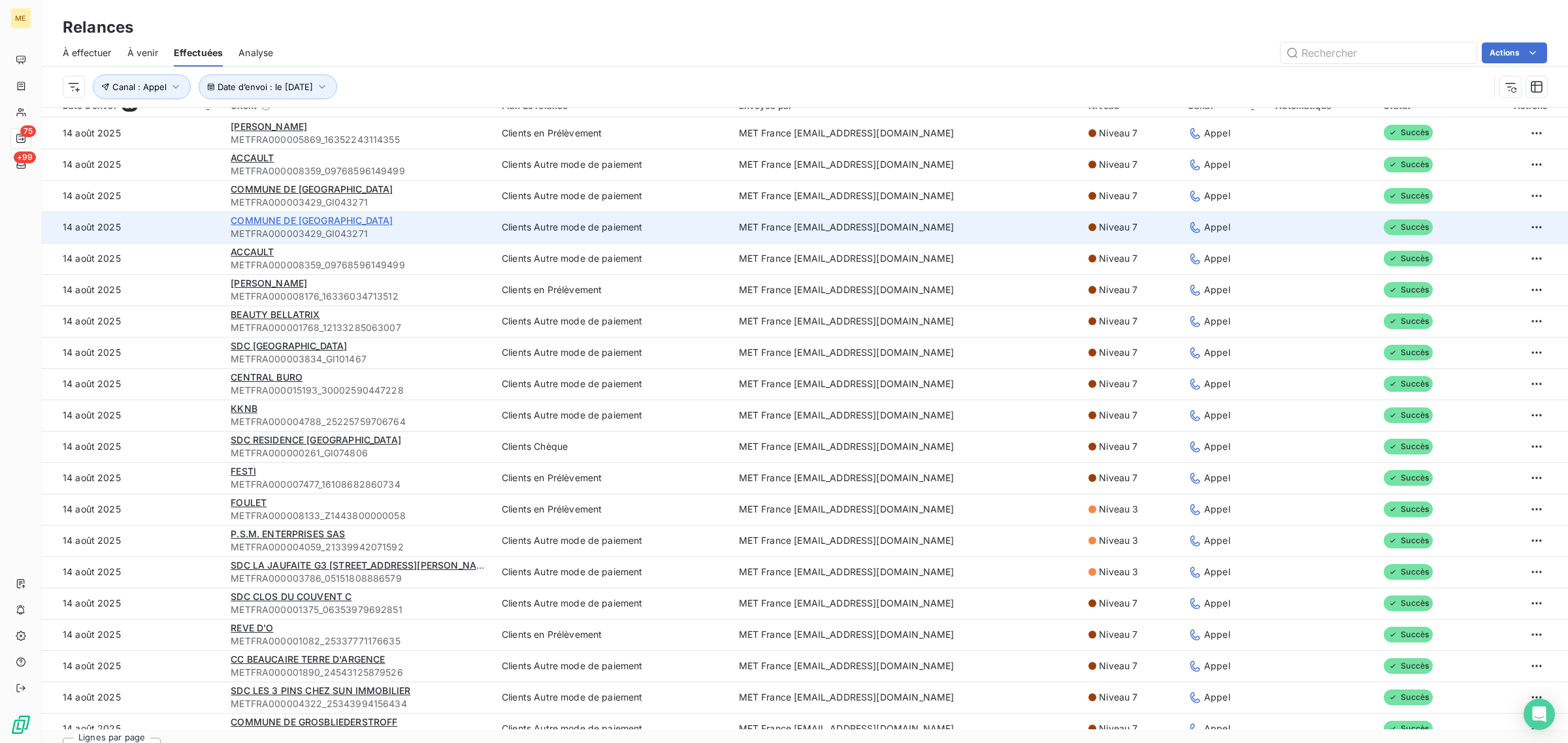
scroll to position [0, 0]
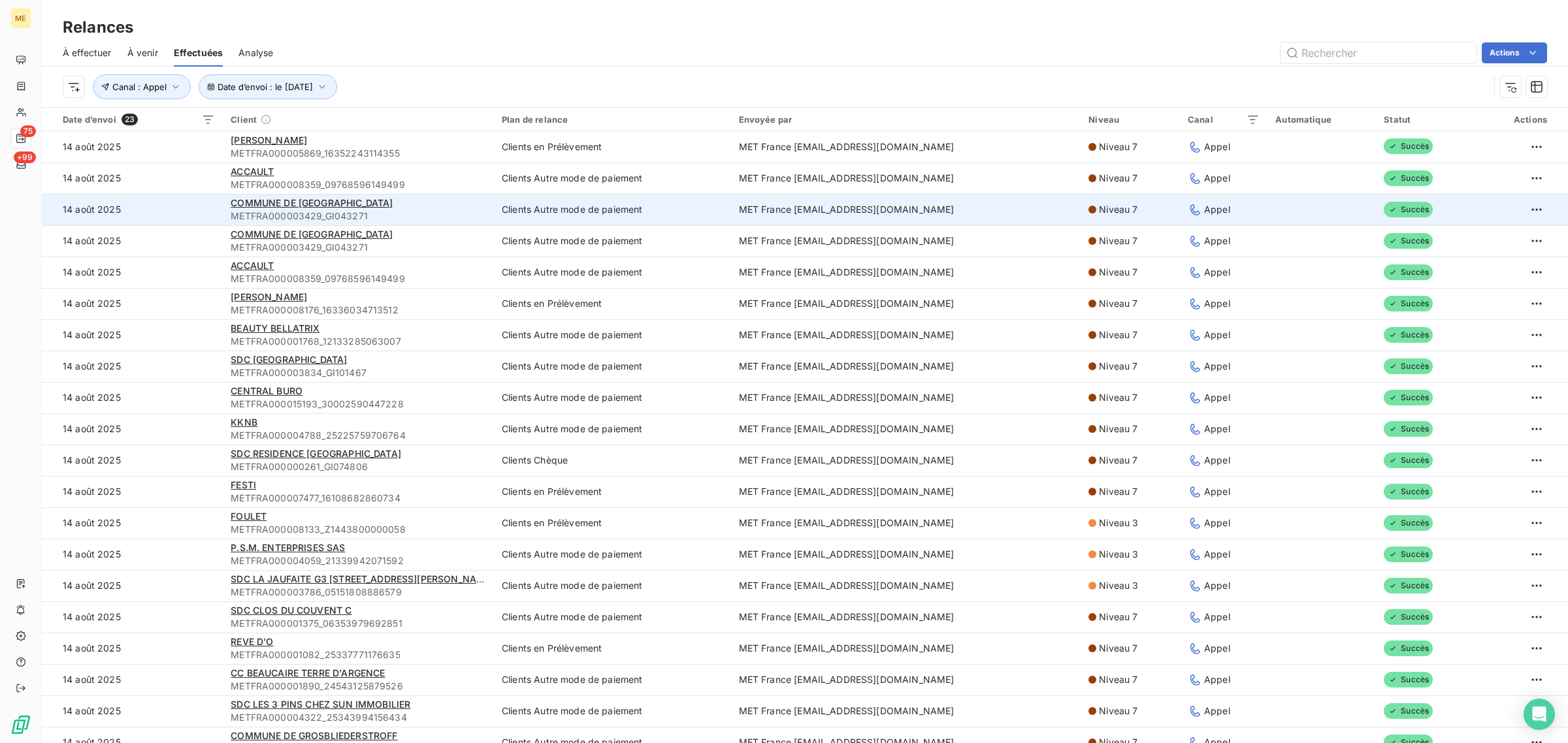
click at [283, 218] on span "METFRA000003429_GI043271" at bounding box center [359, 217] width 256 height 13
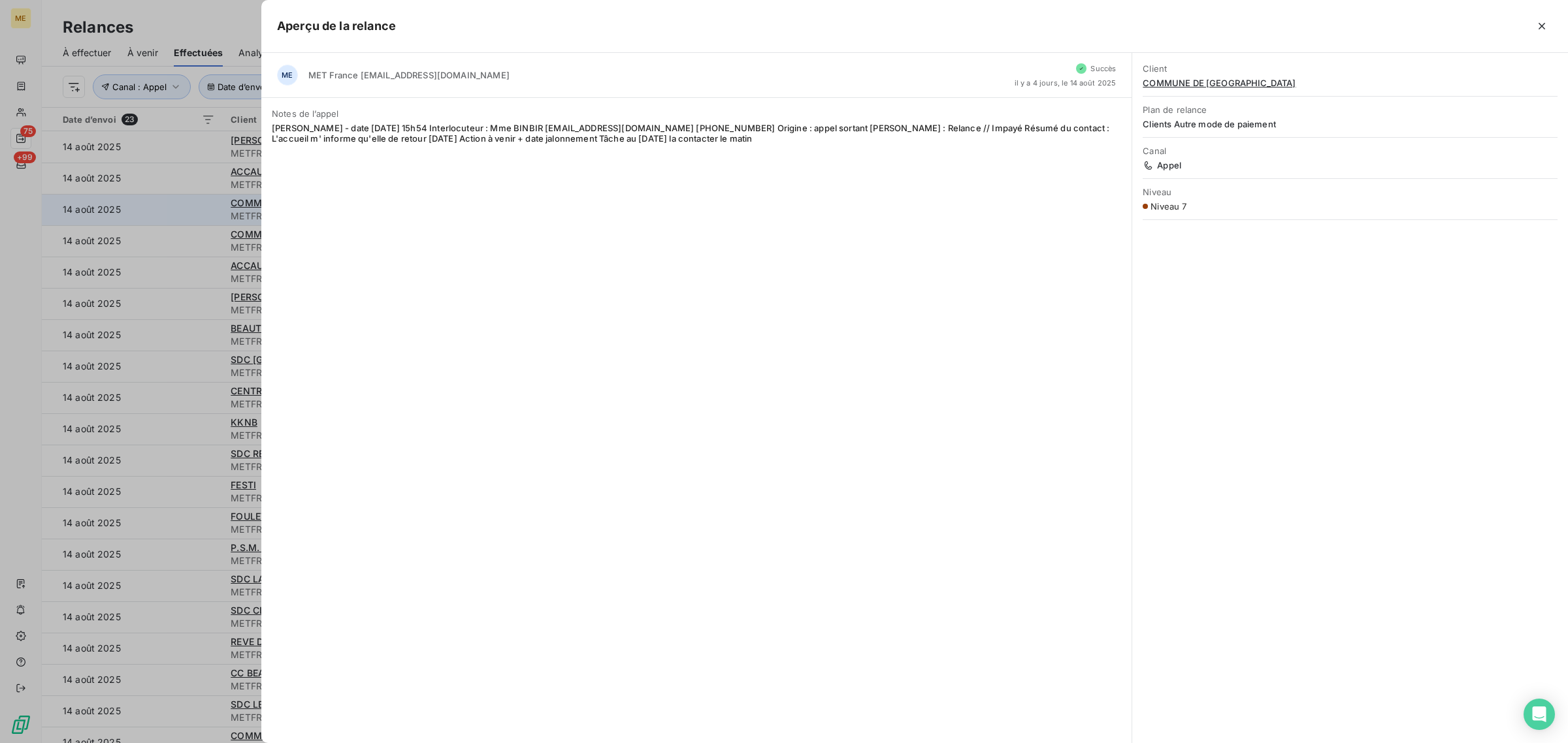
click at [283, 218] on div "ME MET France met-france@recouvrement.met.com Succès il y a 4 jours, le 14 août…" at bounding box center [697, 398] width 871 height 691
click at [240, 220] on div at bounding box center [784, 371] width 1568 height 743
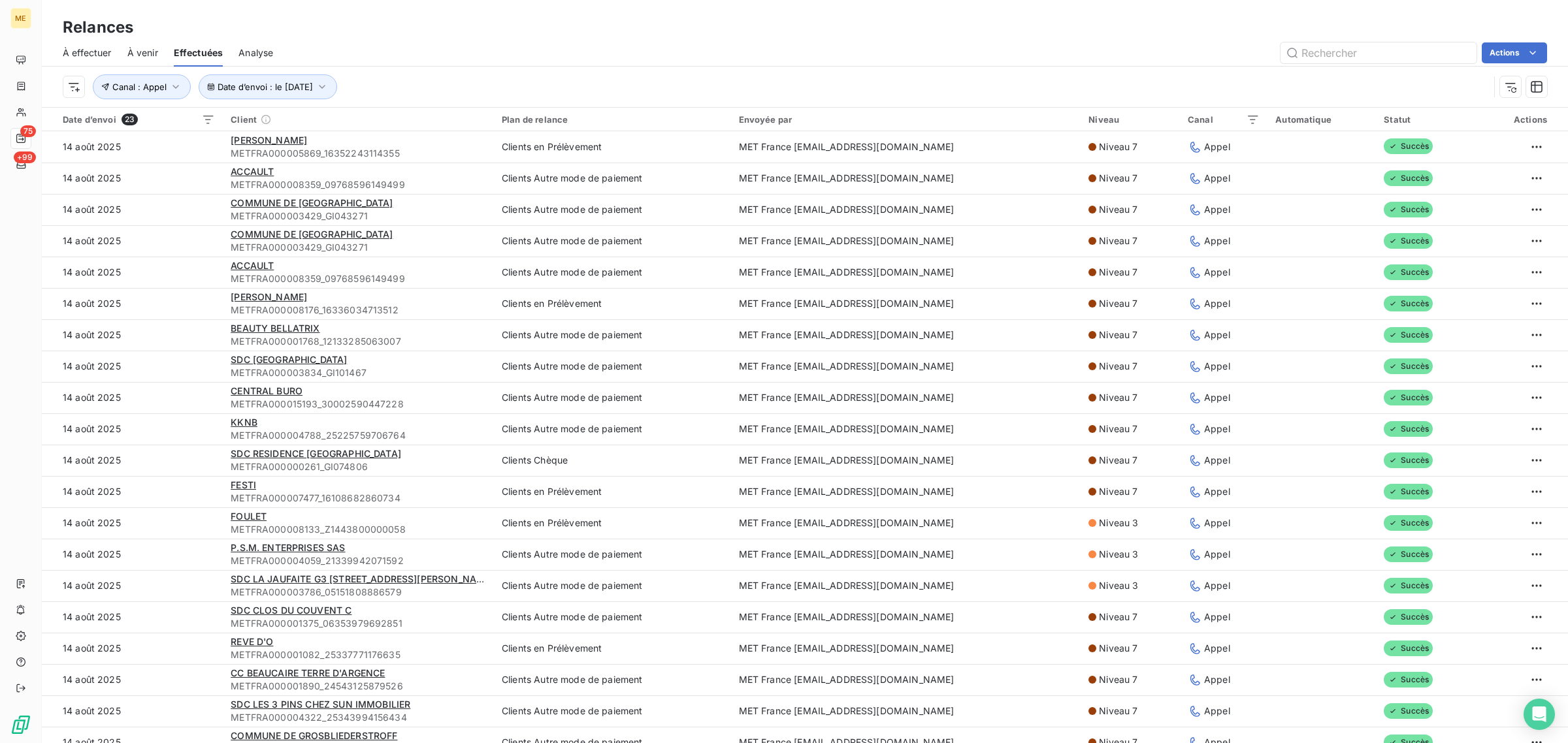
click at [496, 75] on div "Date d’envoi : le 14 août 2025 Canal : Appel" at bounding box center [776, 87] width 1427 height 25
